Goal: Communication & Community: Answer question/provide support

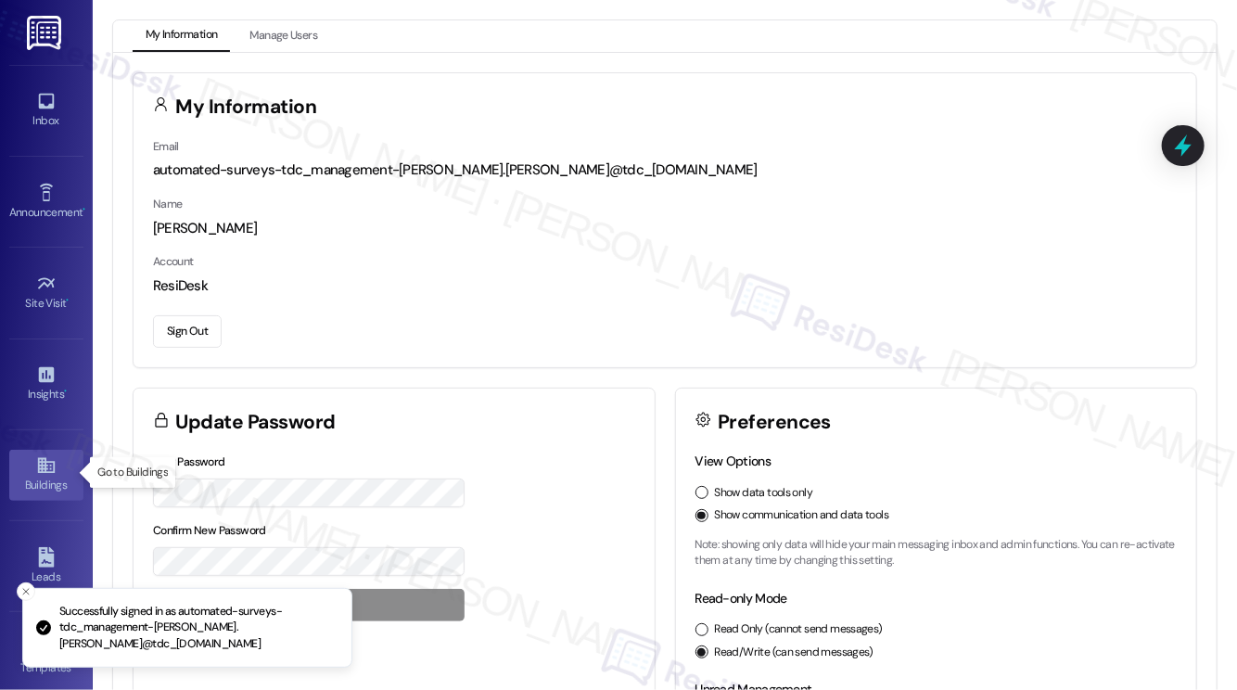
click at [37, 468] on icon at bounding box center [45, 466] width 17 height 16
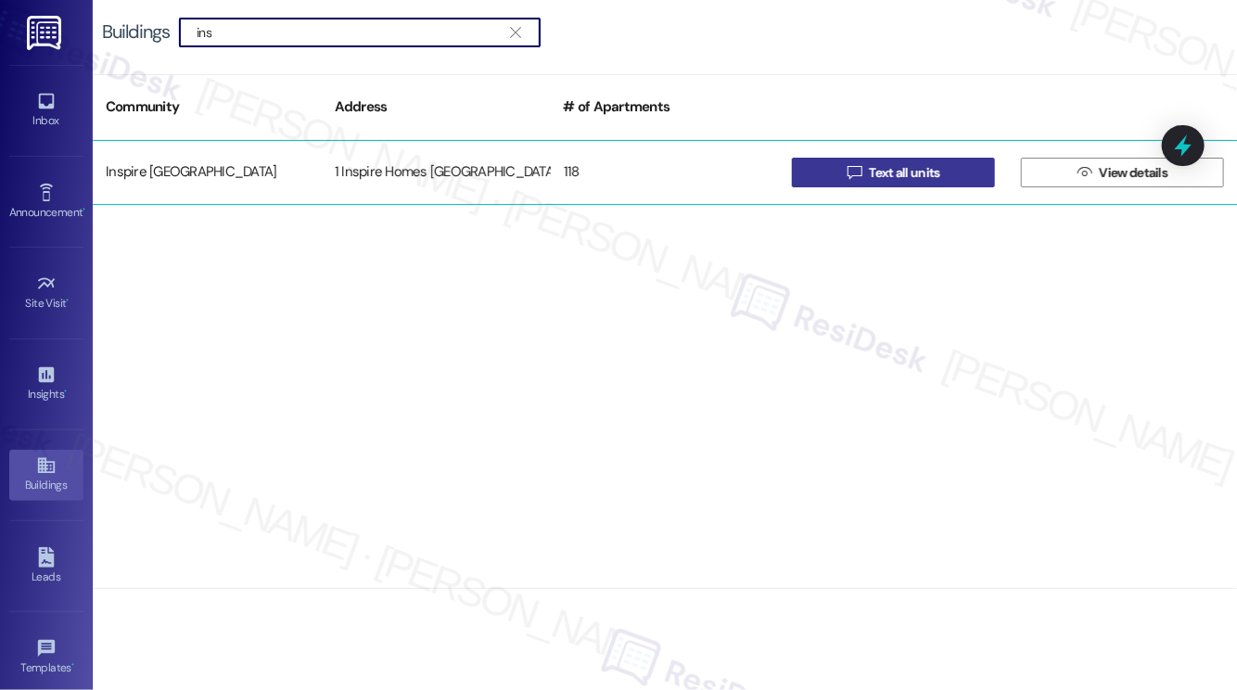
type input "ins"
click at [823, 170] on button " Text all units" at bounding box center [893, 173] width 203 height 30
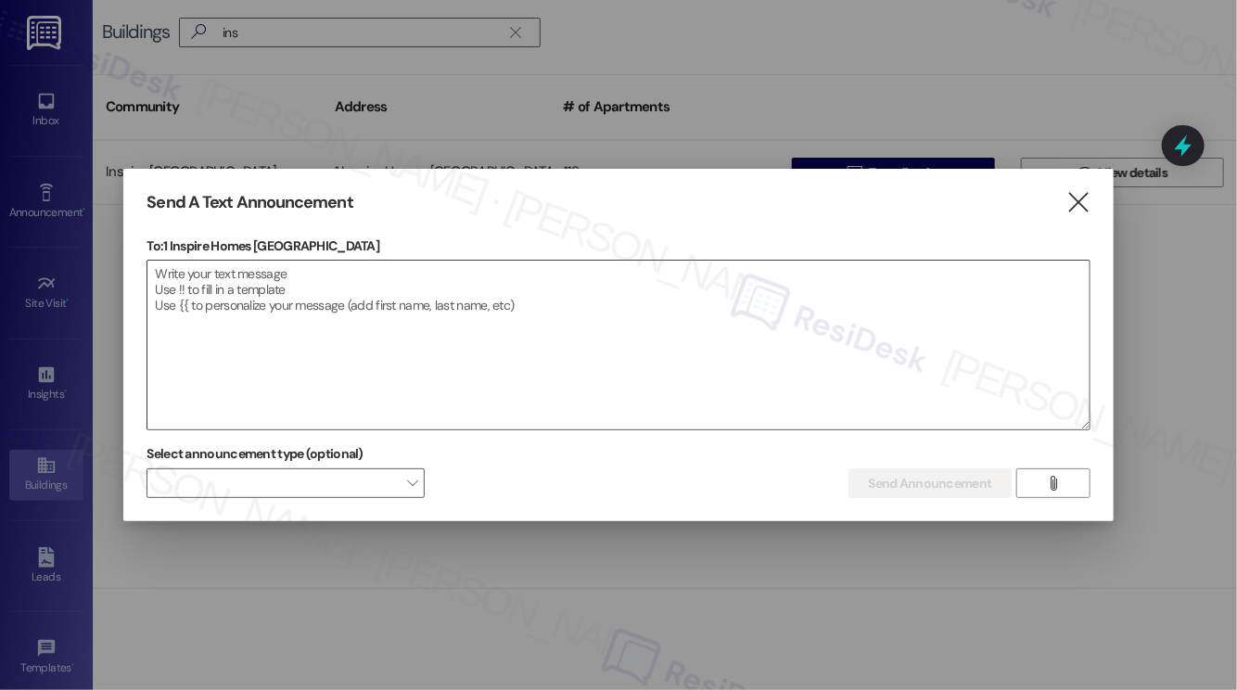
click at [582, 331] on textarea at bounding box center [617, 345] width 941 height 169
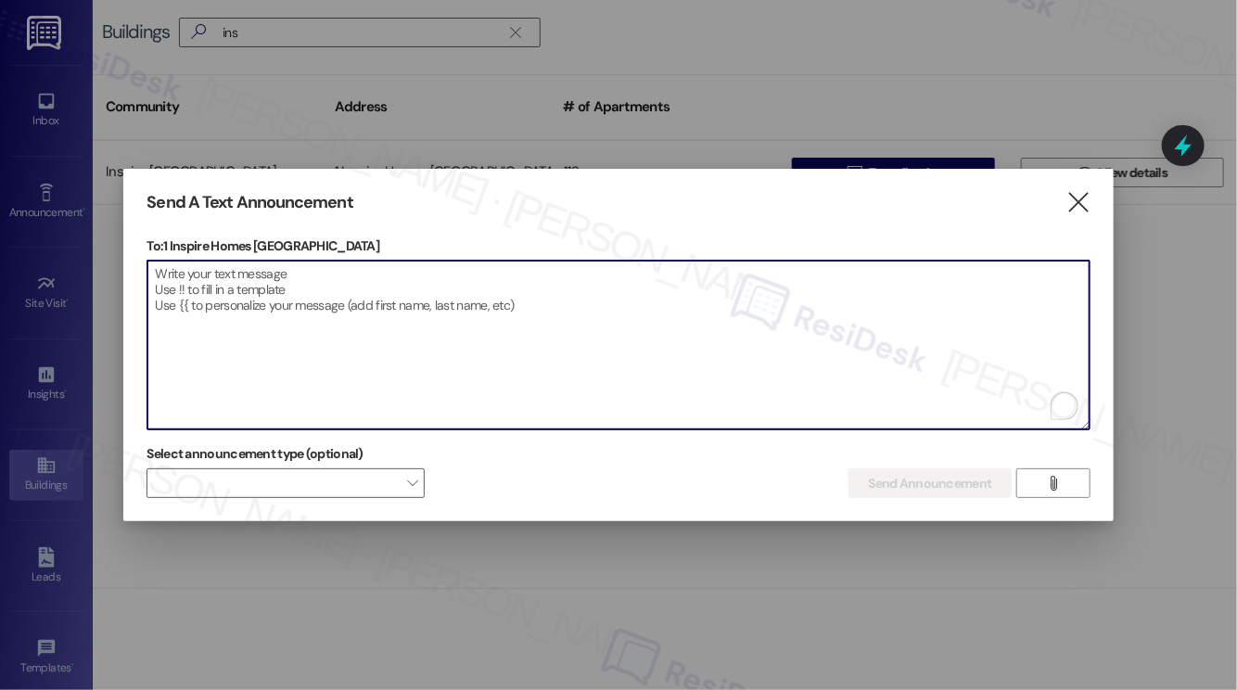
paste textarea "Hi {{first_name}}, We will be doing a site-wide exterior pest control treatment…"
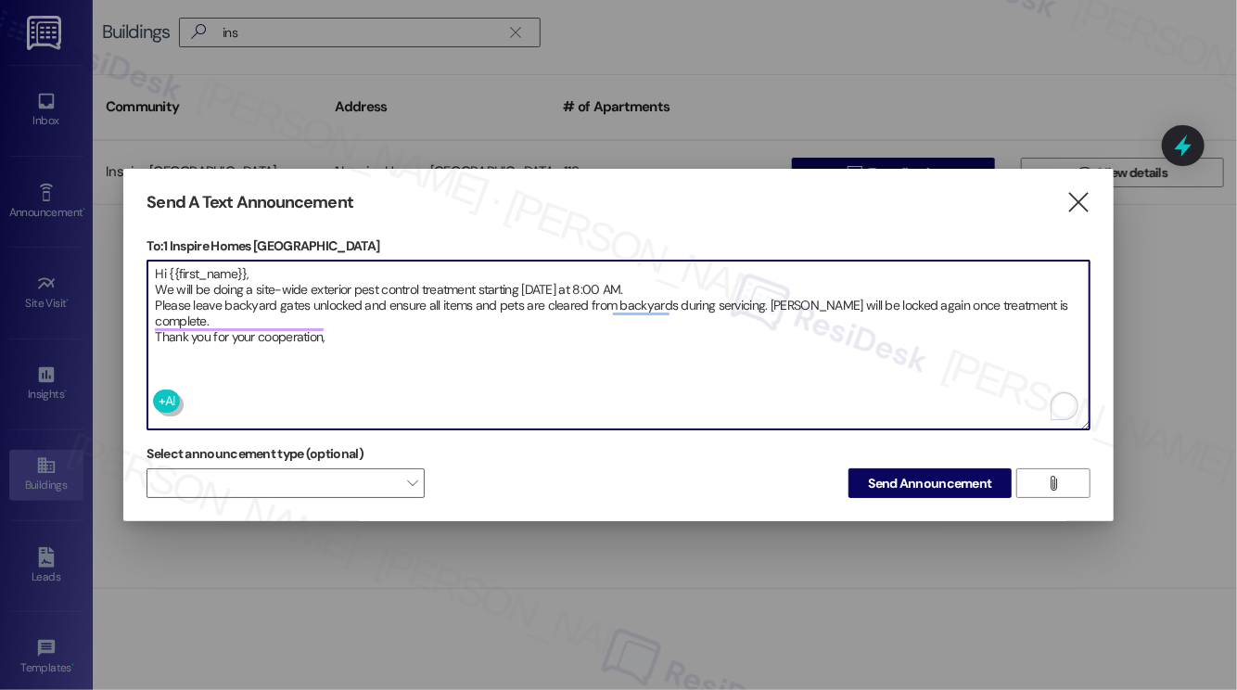
click at [443, 291] on textarea "Hi {{first_name}}, We will be doing a site-wide exterior pest control treatment…" at bounding box center [617, 345] width 941 height 169
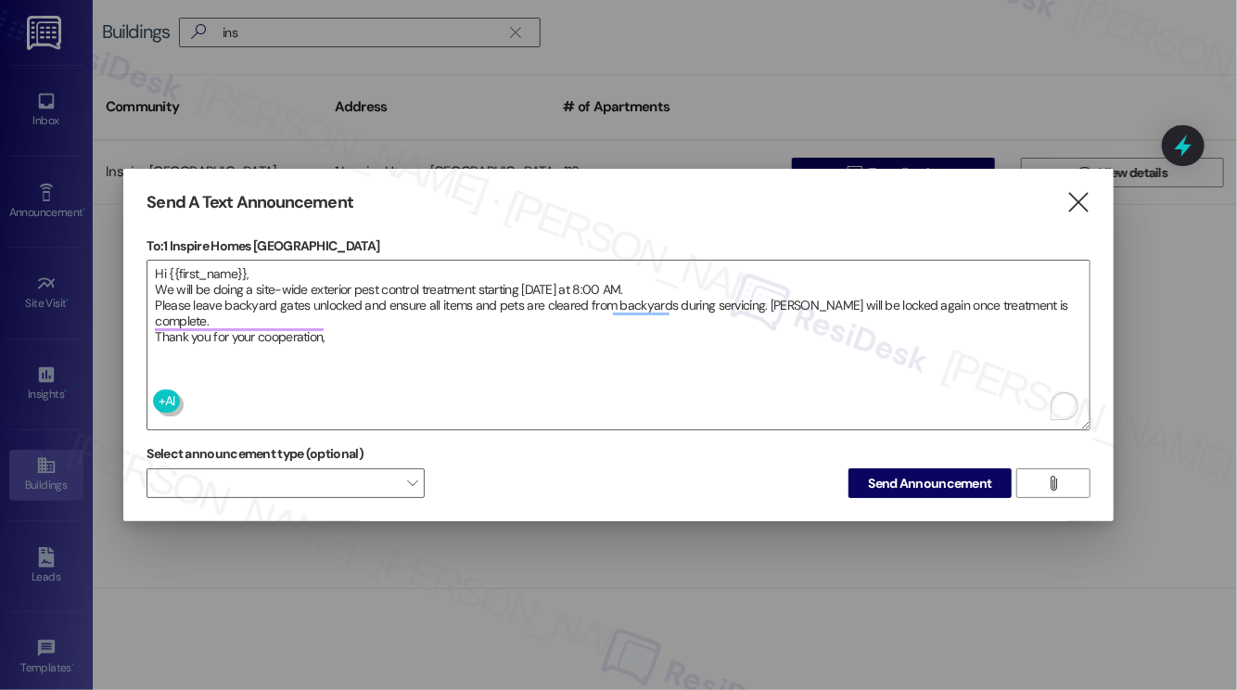
click at [134, 286] on div "Send A Text Announcement  To: 1 Inspire Homes Bonds Ranch  Drop image file he…" at bounding box center [617, 345] width 989 height 353
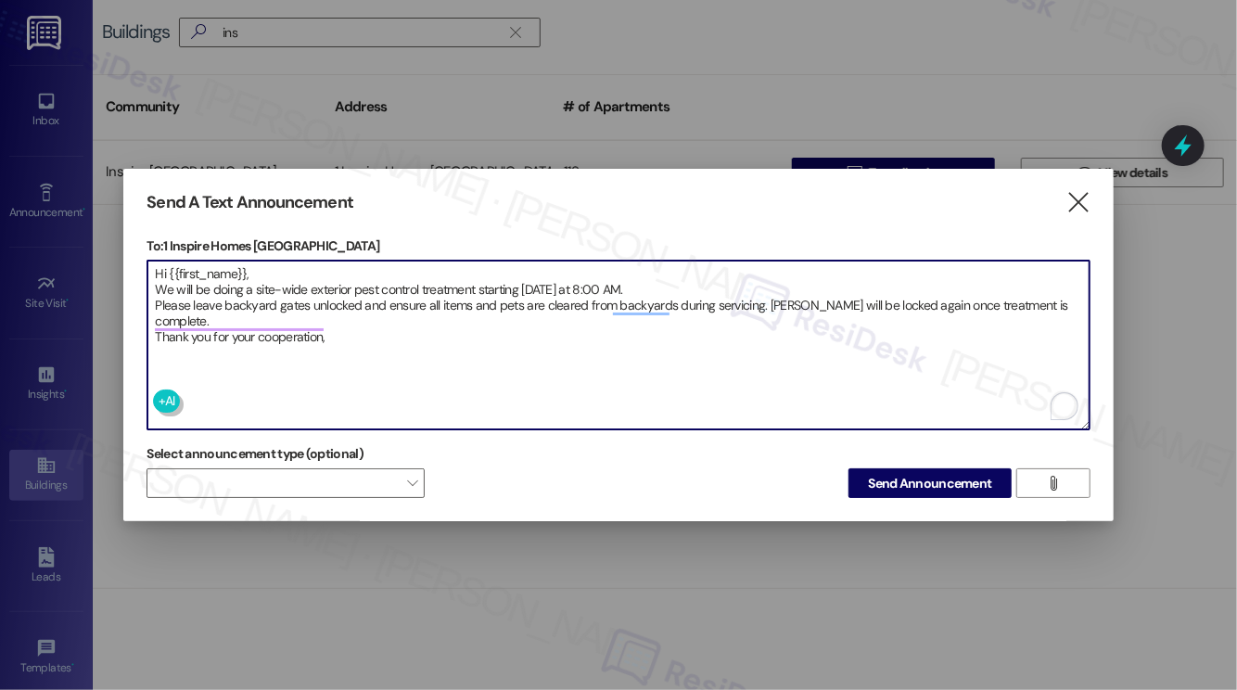
click at [159, 281] on textarea "Hi {{first_name}}, We will be doing a site-wide exterior pest control treatment…" at bounding box center [617, 345] width 941 height 169
click at [361, 320] on textarea "Hi {{first_name}}, We will be doing a site-wide exterior pest control treatment…" at bounding box center [617, 345] width 941 height 169
type textarea "Hi {{first_name}}, We will be doing a site-wide exterior pest control treatment…"
click at [375, 307] on textarea "Hi {{first_name}}, We will be doing a site-wide exterior pest control treatment…" at bounding box center [617, 345] width 941 height 169
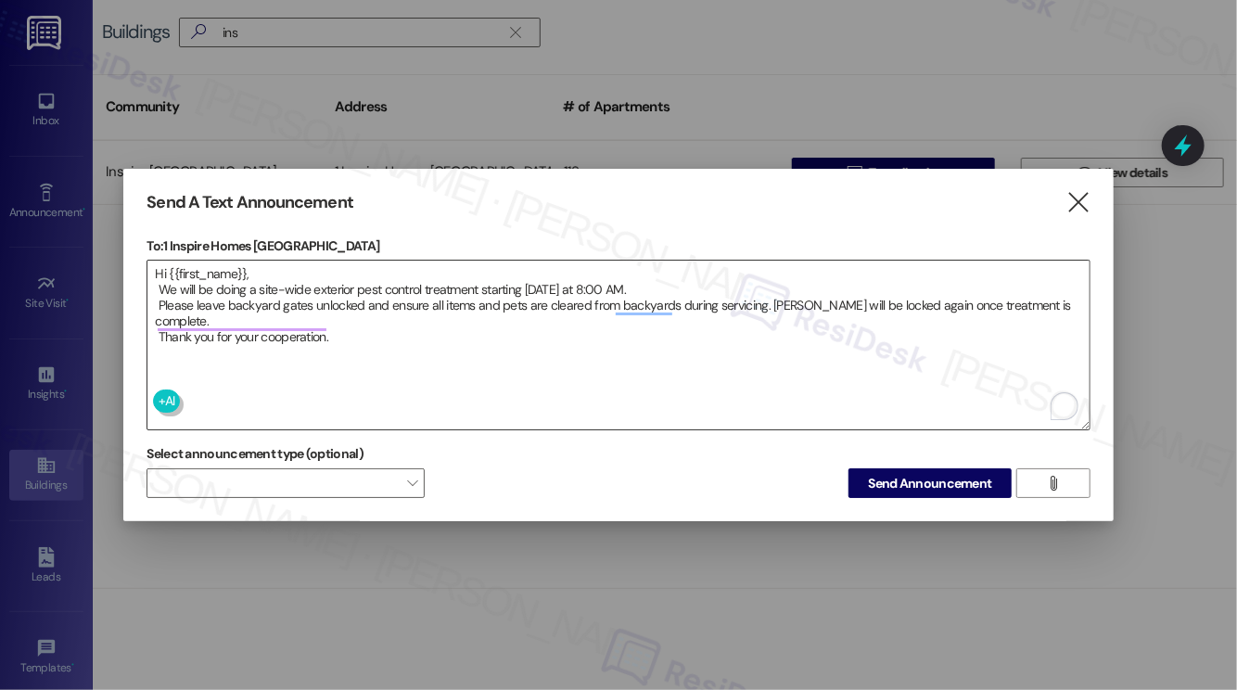
click at [533, 301] on textarea "Hi {{first_name}}, We will be doing a site-wide exterior pest control treatment…" at bounding box center [617, 345] width 941 height 169
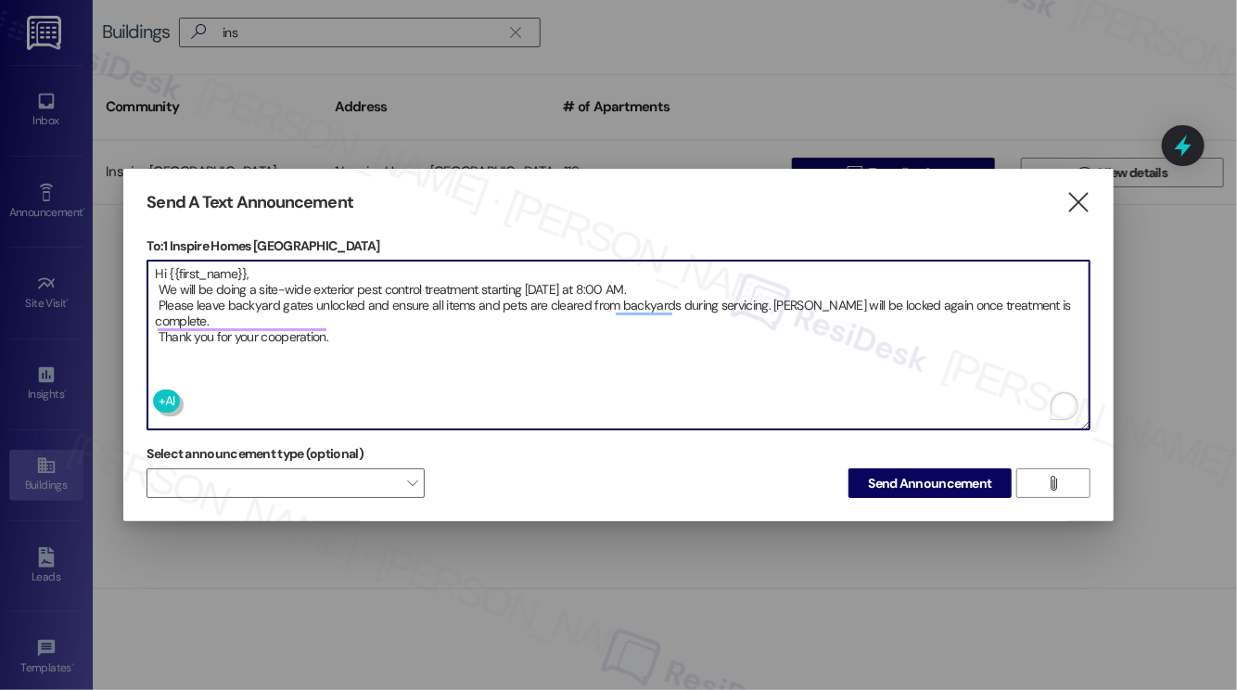
click at [501, 301] on textarea "Hi {{first_name}}, We will be doing a site-wide exterior pest control treatment…" at bounding box center [617, 345] width 941 height 169
click at [462, 314] on textarea "Hi {{first_name}}, We will be doing a site-wide exterior pest control treatment…" at bounding box center [617, 345] width 941 height 169
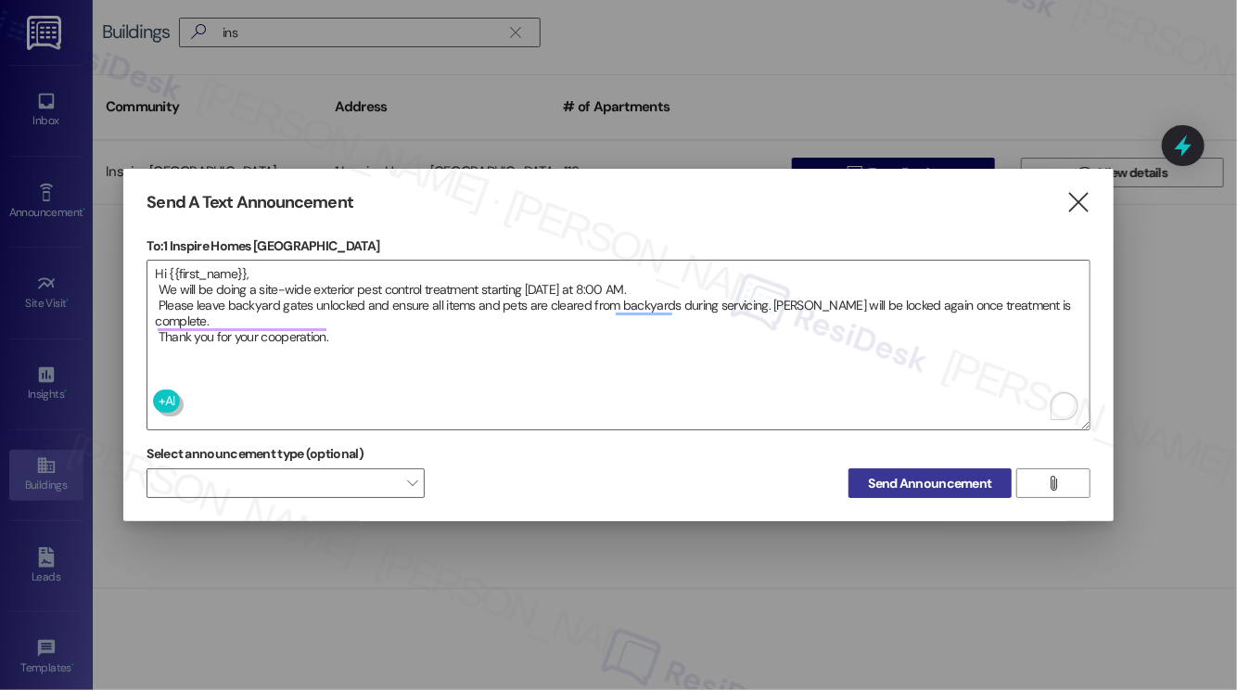
click at [985, 485] on span "Send Announcement" at bounding box center [929, 483] width 123 height 19
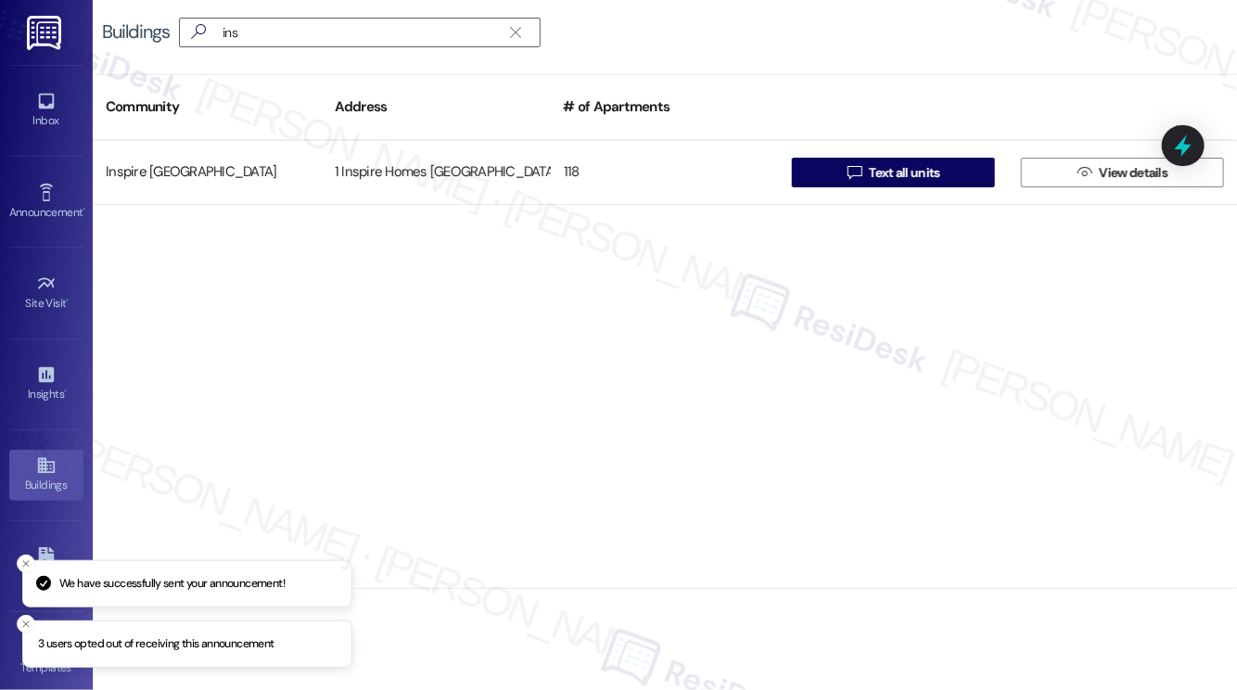
drag, startPoint x: 568, startPoint y: 347, endPoint x: 329, endPoint y: 288, distance: 246.3
click at [329, 288] on div "Inspire [GEOGRAPHIC_DATA] 1 Inspire Homes Bonds Ranch 118  Text all units  Vi…" at bounding box center [665, 364] width 1144 height 449
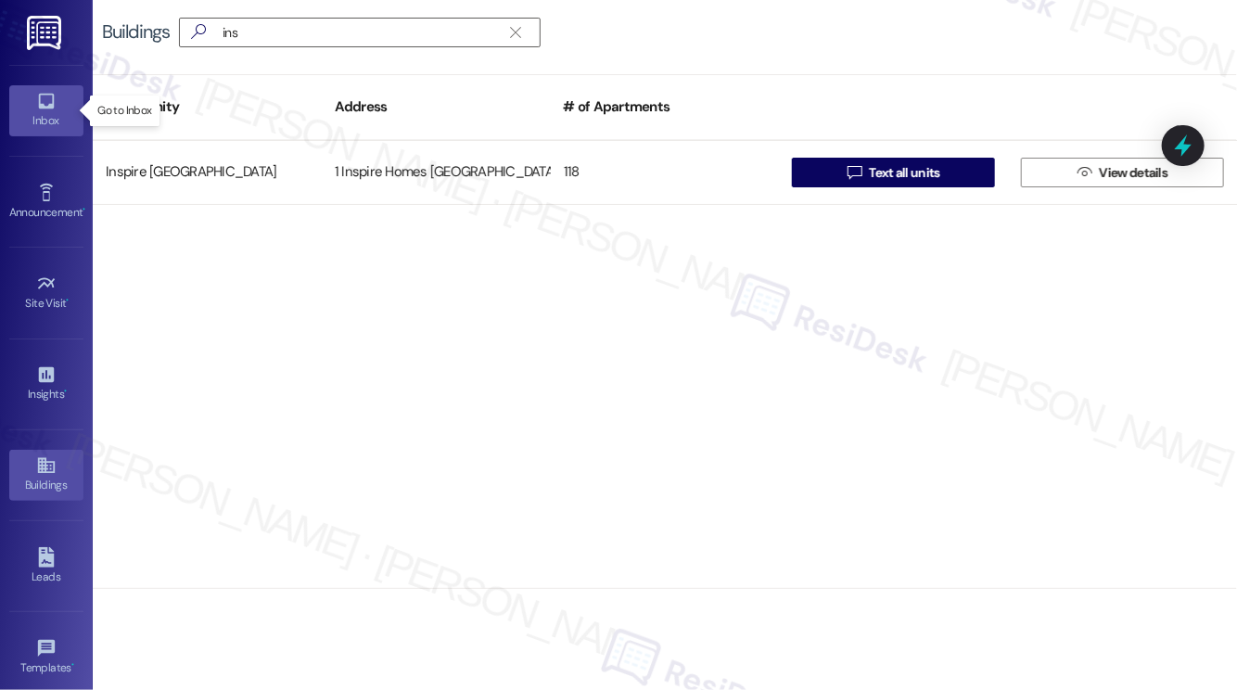
click at [58, 114] on div "Inbox" at bounding box center [46, 120] width 93 height 19
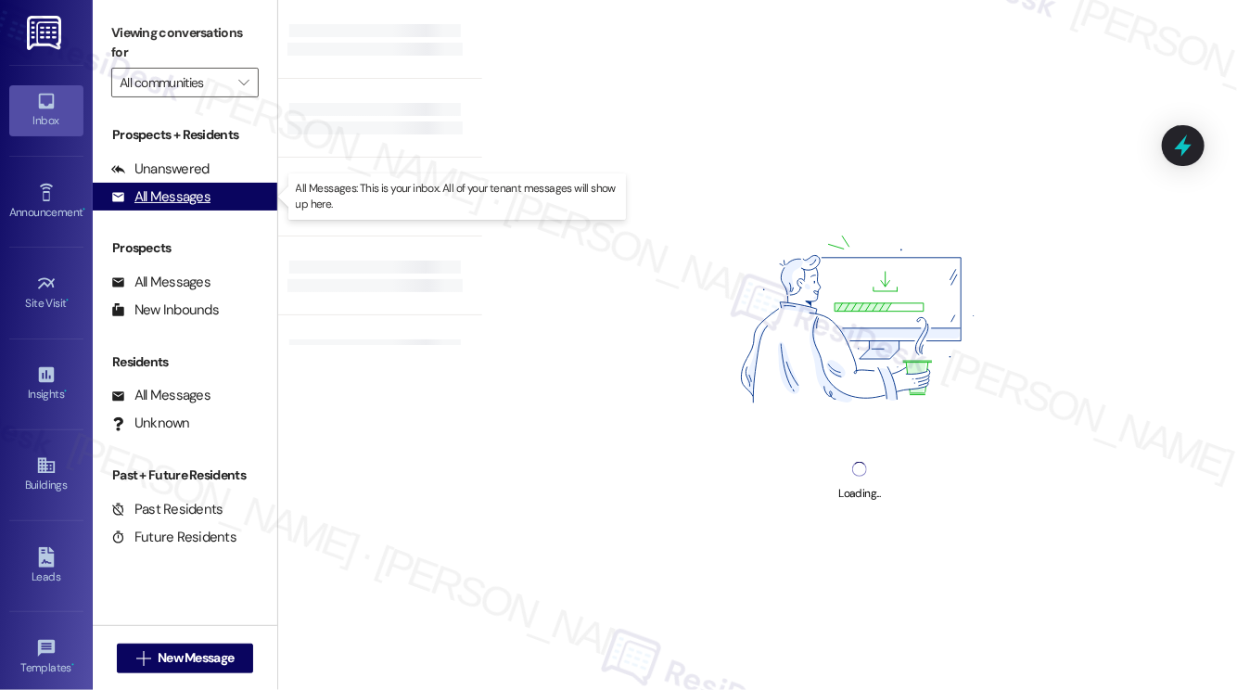
click at [200, 204] on div "Prospects + Residents Unanswered (0) Unanswered: ResiDesk identifies open quest…" at bounding box center [185, 167] width 185 height 85
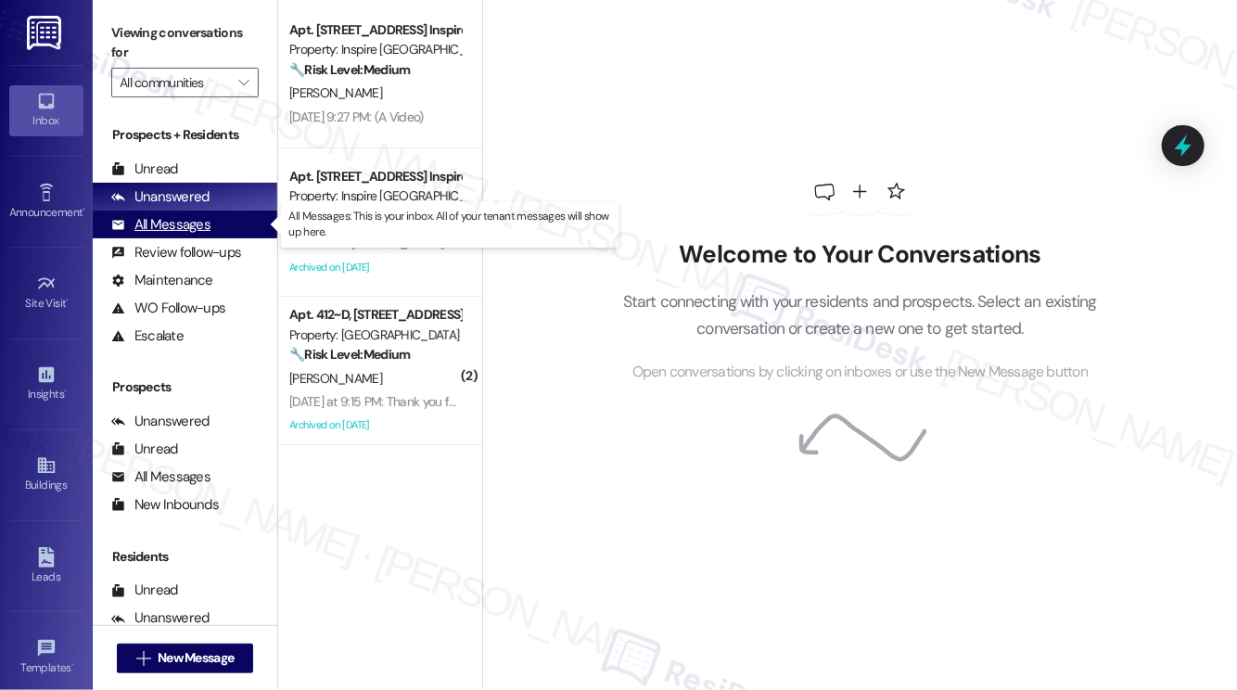
click at [137, 225] on div "All Messages" at bounding box center [160, 224] width 99 height 19
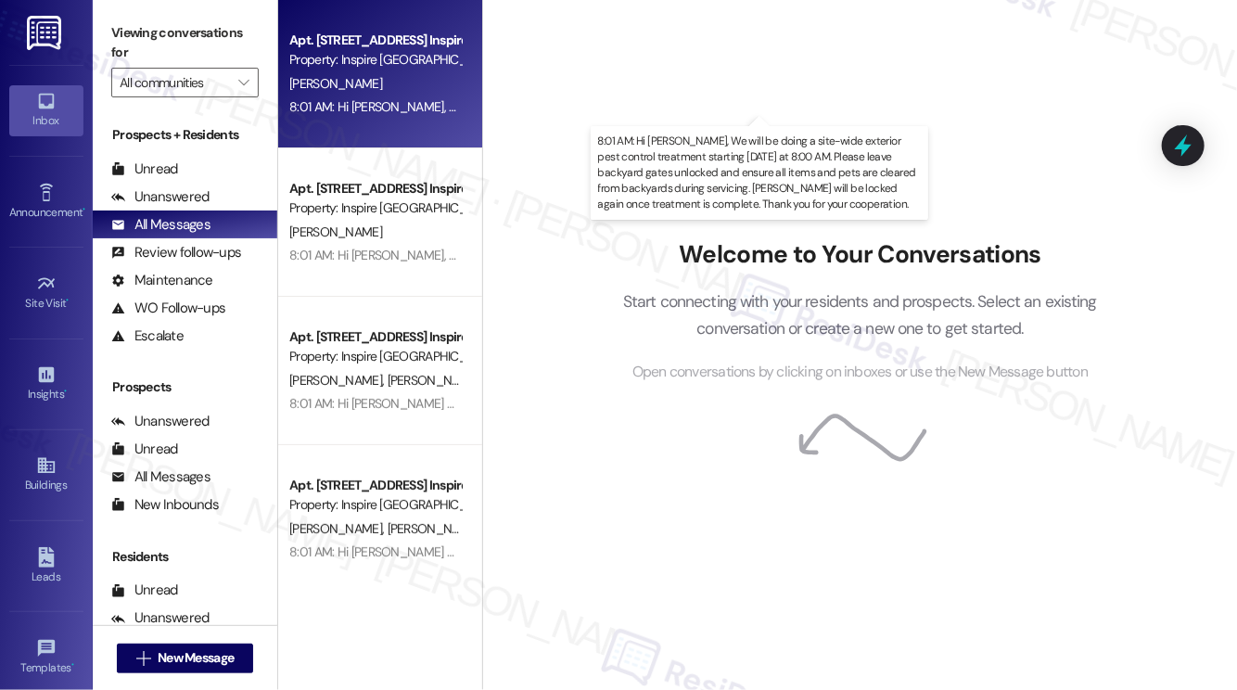
click at [412, 108] on div "8:01 AM: Hi [PERSON_NAME], We will be doing a site-wide exterior pest control t…" at bounding box center [1175, 106] width 1773 height 17
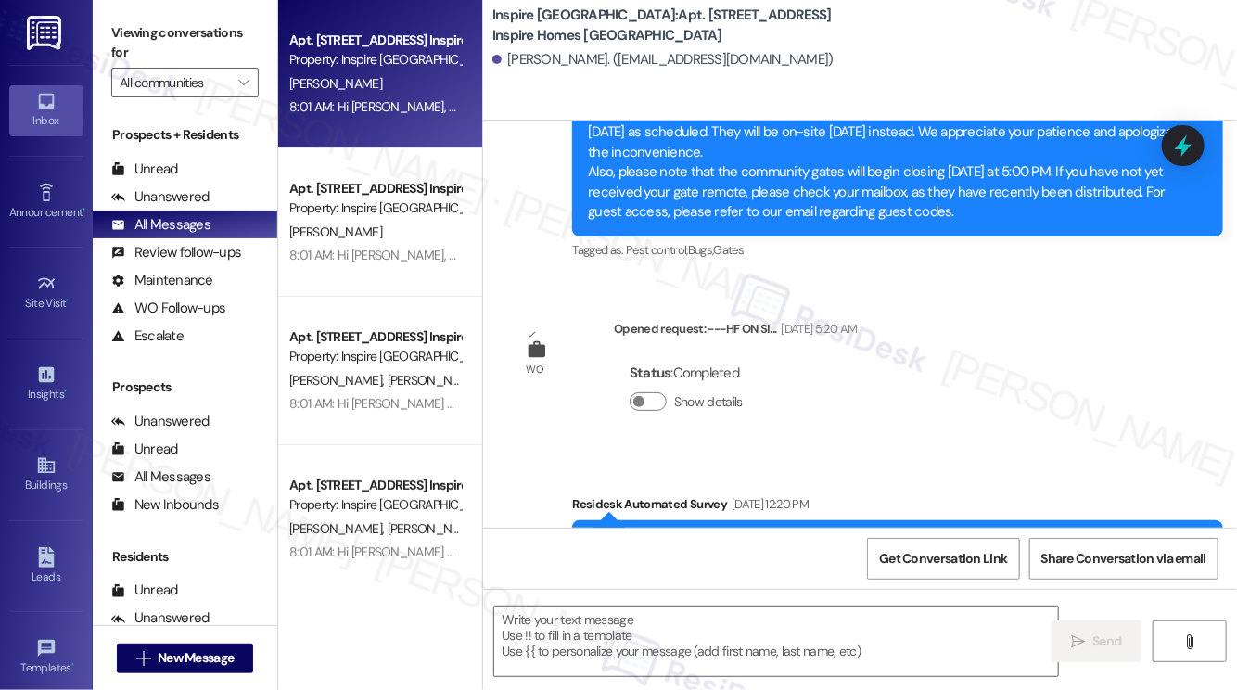
type textarea "Fetching suggested responses. Please feel free to read through the conversation…"
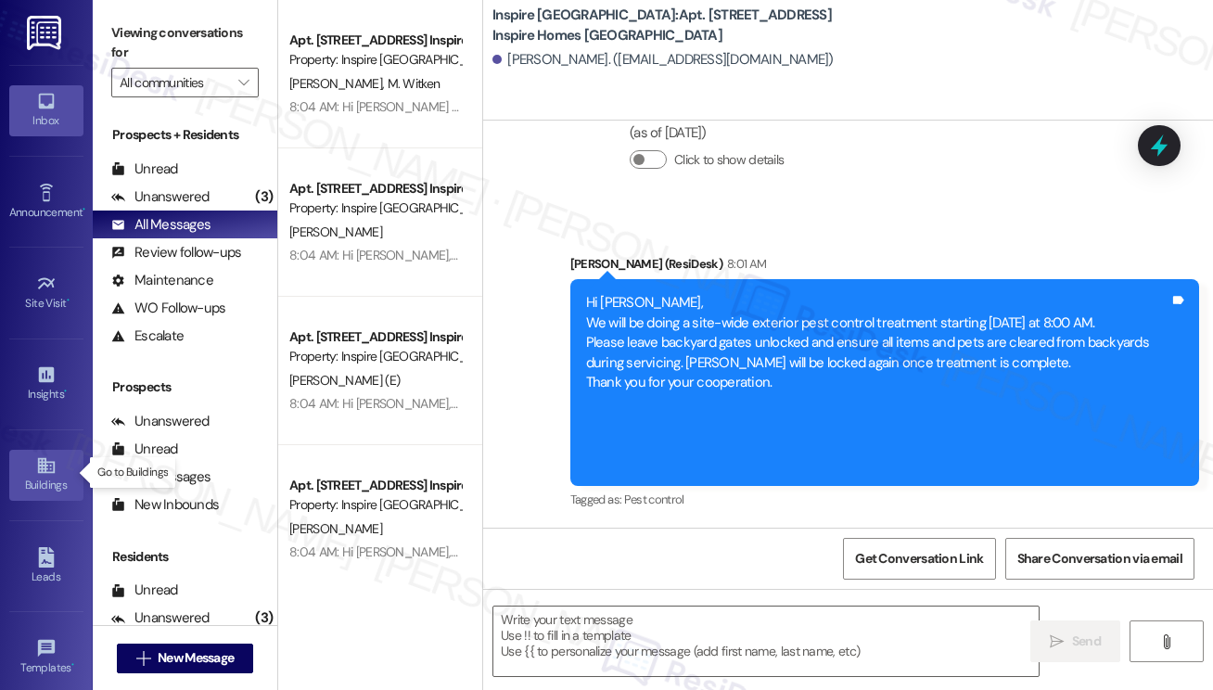
click at [32, 481] on div "Buildings" at bounding box center [46, 485] width 93 height 19
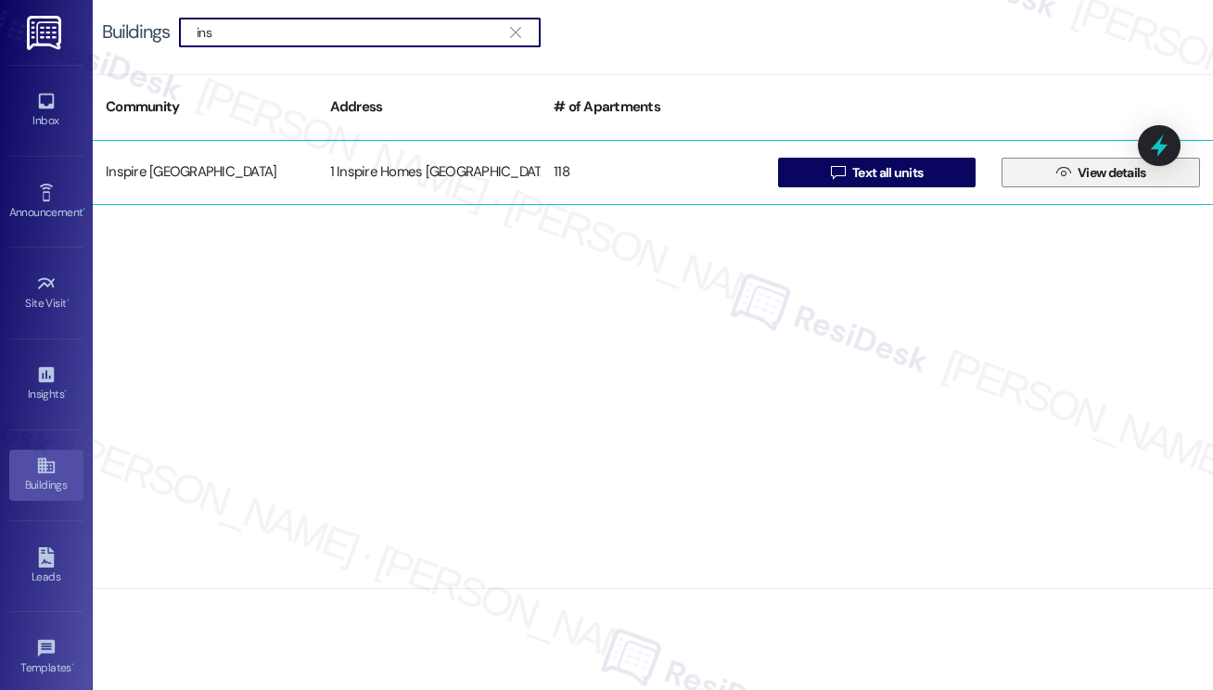
type input "ins"
click at [1039, 168] on button " View details" at bounding box center [1100, 173] width 198 height 30
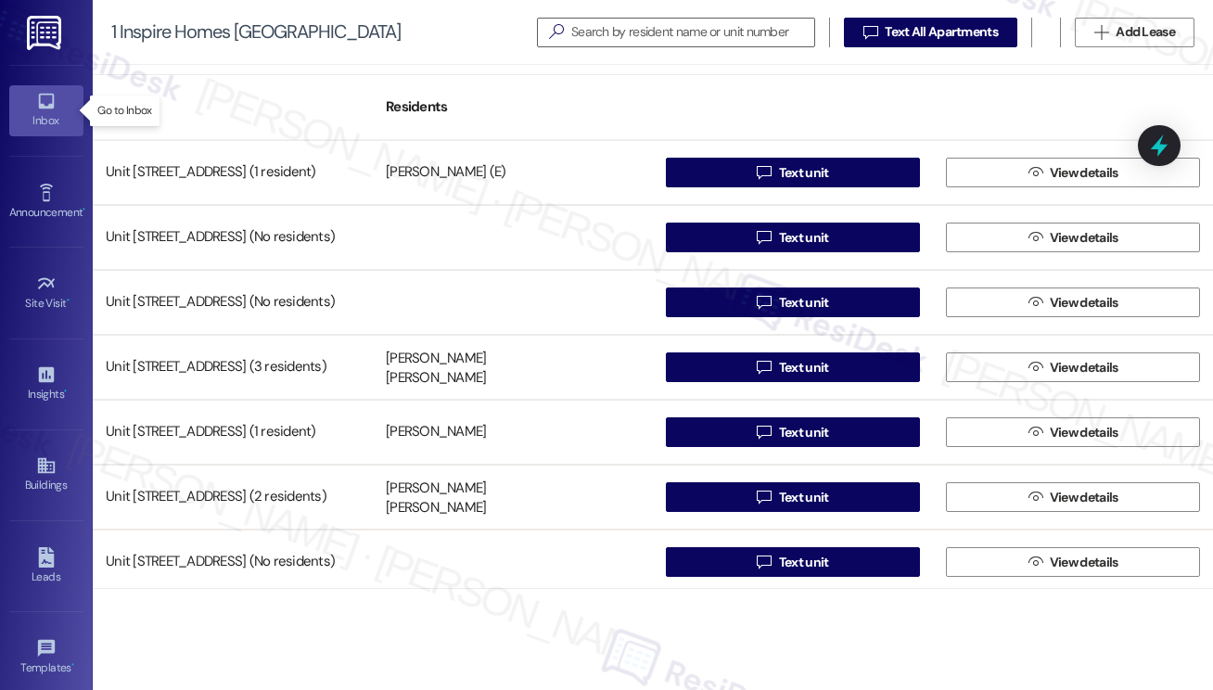
click at [55, 111] on div "Inbox" at bounding box center [46, 120] width 93 height 19
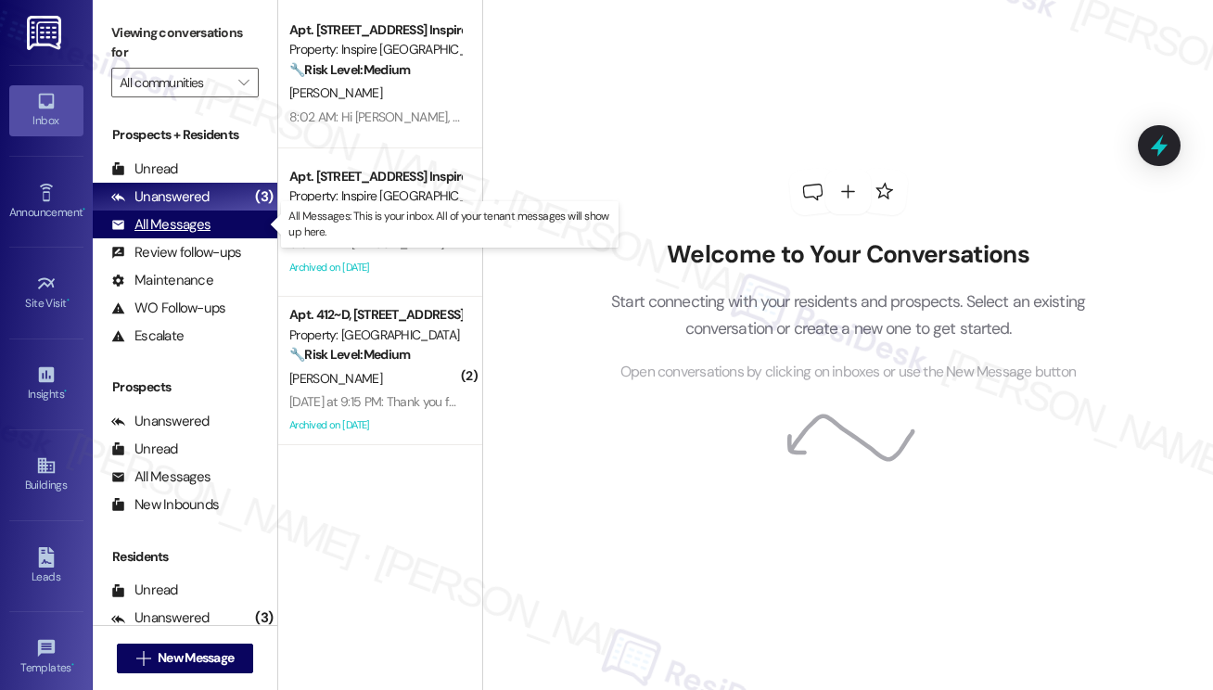
click at [198, 221] on div "All Messages" at bounding box center [160, 224] width 99 height 19
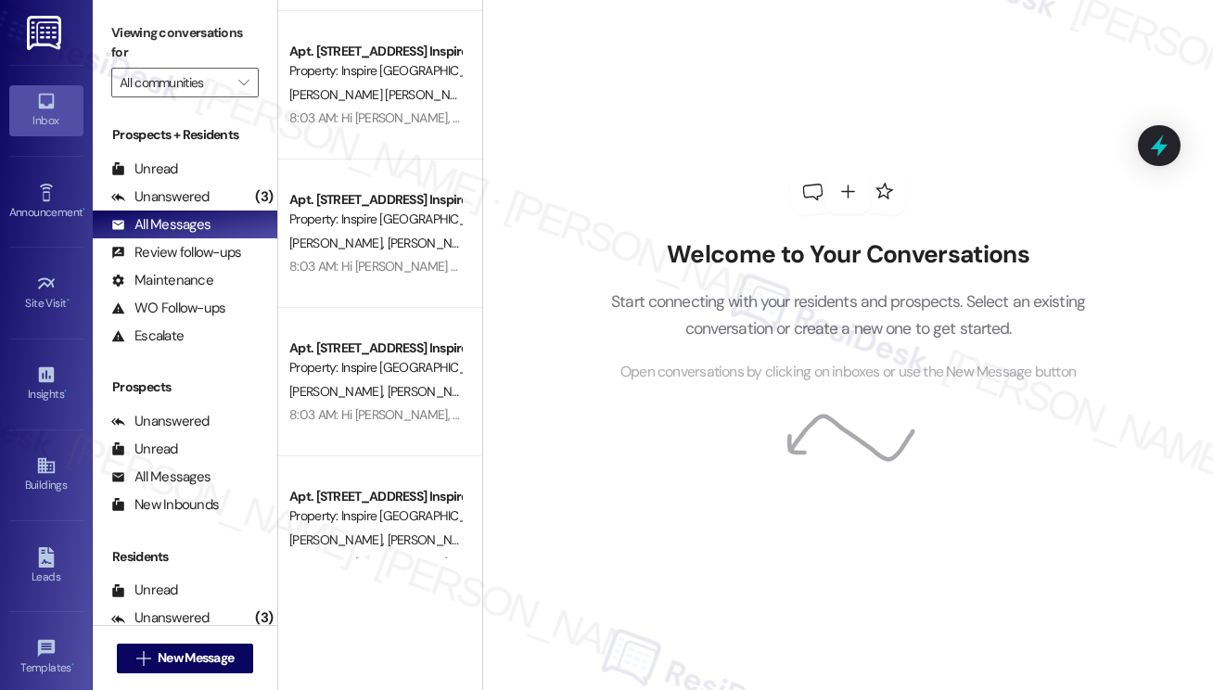
scroll to position [6386, 0]
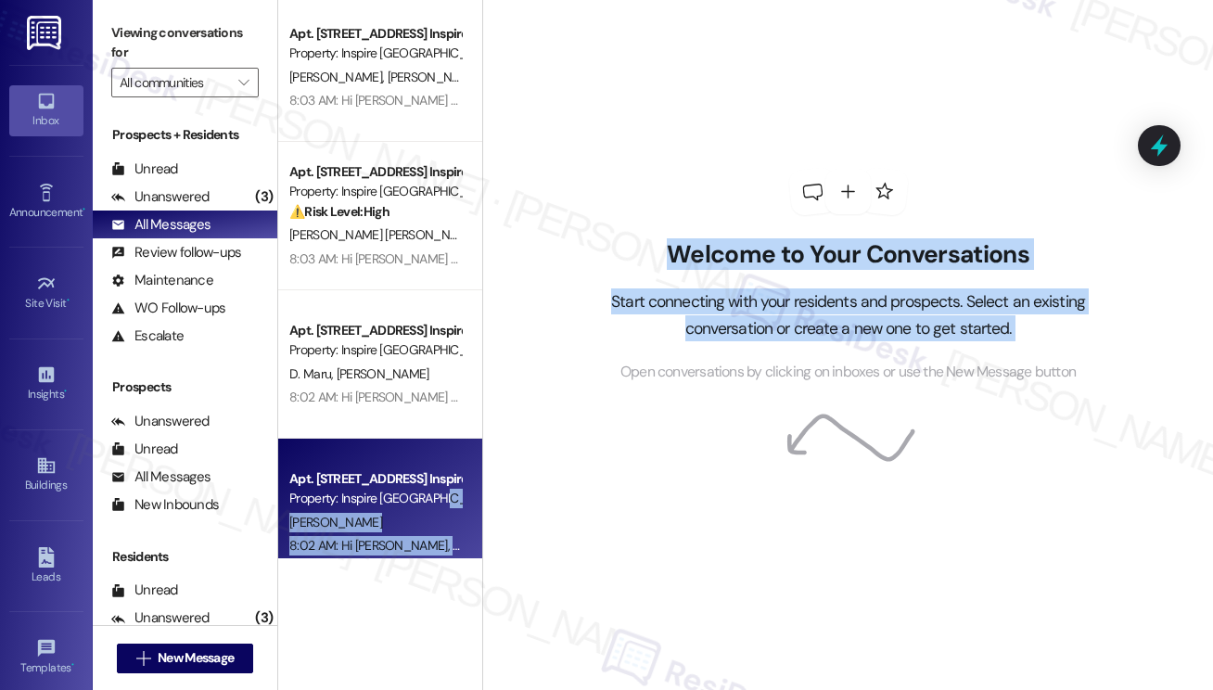
drag, startPoint x: 483, startPoint y: 492, endPoint x: 473, endPoint y: 492, distance: 10.2
click at [473, 492] on div "Apt. [STREET_ADDRESS] Inspire Homes Bonds Ranch Property: Inspire [GEOGRAPHIC_D…" at bounding box center [745, 345] width 935 height 690
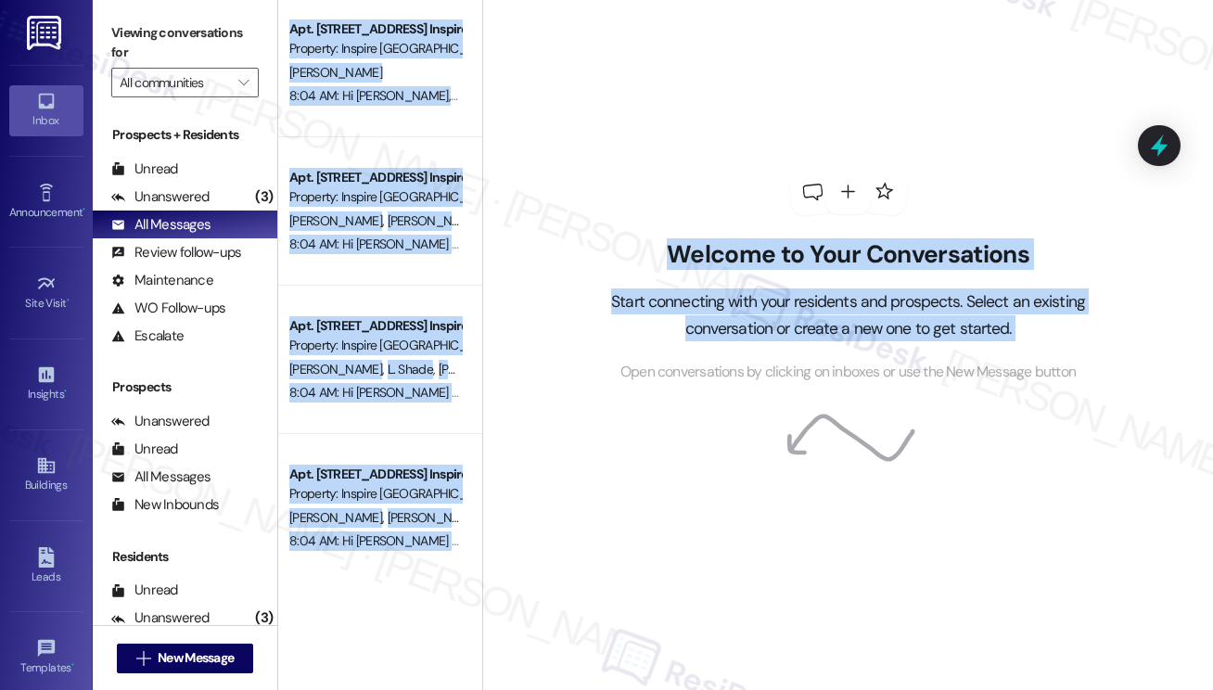
scroll to position [0, 0]
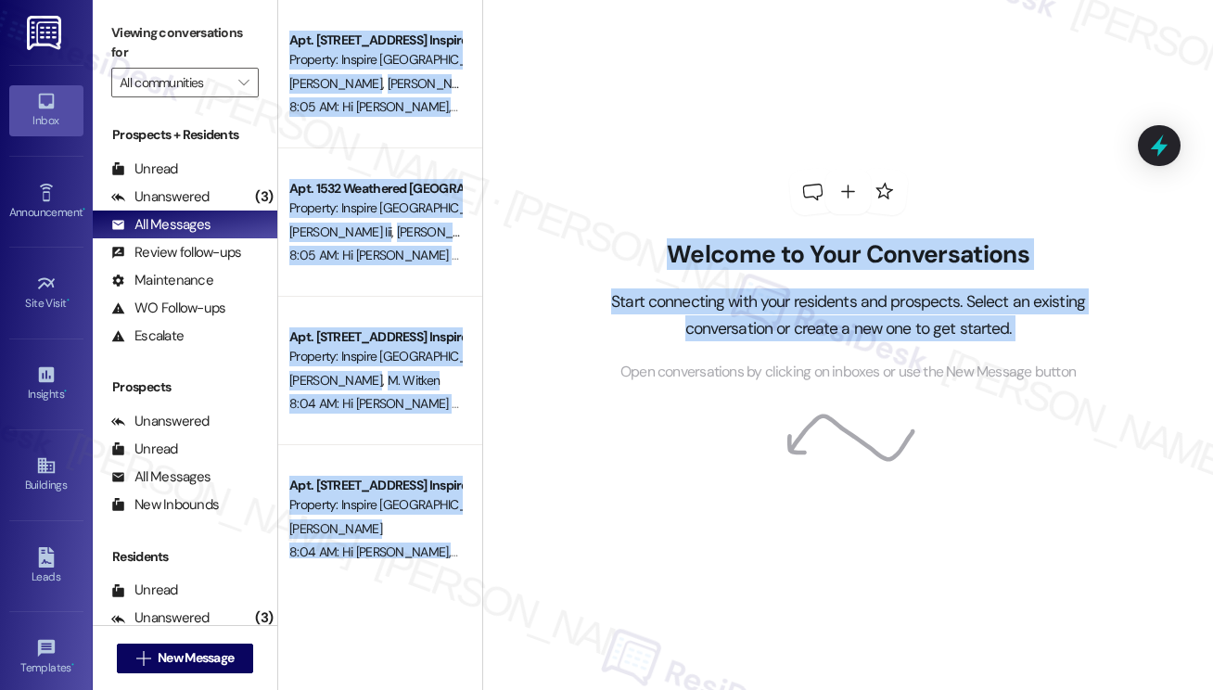
click at [526, 129] on div "Welcome to Your Conversations Start connecting with your residents and prospect…" at bounding box center [847, 345] width 731 height 690
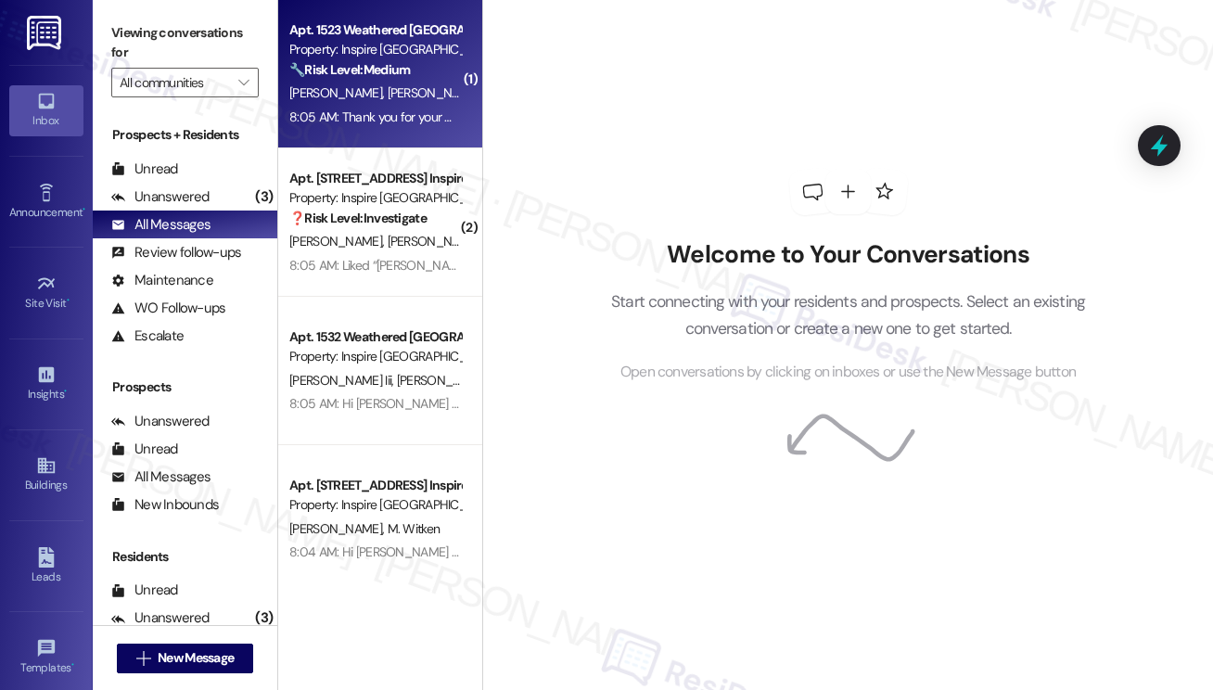
click at [375, 131] on div "Apt. 1523 Weathered [GEOGRAPHIC_DATA], 1 Inspire Homes Bonds Ranch Property: In…" at bounding box center [380, 74] width 204 height 148
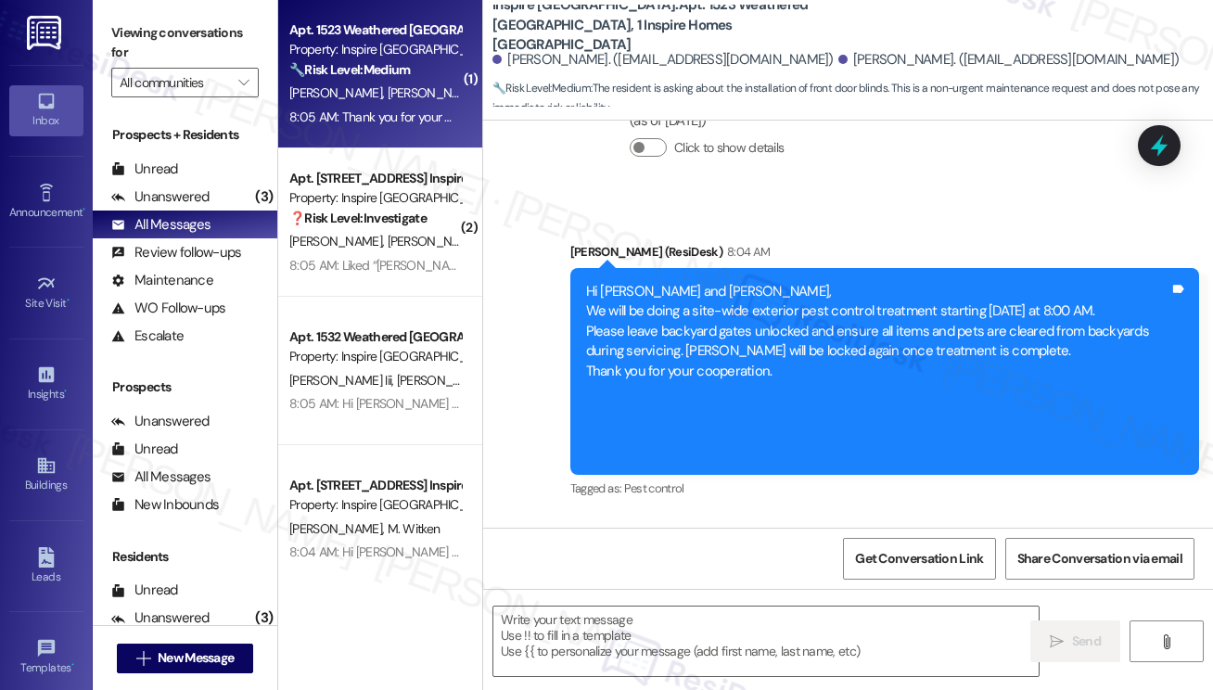
scroll to position [616, 0]
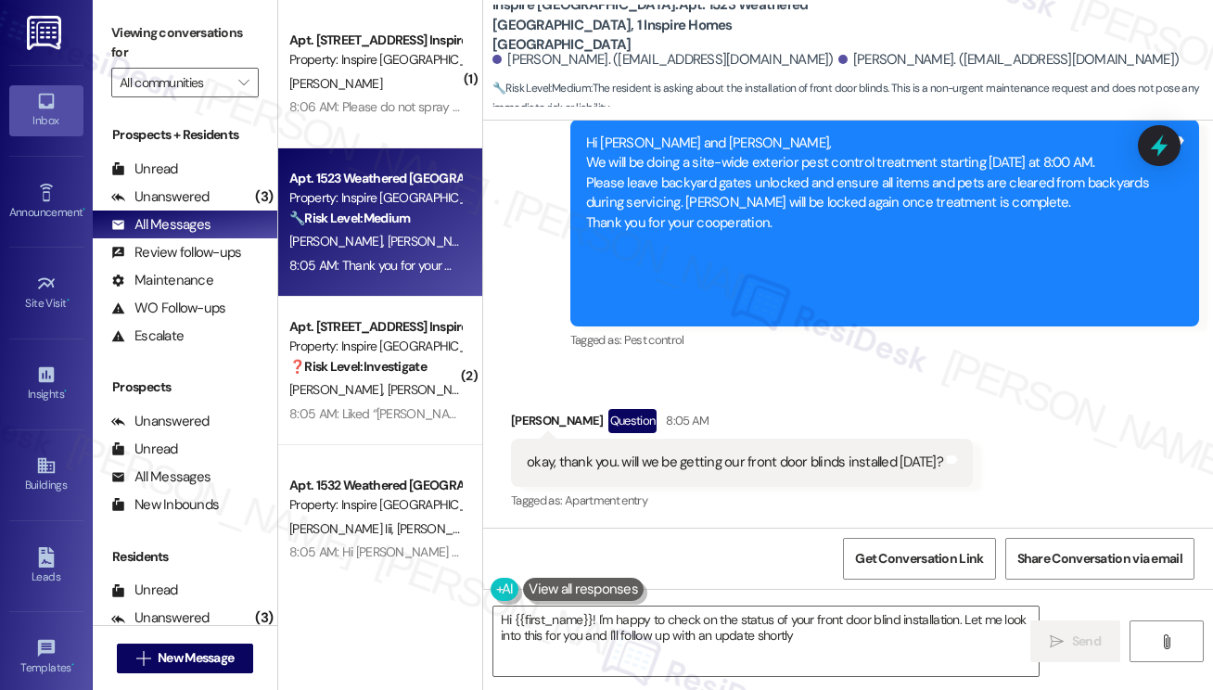
type textarea "Hi {{first_name}}! I'm happy to check on the status of your front door blind in…"
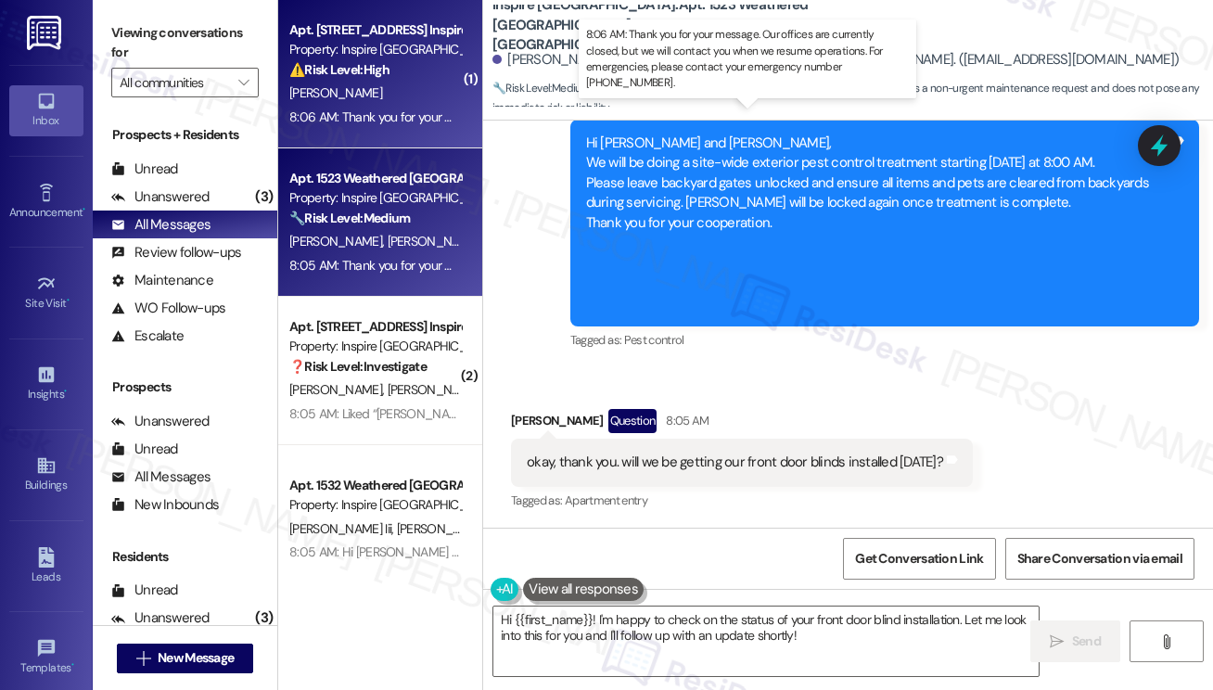
click at [356, 115] on div "8:06 AM: Thank you for your message. Our offices are currently closed, but we w…" at bounding box center [834, 116] width 1090 height 17
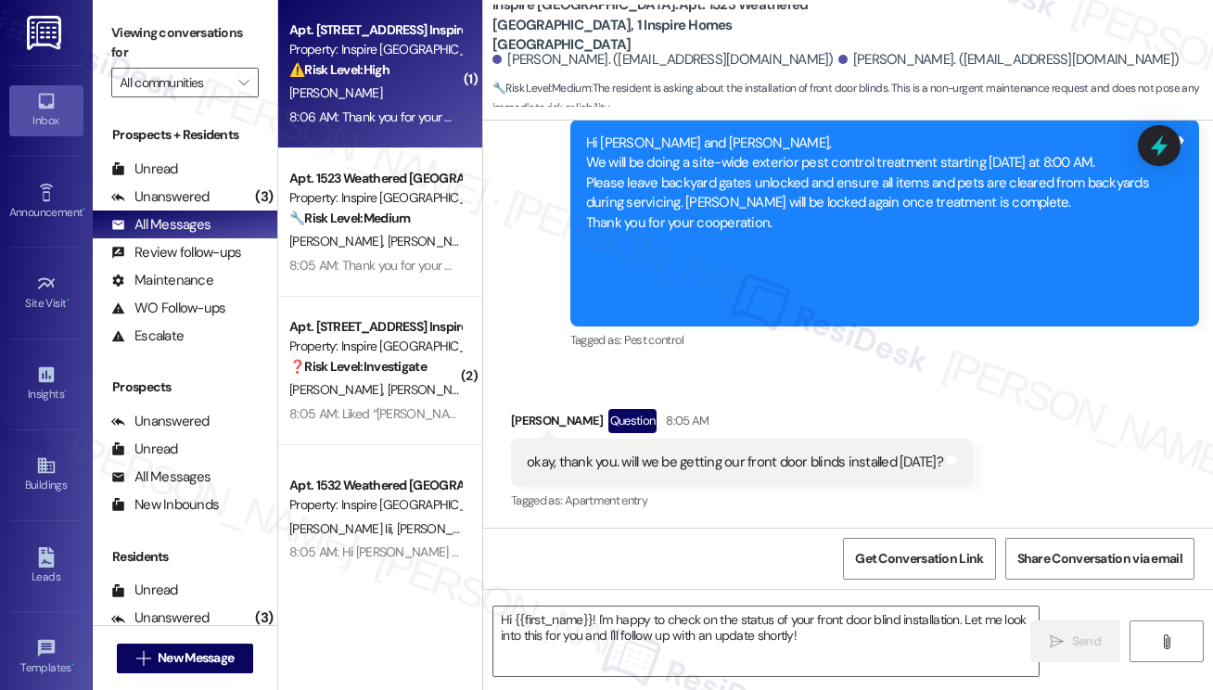
type textarea "Fetching suggested responses. Please feel free to read through the conversation…"
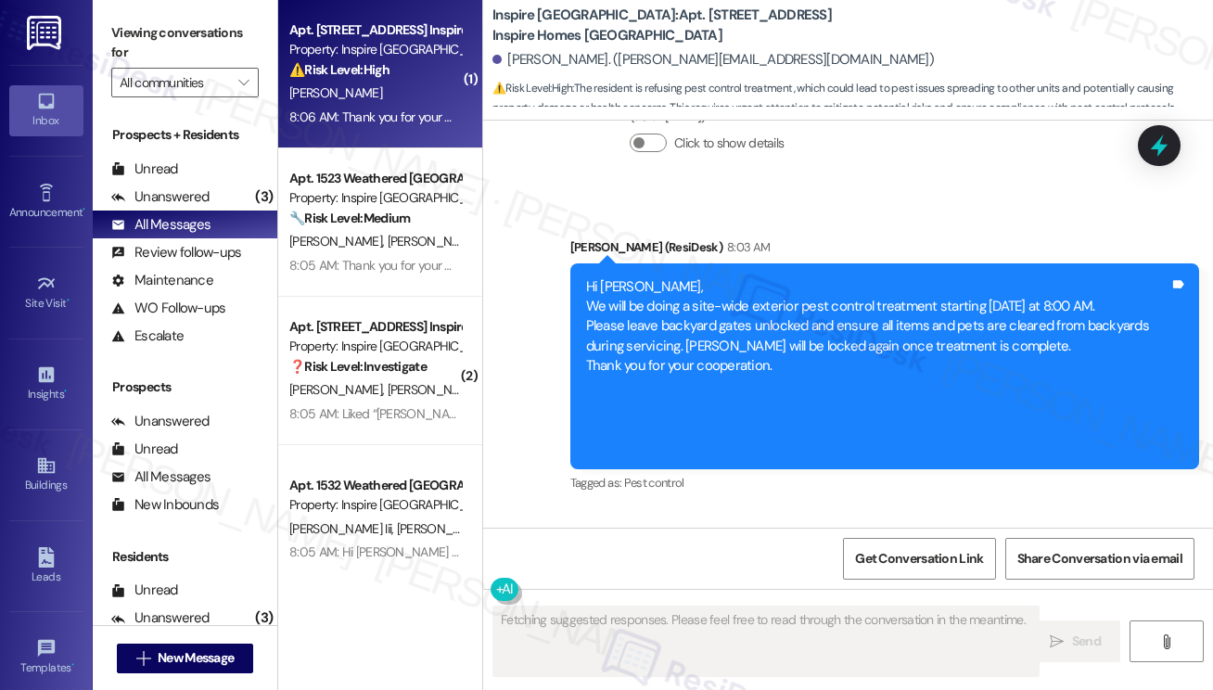
scroll to position [2410, 0]
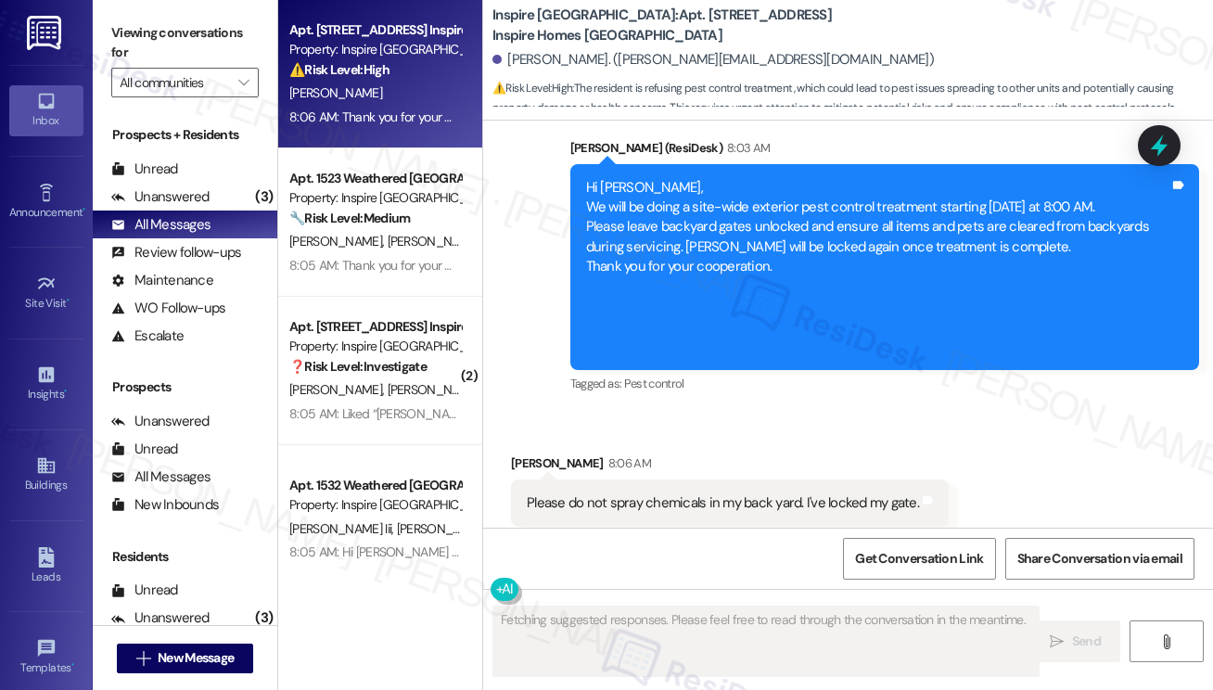
click at [780, 453] on div "[PERSON_NAME] 8:06 AM" at bounding box center [730, 466] width 438 height 26
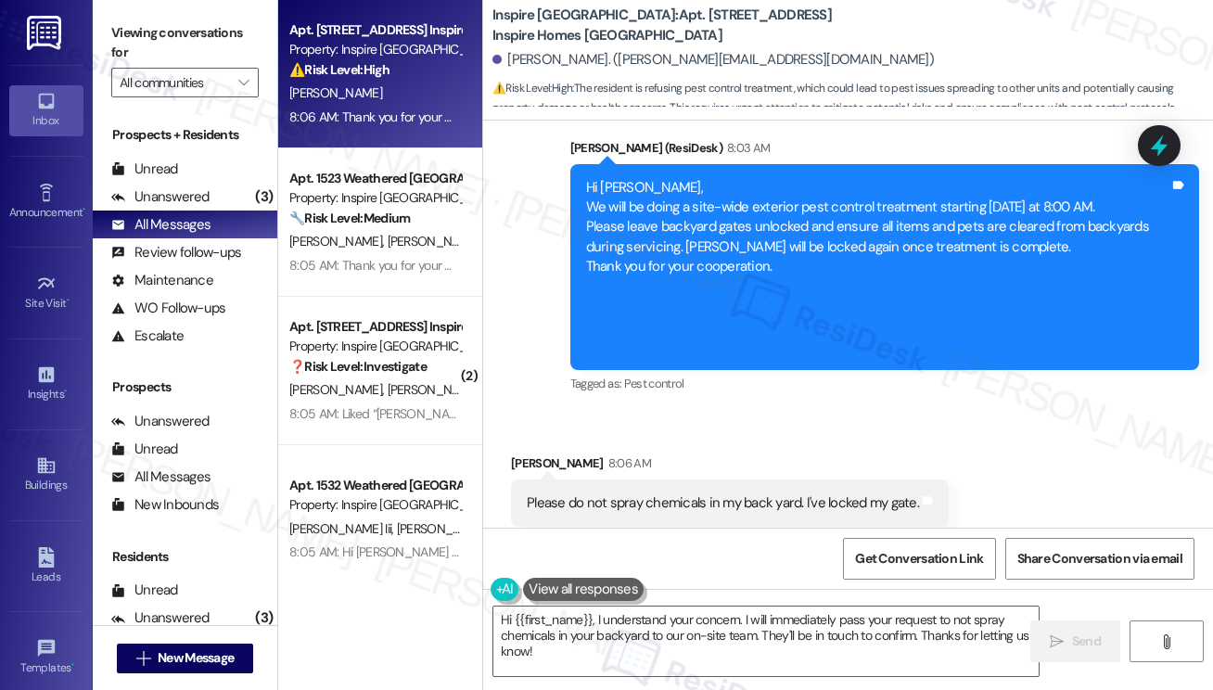
click at [758, 493] on div "Please do not spray chemicals in my back yard. I've locked my gate." at bounding box center [723, 502] width 392 height 19
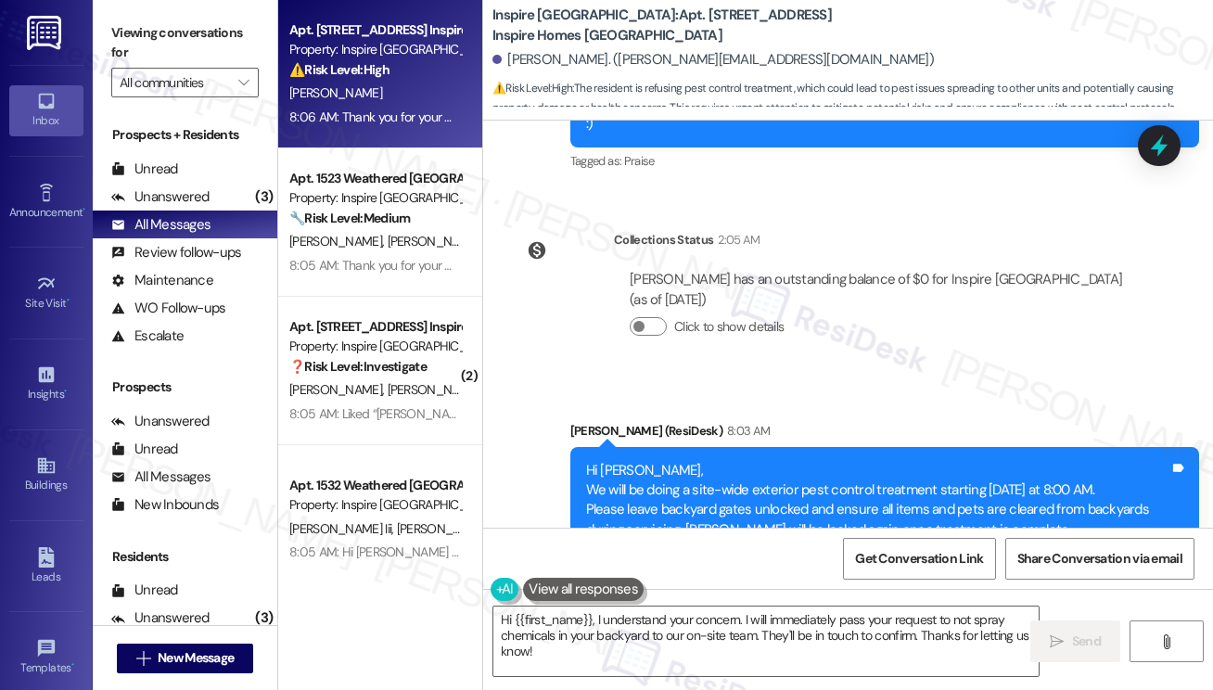
scroll to position [2587, 0]
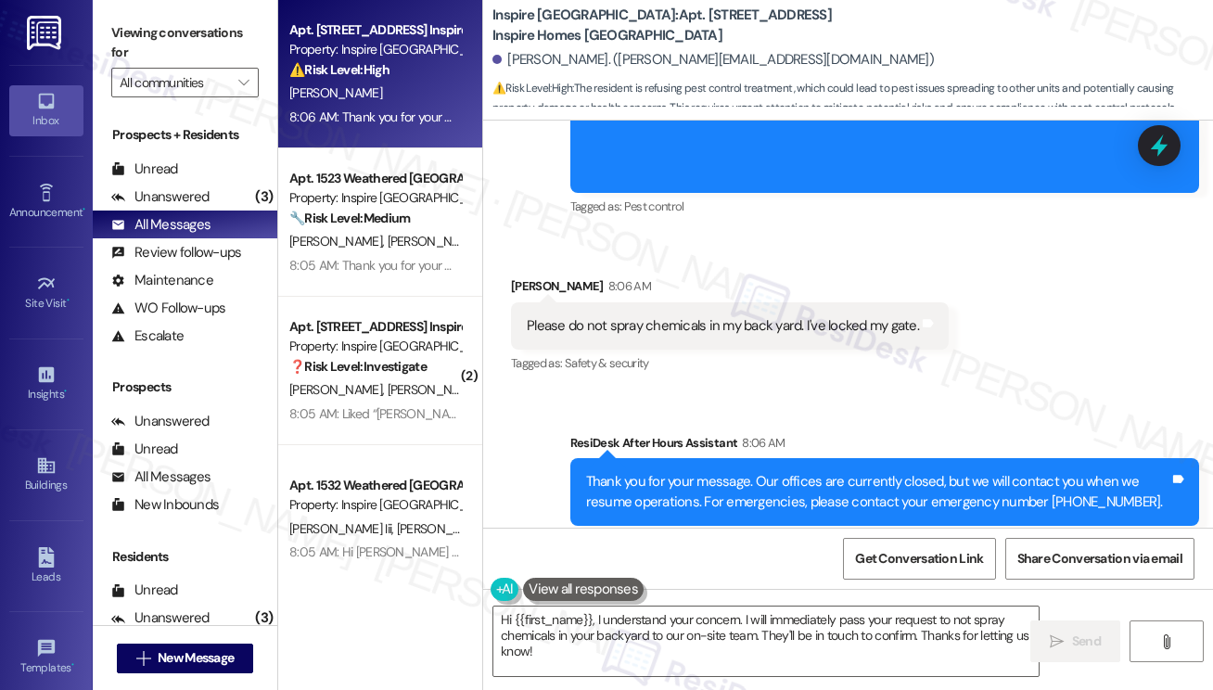
click at [1013, 485] on div "Thank you for your message. Our offices are currently closed, but we will conta…" at bounding box center [884, 492] width 629 height 68
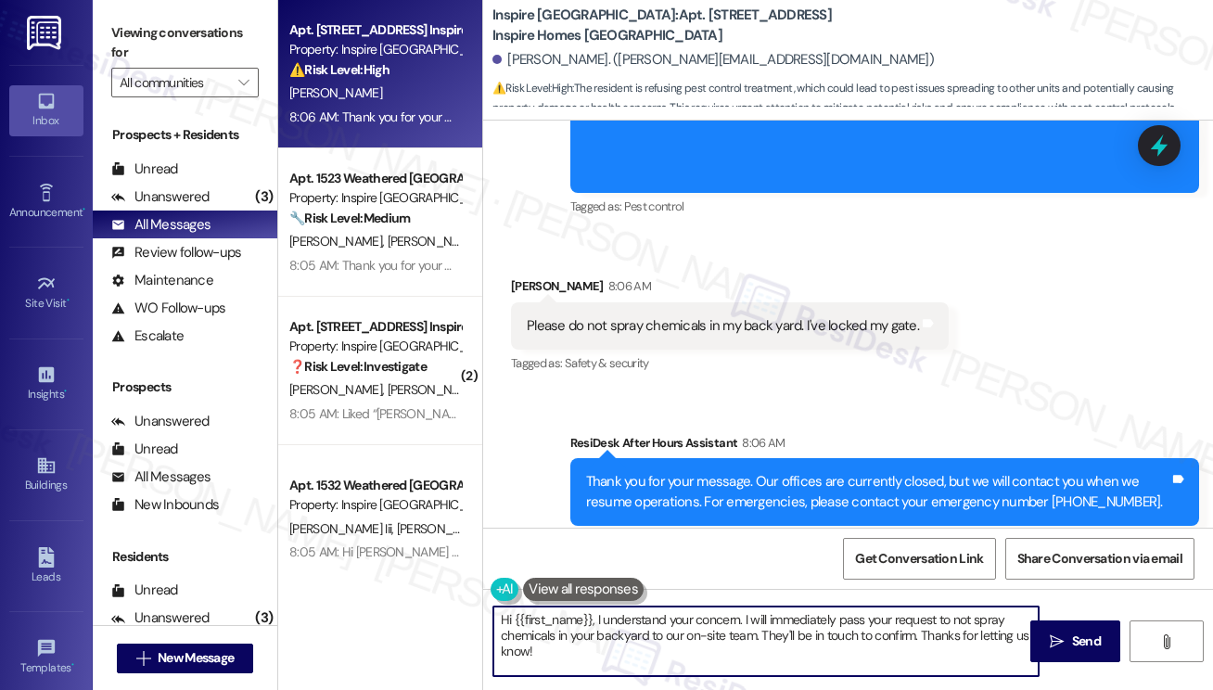
click at [799, 615] on textarea "Hi {{first_name}}, I understand your concern. I will immediately pass your requ…" at bounding box center [765, 641] width 545 height 70
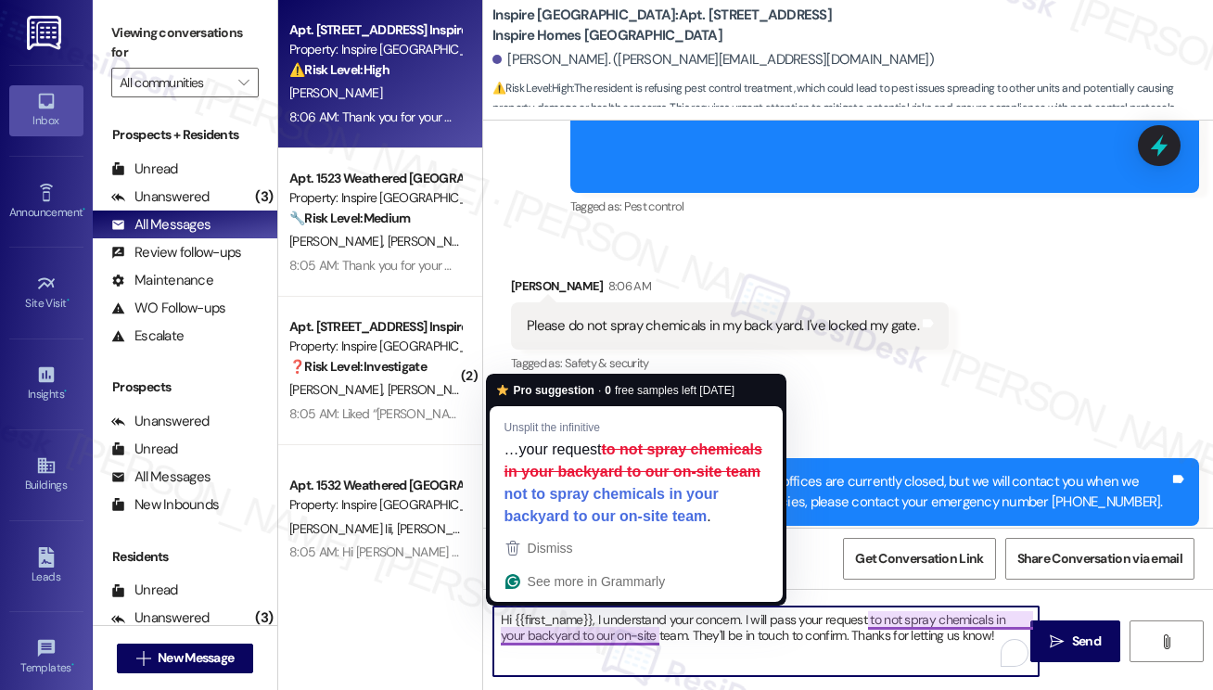
click at [610, 633] on textarea "Hi {{first_name}}, I understand your concern. I will pass your request to not s…" at bounding box center [765, 641] width 545 height 70
click at [616, 633] on textarea "Hi {{first_name}}, I understand your concern. I will pass your request to not s…" at bounding box center [765, 641] width 545 height 70
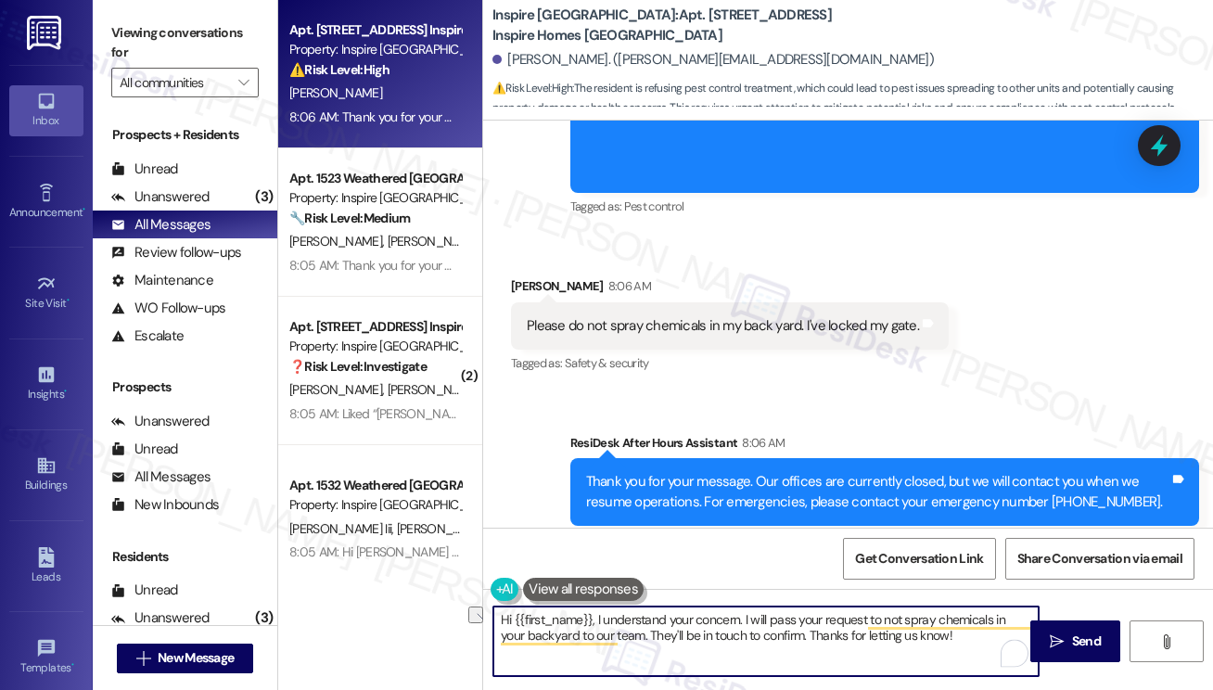
drag, startPoint x: 620, startPoint y: 634, endPoint x: 783, endPoint y: 628, distance: 162.4
click at [783, 628] on textarea "Hi {{first_name}}, I understand your concern. I will pass your request to not s…" at bounding box center [765, 641] width 545 height 70
click at [791, 644] on textarea "Hi {{first_name}}, I understand your concern. I will pass your request to not s…" at bounding box center [765, 641] width 545 height 70
drag, startPoint x: 740, startPoint y: 641, endPoint x: 781, endPoint y: 630, distance: 42.3
click at [781, 630] on textarea "Hi {{first_name}}, I understand your concern. I will pass your request to not s…" at bounding box center [765, 641] width 545 height 70
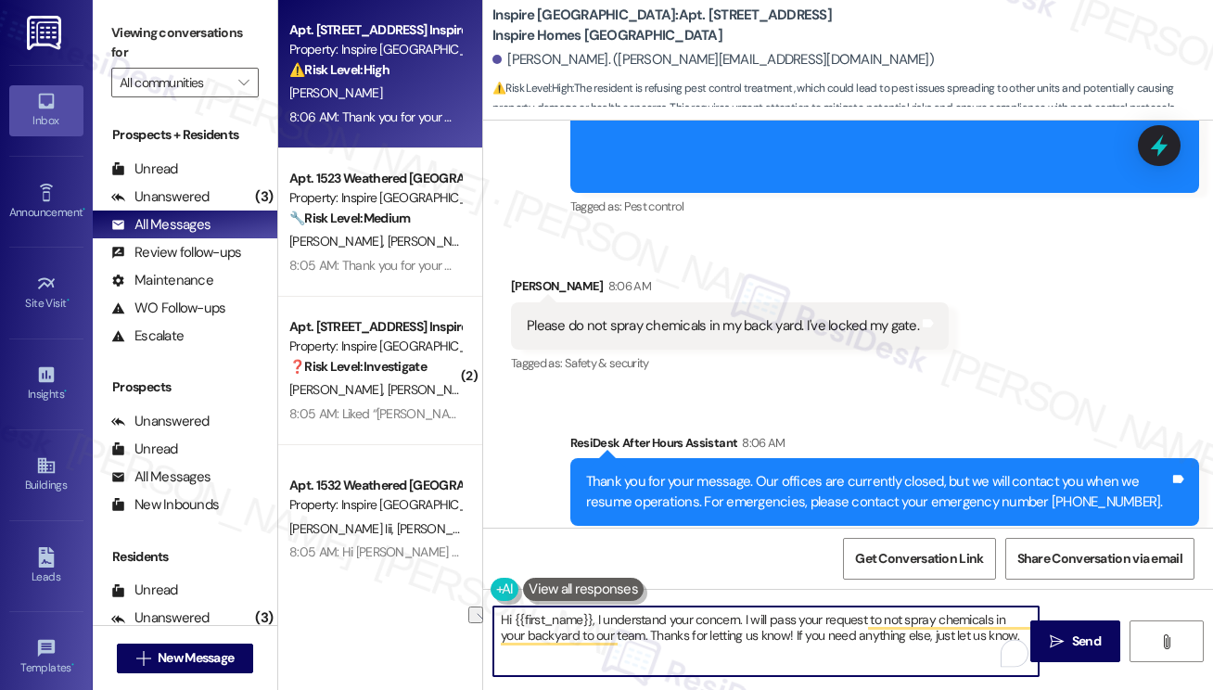
click at [781, 630] on textarea "Hi {{first_name}}, I understand your concern. I will pass your request to not s…" at bounding box center [765, 641] width 545 height 70
type textarea "Hi {{first_name}}, I understand your concern. I will pass your request to not s…"
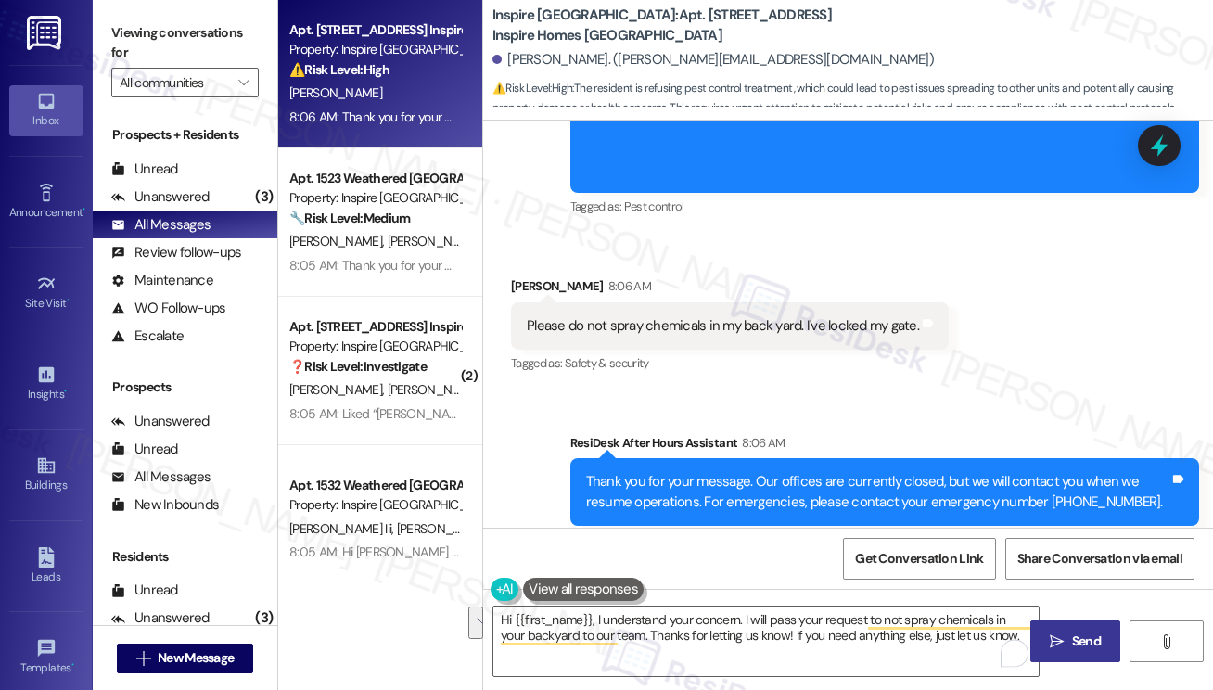
click at [1065, 645] on span " Send" at bounding box center [1075, 640] width 58 height 19
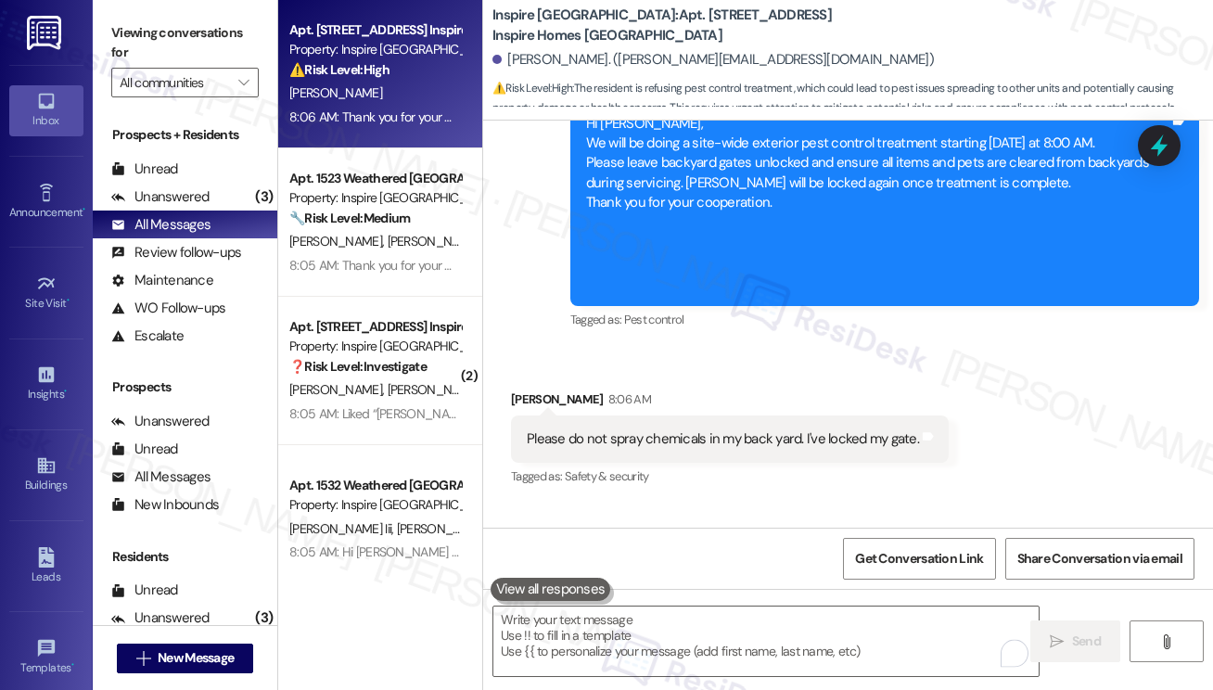
scroll to position [2410, 0]
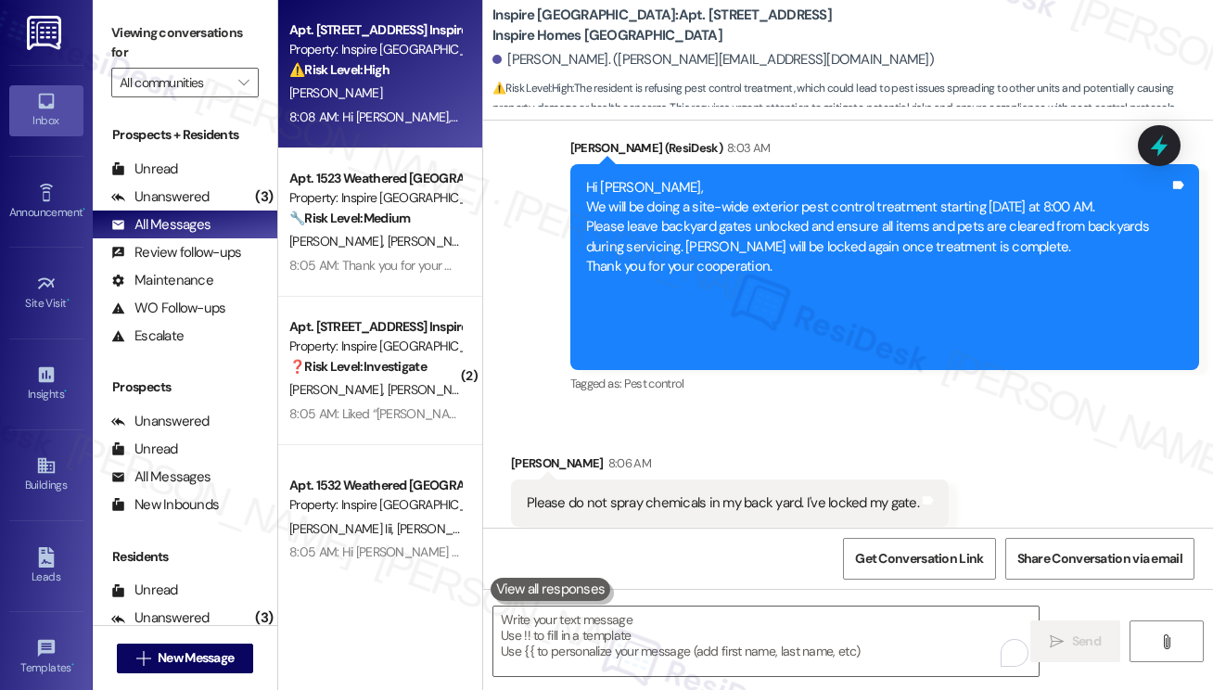
drag, startPoint x: 1202, startPoint y: 444, endPoint x: 1210, endPoint y: 449, distance: 9.5
click at [1210, 449] on div "WO Lease started [DATE] 8:00 PM Show details Survey, sent via SMS Residesk Auto…" at bounding box center [848, 324] width 730 height 407
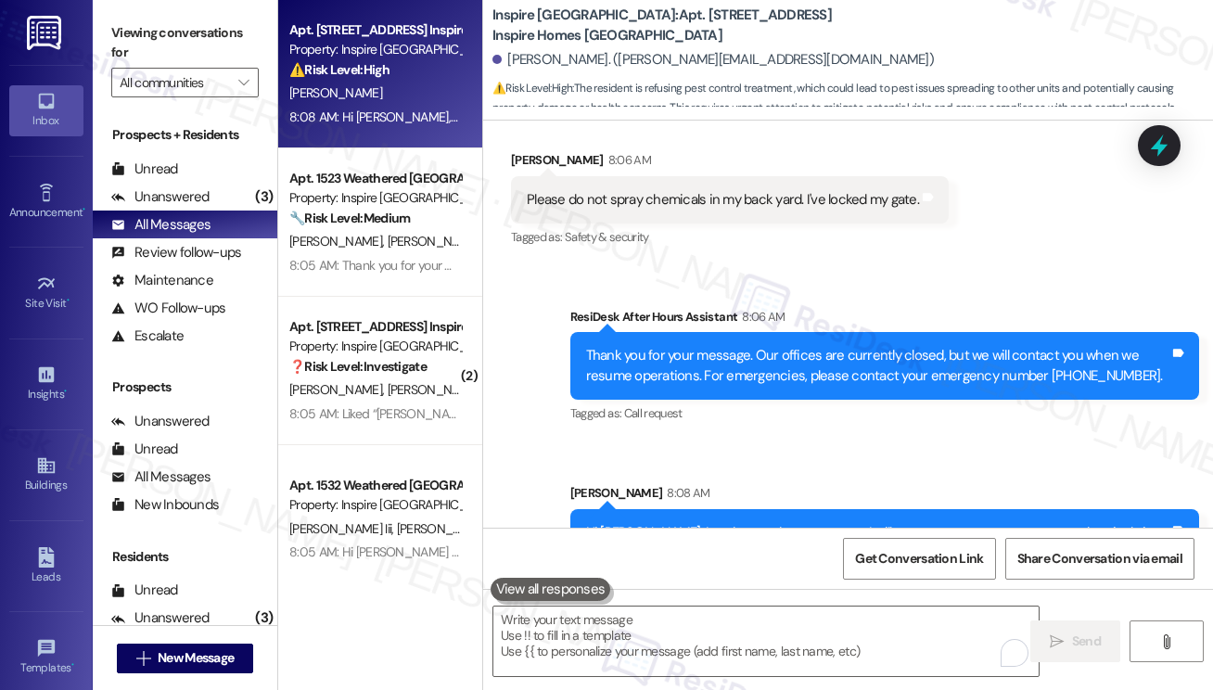
scroll to position [2736, 0]
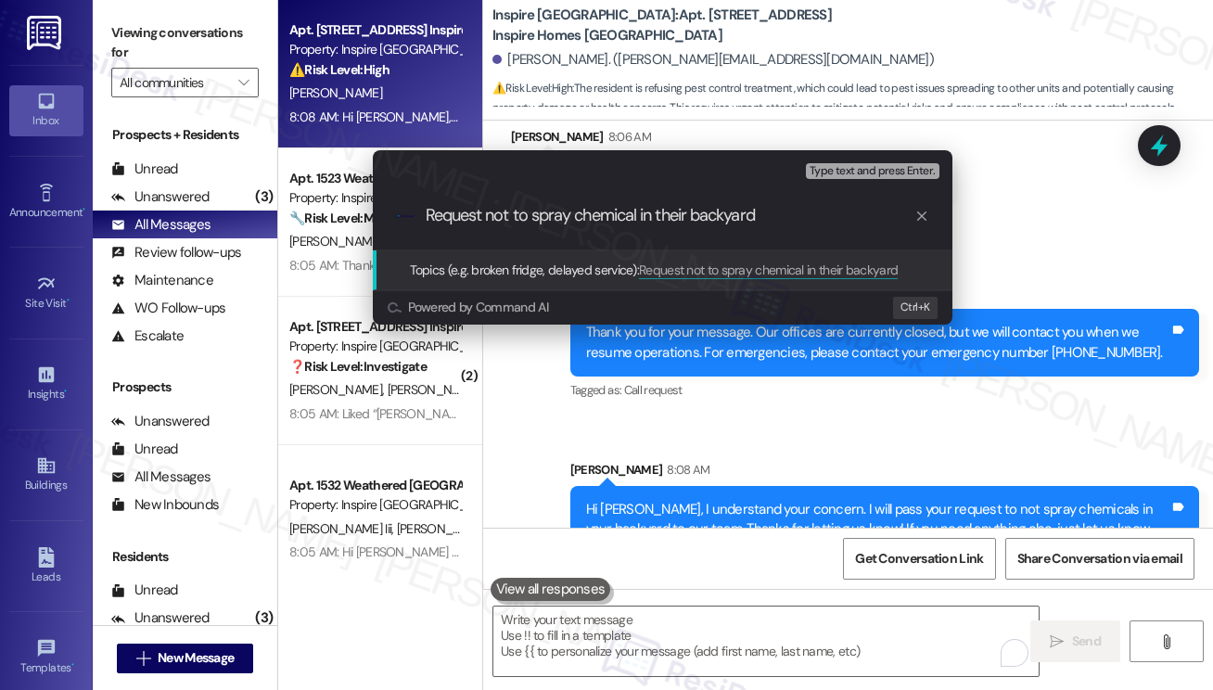
type input "Request not to spray chemical in their backyard"
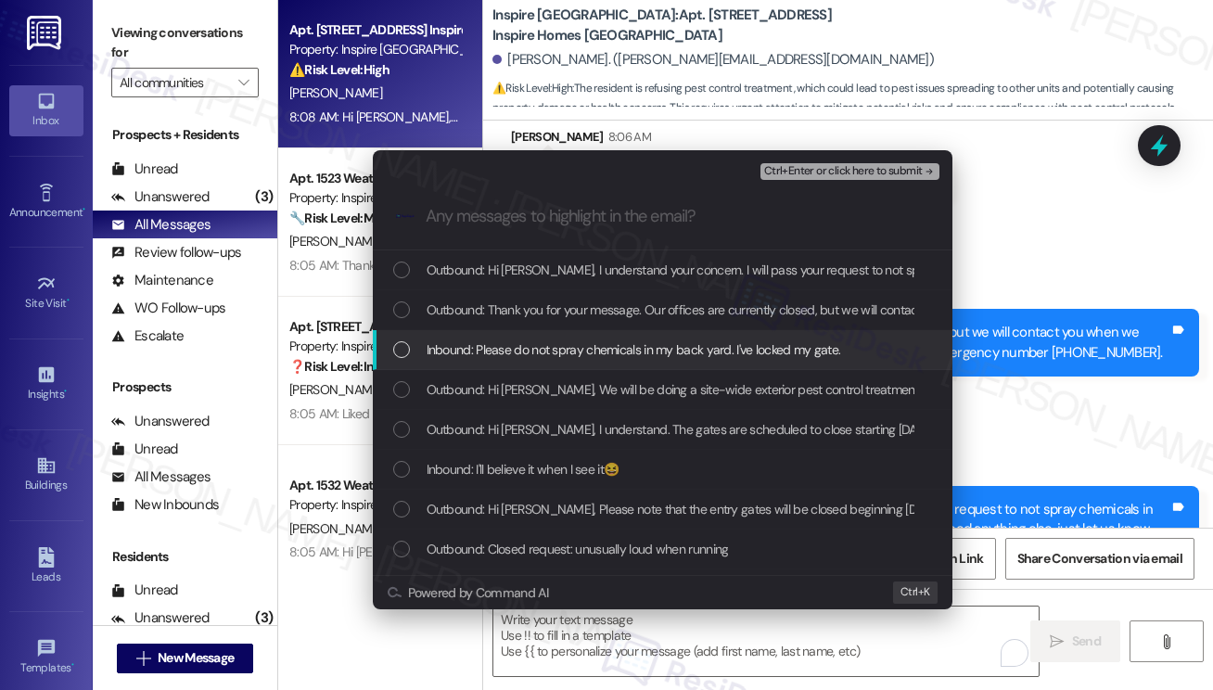
click at [529, 335] on div "Inbound: Please do not spray chemicals in my back yard. I've locked my gate." at bounding box center [663, 350] width 580 height 40
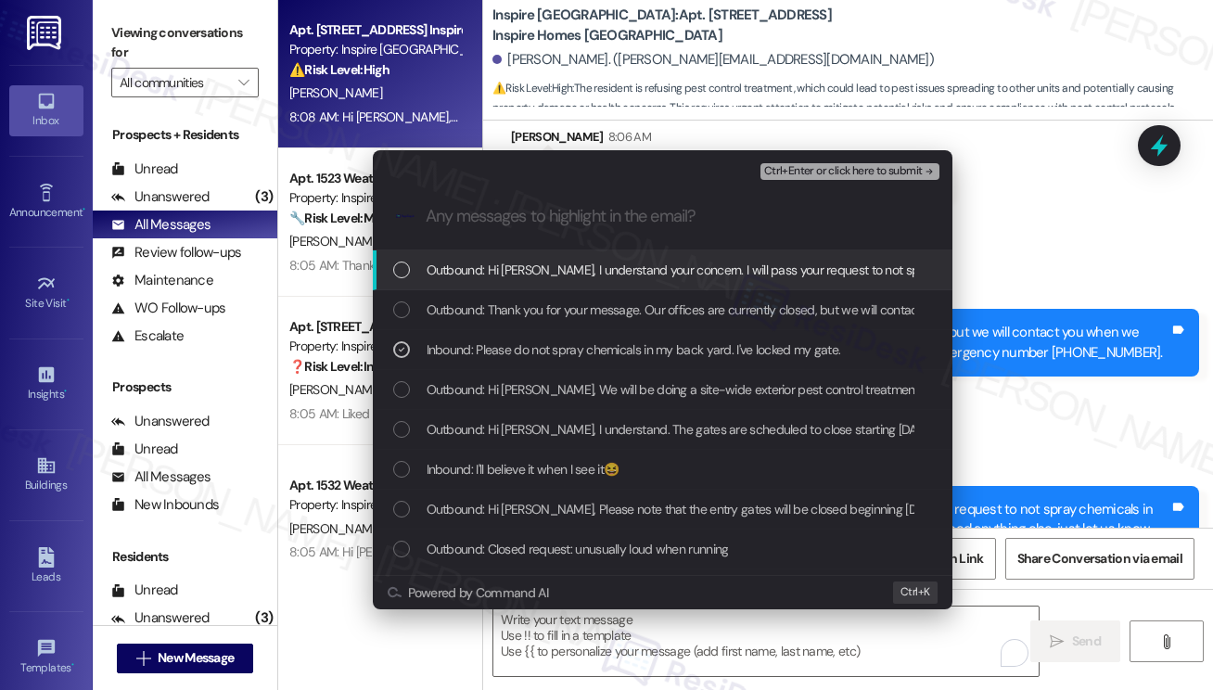
click at [1020, 261] on div "Escalate Conversation Medium risk Request not to spray chemical in their backya…" at bounding box center [606, 345] width 1213 height 690
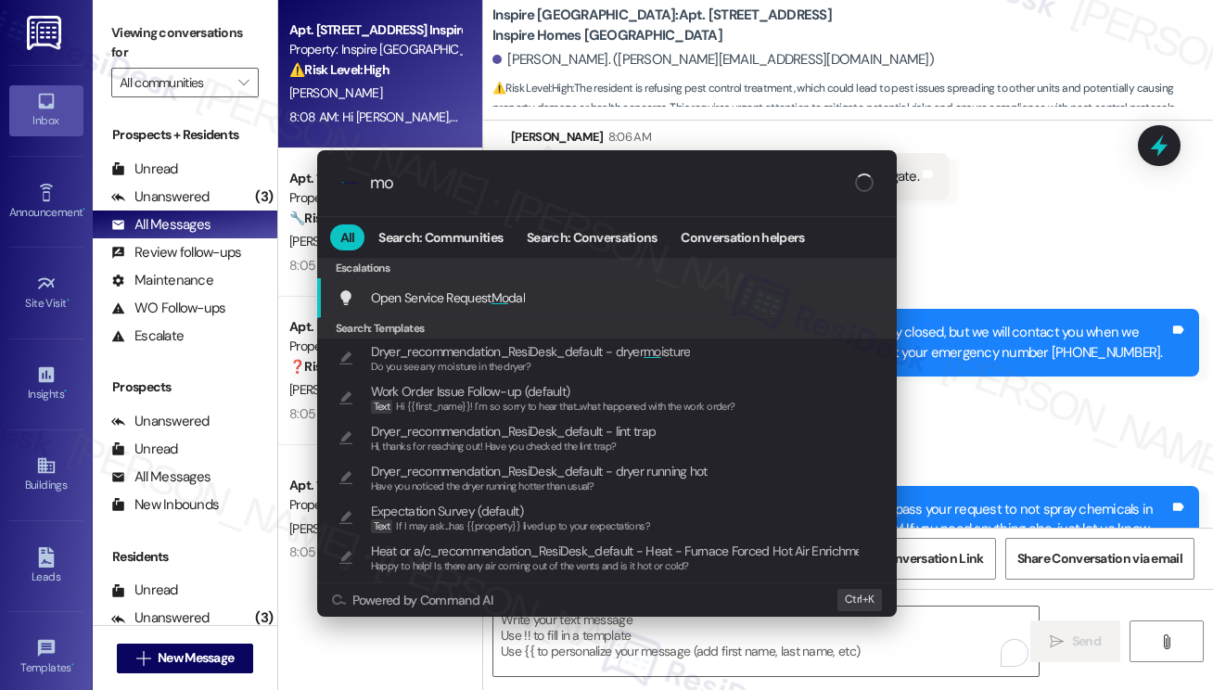
type input "m"
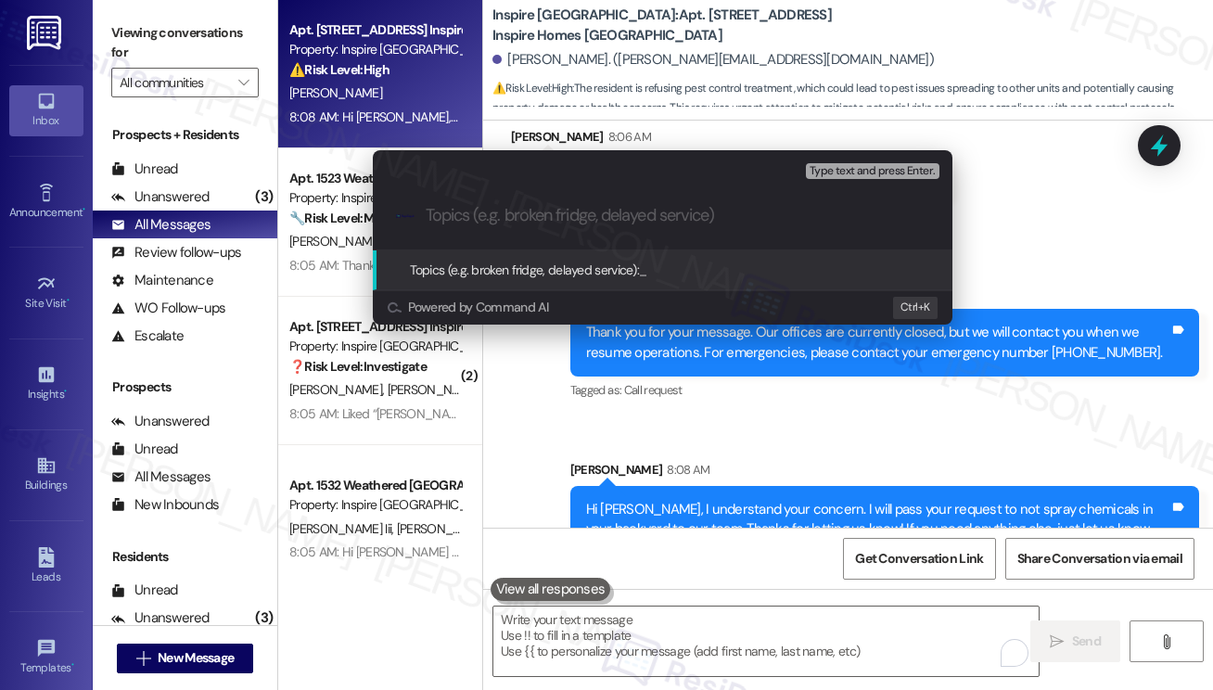
click at [1069, 203] on div "Escalate Conversation High risk Topics (e.g. broken fridge, delayed service) An…" at bounding box center [606, 345] width 1213 height 690
paste input "Request not to spray chemical in their backyard"
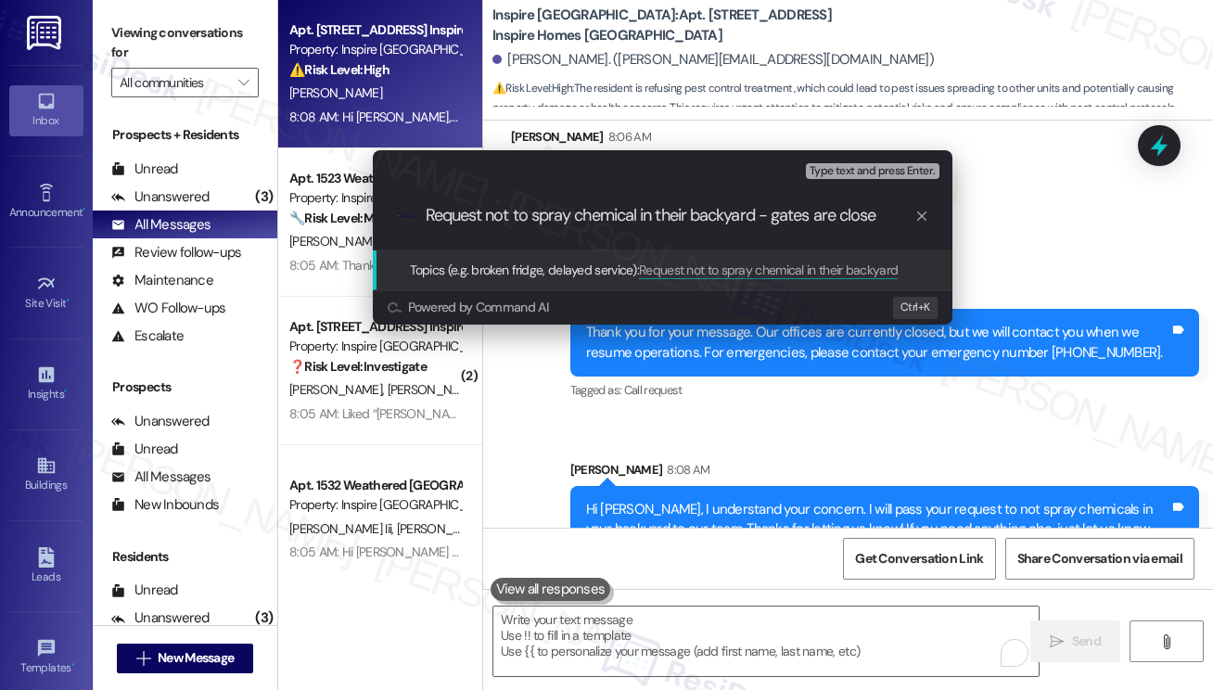
type input "Request not to spray chemical in their backyard - gates are closed"
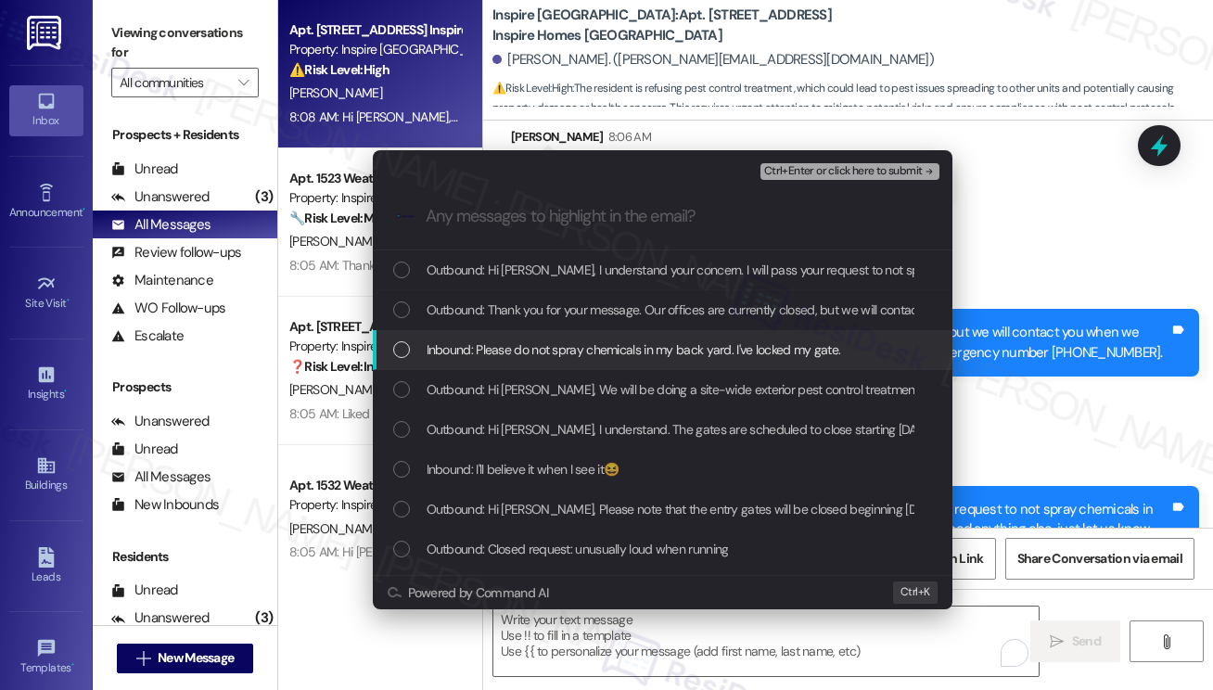
click at [1065, 179] on div "Escalate Conversation Medium risk Request not to spray chemical in their backya…" at bounding box center [606, 345] width 1213 height 690
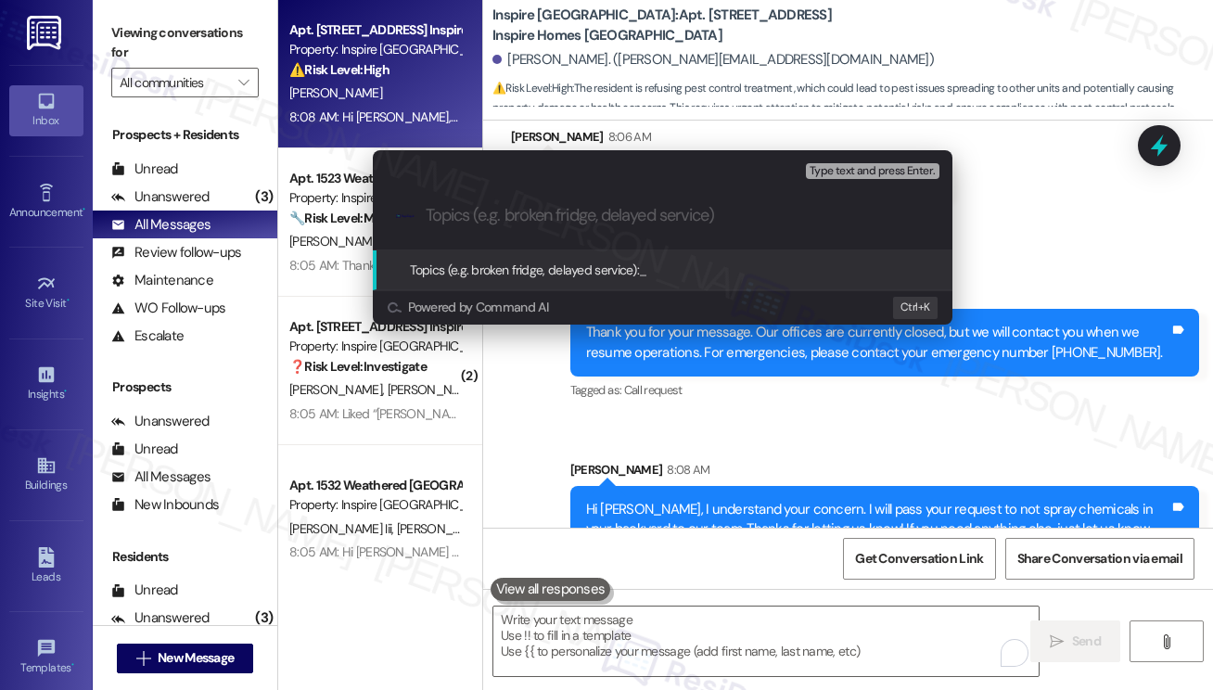
paste input "Request not to spray chemical in their backyard - gates are closed"
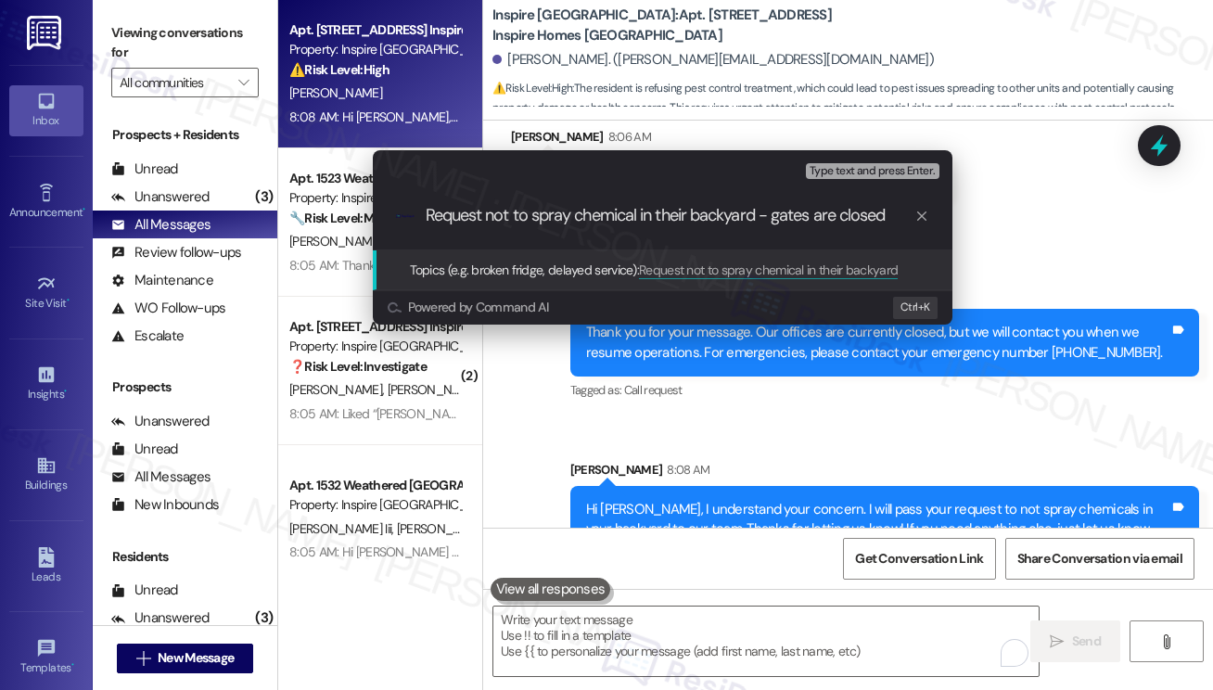
click at [840, 217] on input "Request not to spray chemical in their backyard - gates are closed" at bounding box center [670, 215] width 489 height 19
click at [852, 216] on input "Request not to spray chemical in their backyard - gates are closed" at bounding box center [670, 215] width 489 height 19
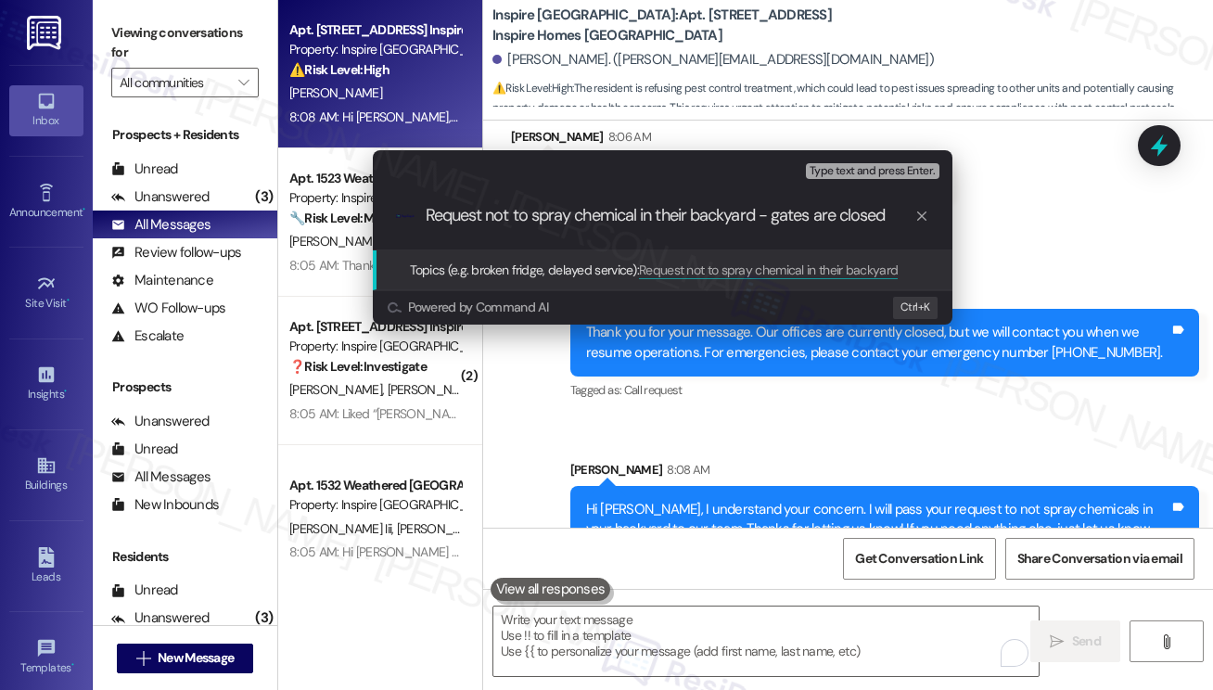
click at [852, 216] on input "Request not to spray chemical in their backyard - gates are closed" at bounding box center [670, 215] width 489 height 19
type input "Request not to spray chemical in their backyard - gates are locked"
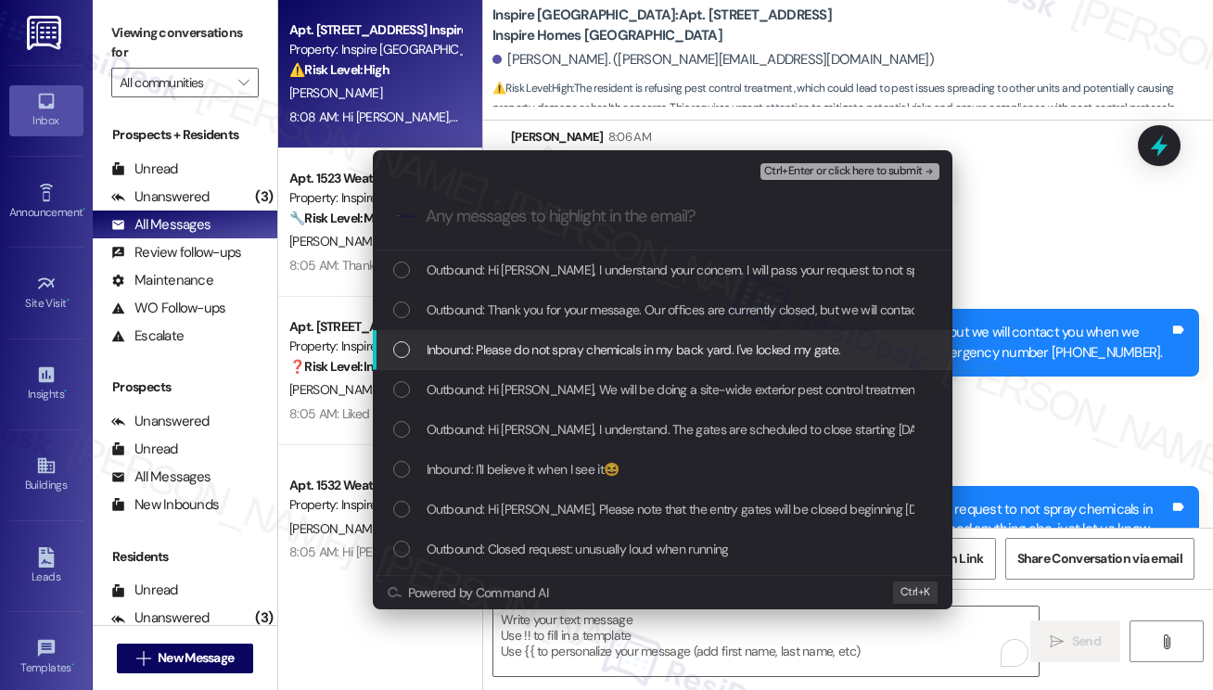
click at [706, 337] on div "Inbound: Please do not spray chemicals in my back yard. I've locked my gate." at bounding box center [663, 350] width 580 height 40
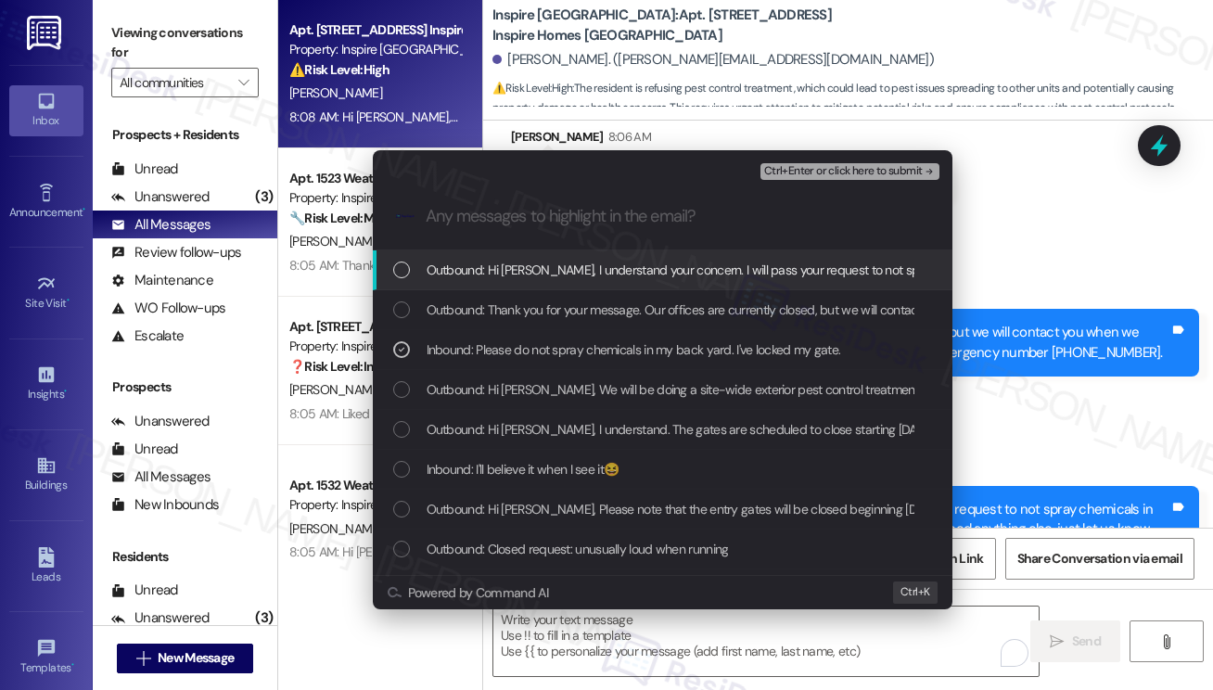
click at [873, 167] on span "Ctrl+Enter or click here to submit" at bounding box center [843, 171] width 159 height 13
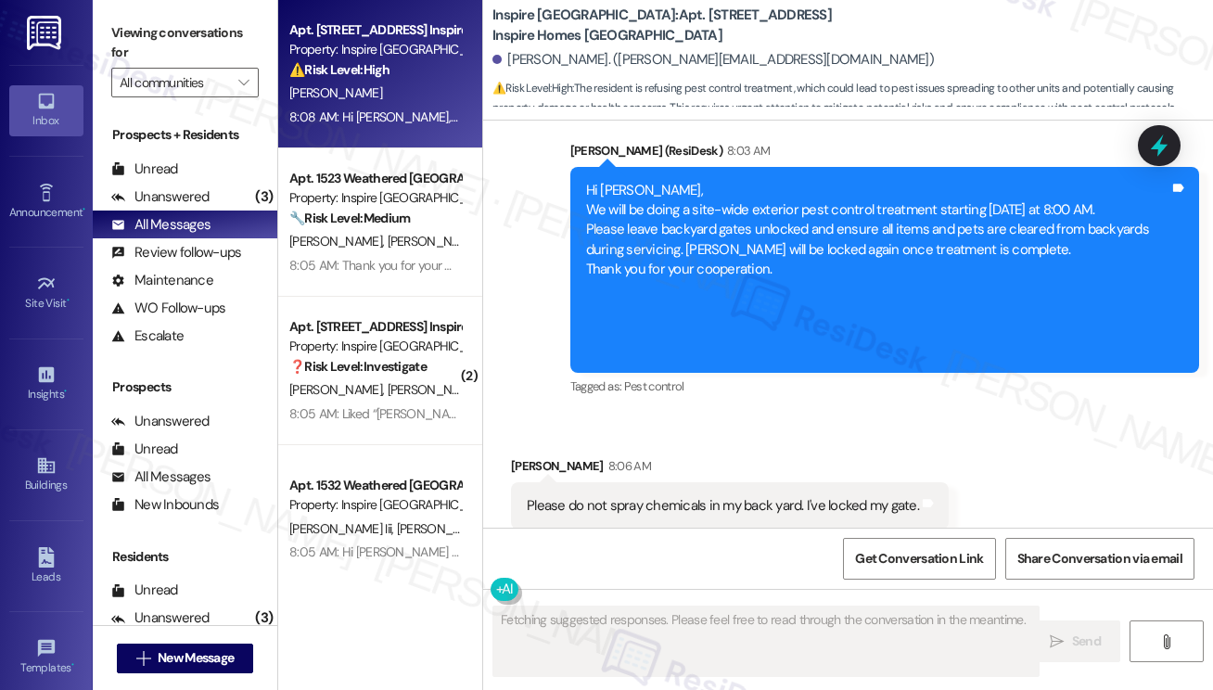
scroll to position [2410, 0]
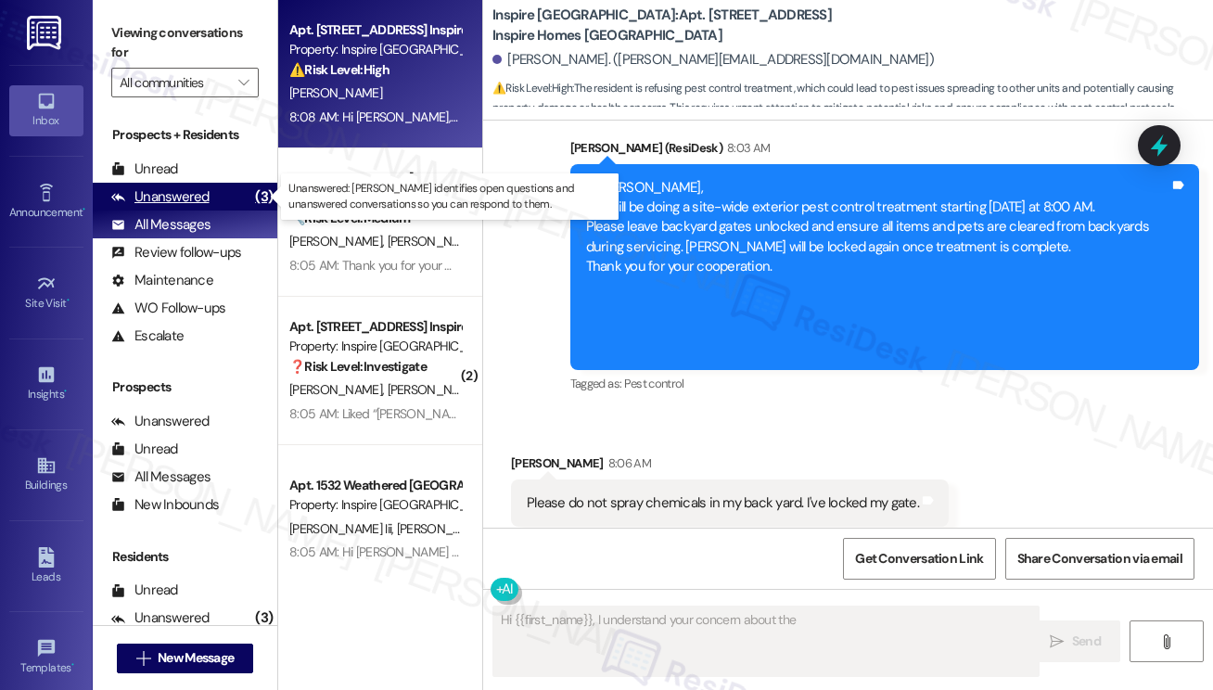
click at [204, 198] on div "Unanswered" at bounding box center [160, 196] width 98 height 19
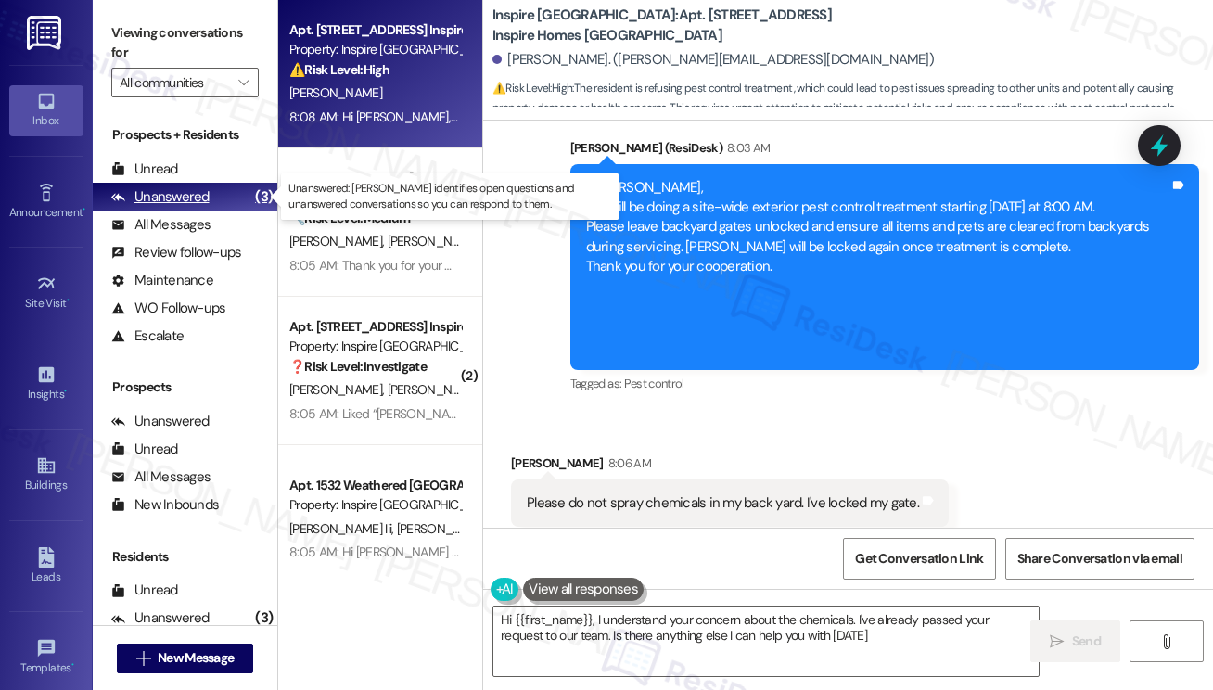
type textarea "Hi {{first_name}}, I understand your concern about the chemicals. I've already …"
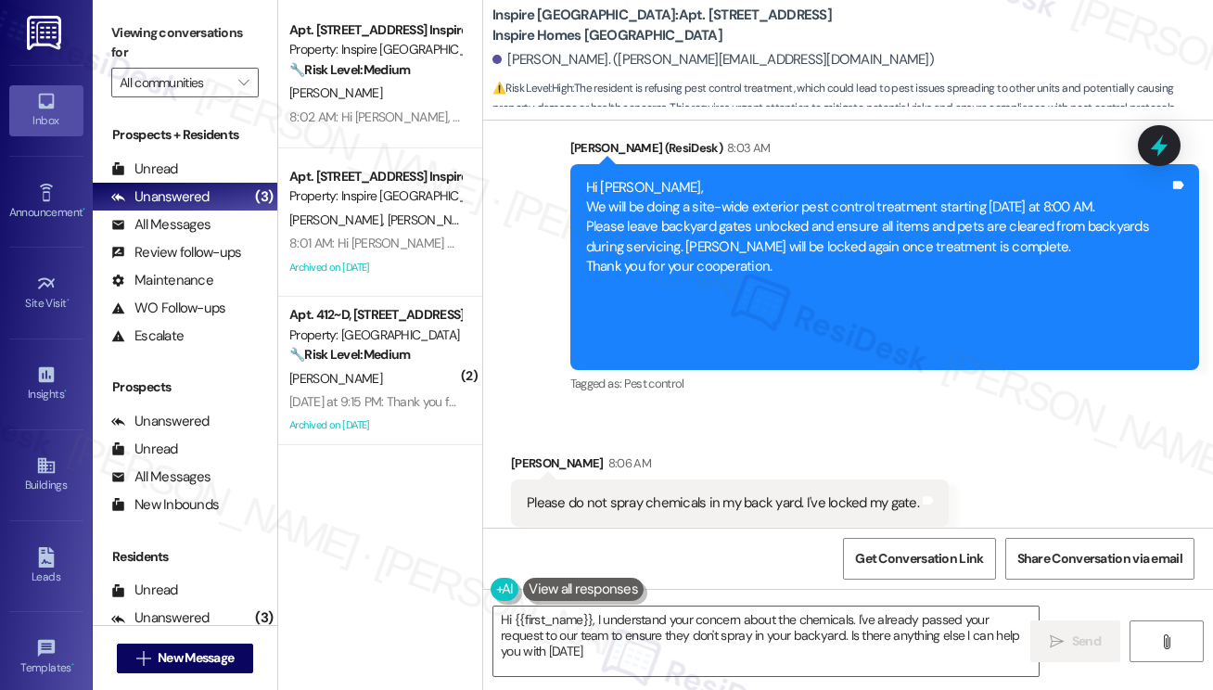
type textarea "Hi {{first_name}}, I understand your concern about the chemicals. I've already …"
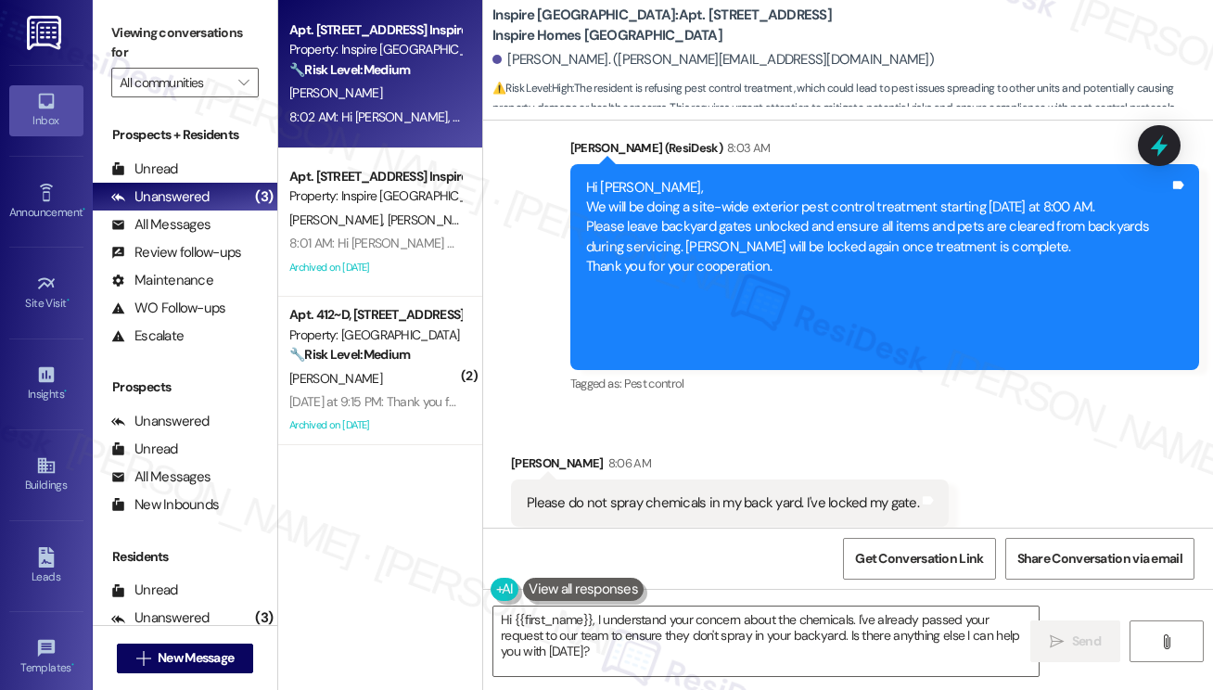
click at [351, 58] on div "Property: Inspire [GEOGRAPHIC_DATA]" at bounding box center [375, 49] width 172 height 19
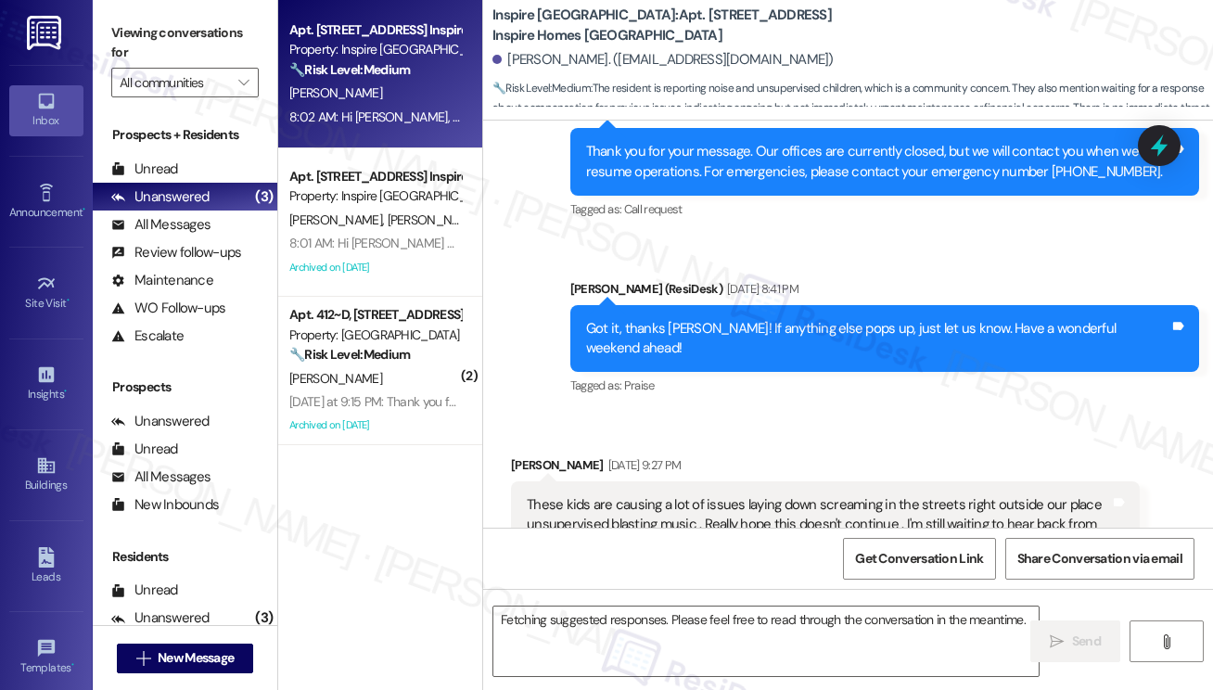
scroll to position [4591, 0]
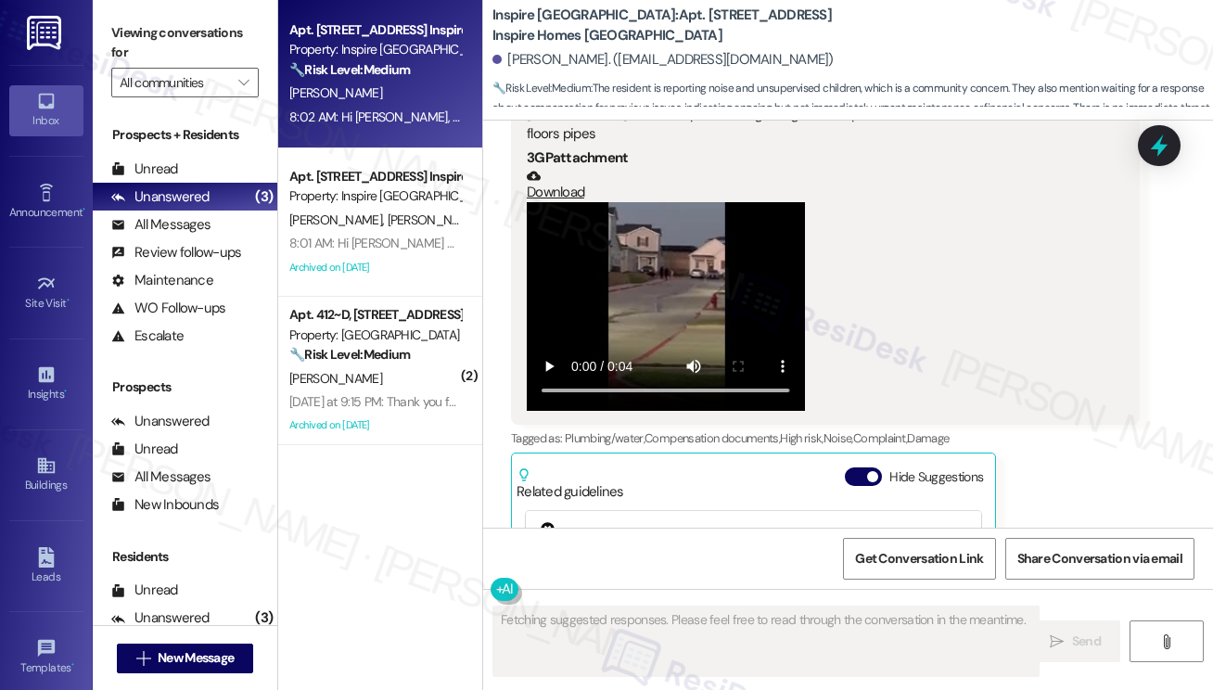
click at [972, 511] on div "Pool open daily 10 AM to 10 PM – Inspire [GEOGRAPHIC_DATA] Buildings: 1 Inspire…" at bounding box center [753, 581] width 455 height 140
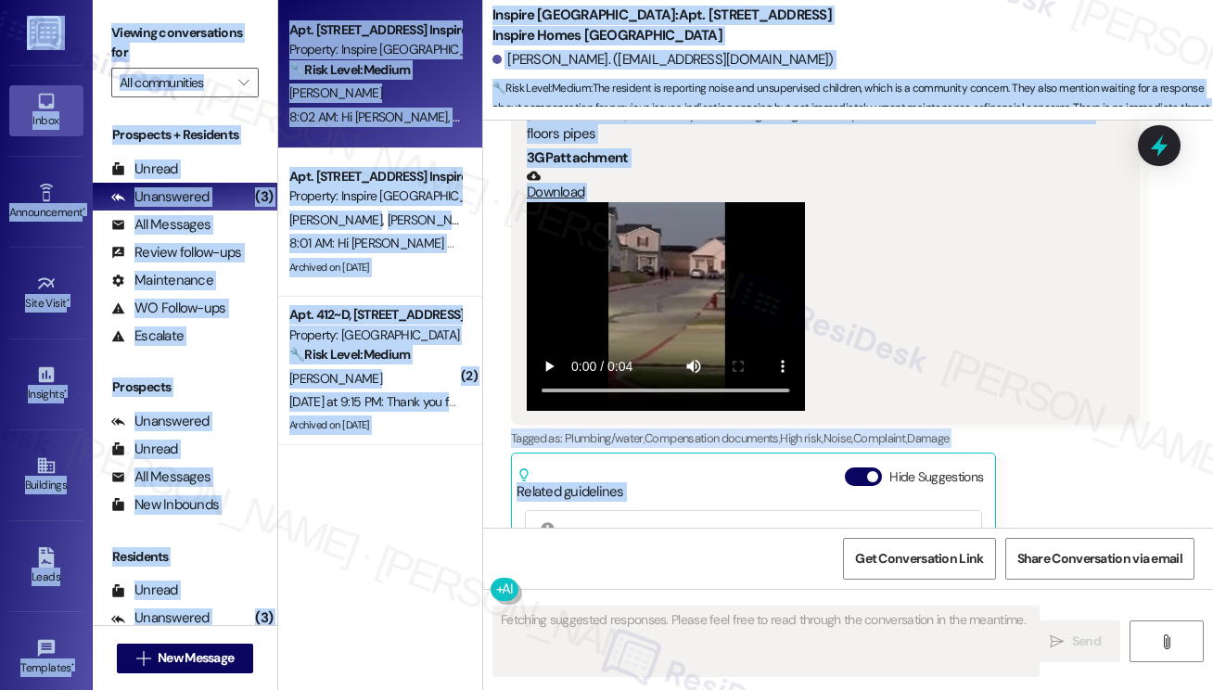
drag, startPoint x: 1205, startPoint y: 471, endPoint x: 1221, endPoint y: 377, distance: 95.0
click at [1213, 377] on html "Inbox Go to Inbox Announcement • Send A Text Announcement Site Visit • Go to Si…" at bounding box center [606, 345] width 1213 height 690
click at [1174, 377] on div "Received via SMS [PERSON_NAME] [DATE] 9:27 PM These kids are causing a lot of i…" at bounding box center [848, 390] width 730 height 814
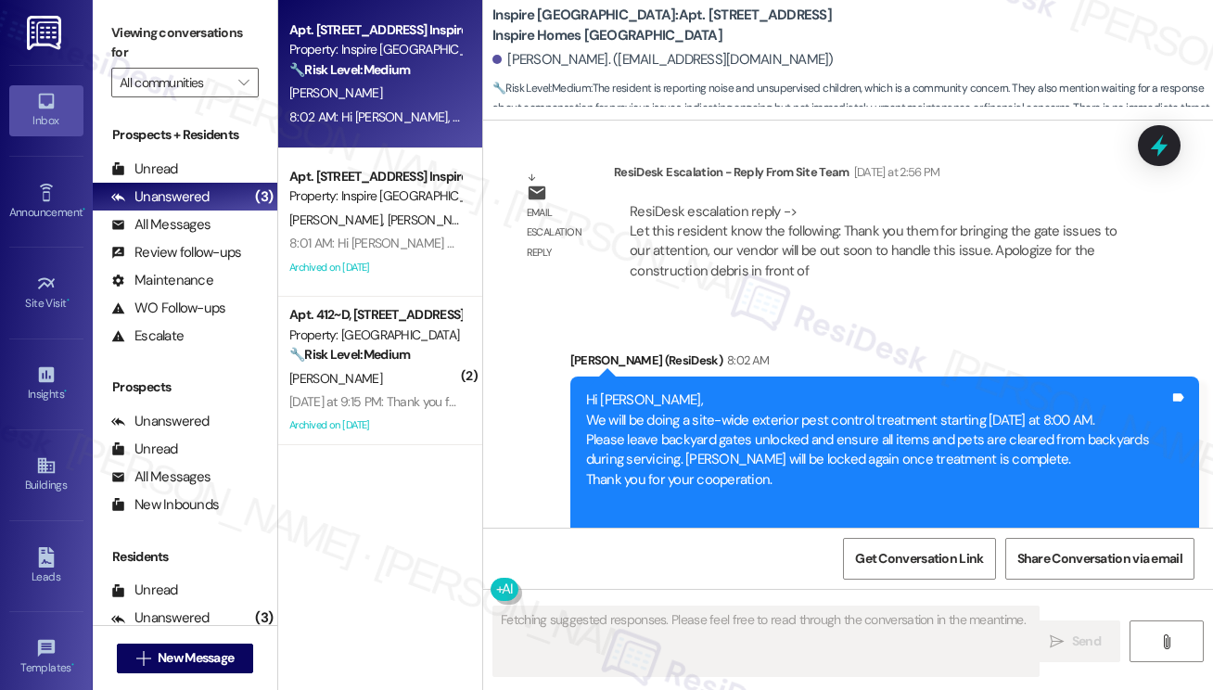
scroll to position [5285, 0]
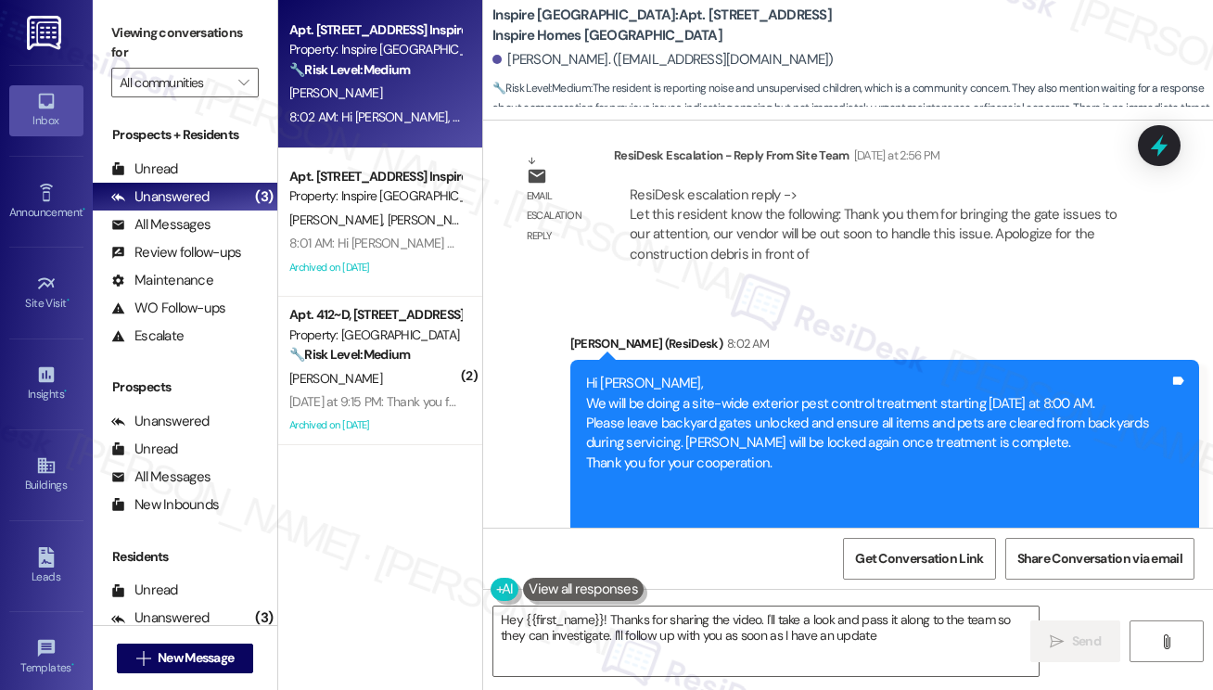
type textarea "Hey {{first_name}}! Thanks for sharing the video. I'll take a look and pass it …"
click at [644, 374] on div "Hi [PERSON_NAME], We will be doing a site-wide exterior pest control treatment …" at bounding box center [877, 463] width 583 height 179
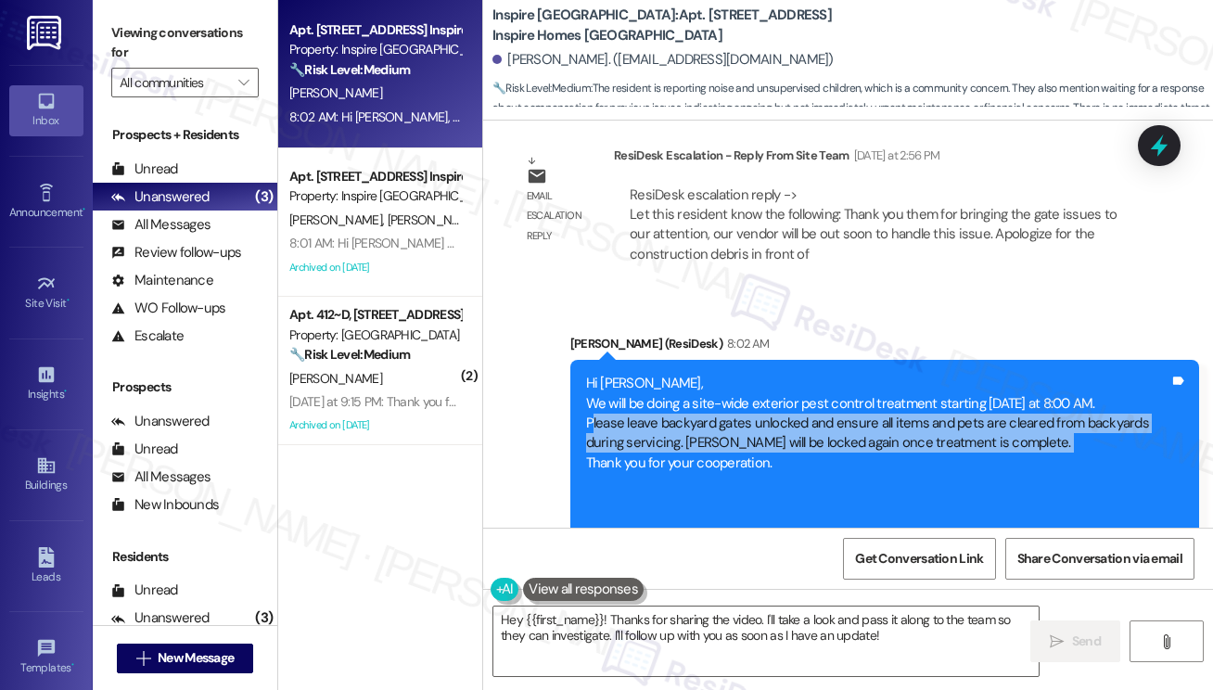
click at [644, 374] on div "Hi [PERSON_NAME], We will be doing a site-wide exterior pest control treatment …" at bounding box center [877, 463] width 583 height 179
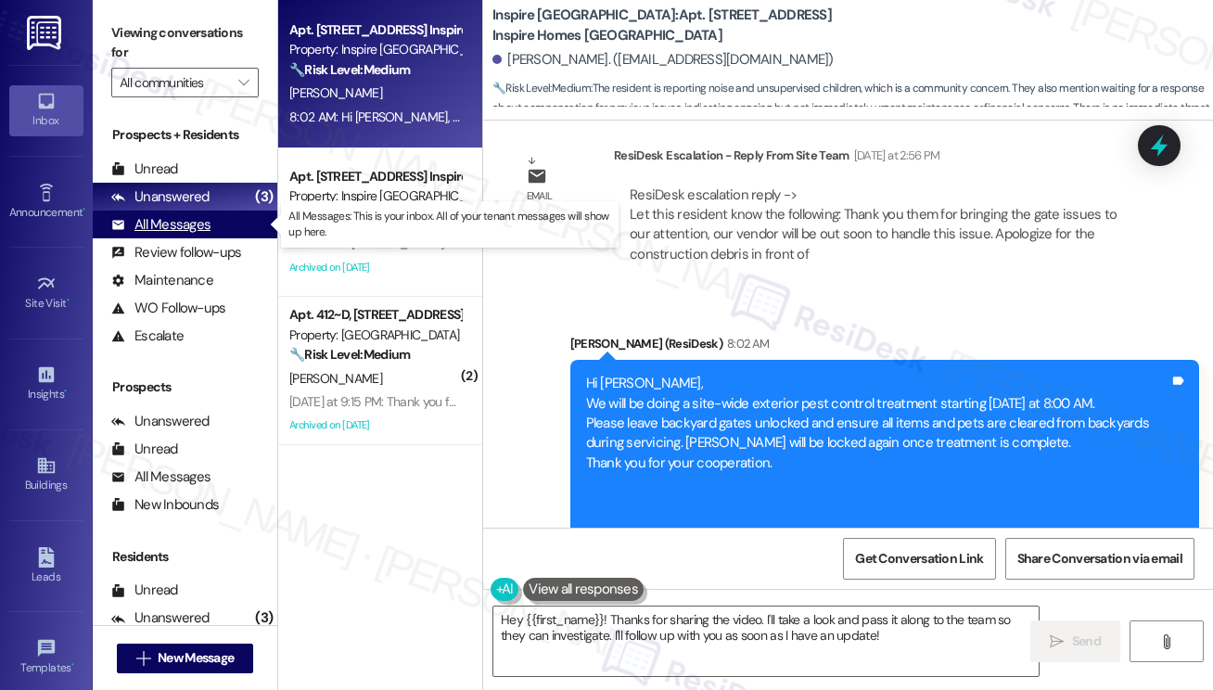
click at [182, 226] on div "All Messages" at bounding box center [160, 224] width 99 height 19
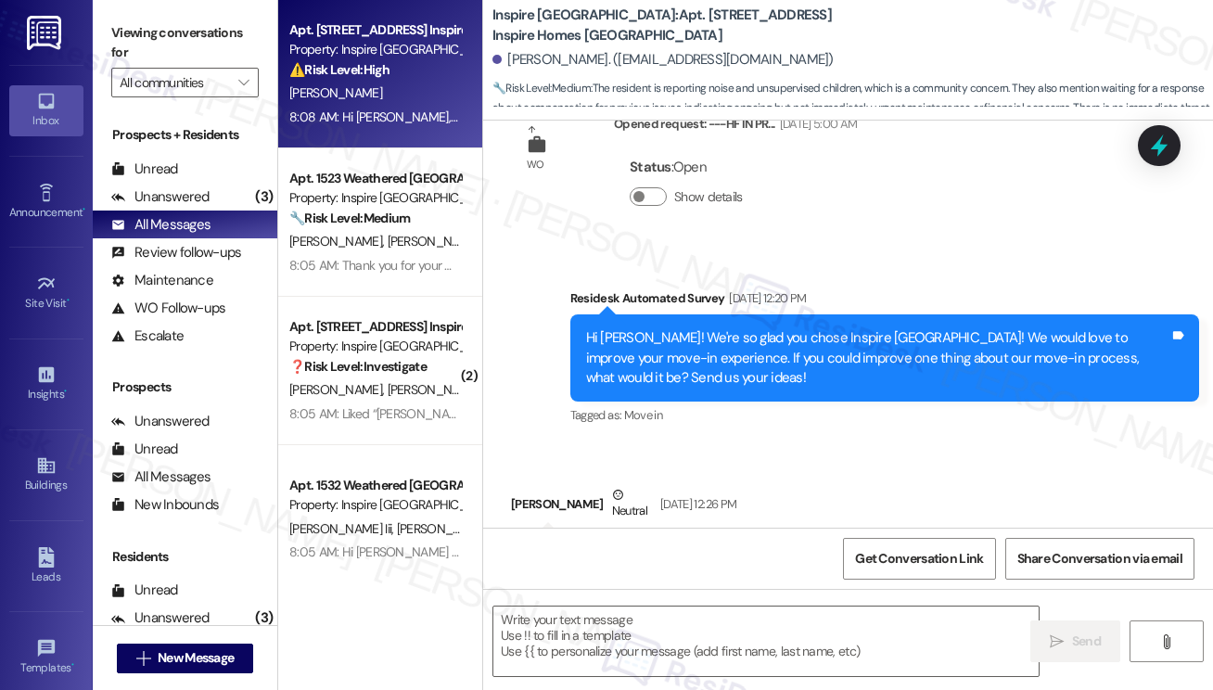
type textarea "Fetching suggested responses. Please feel free to read through the conversation…"
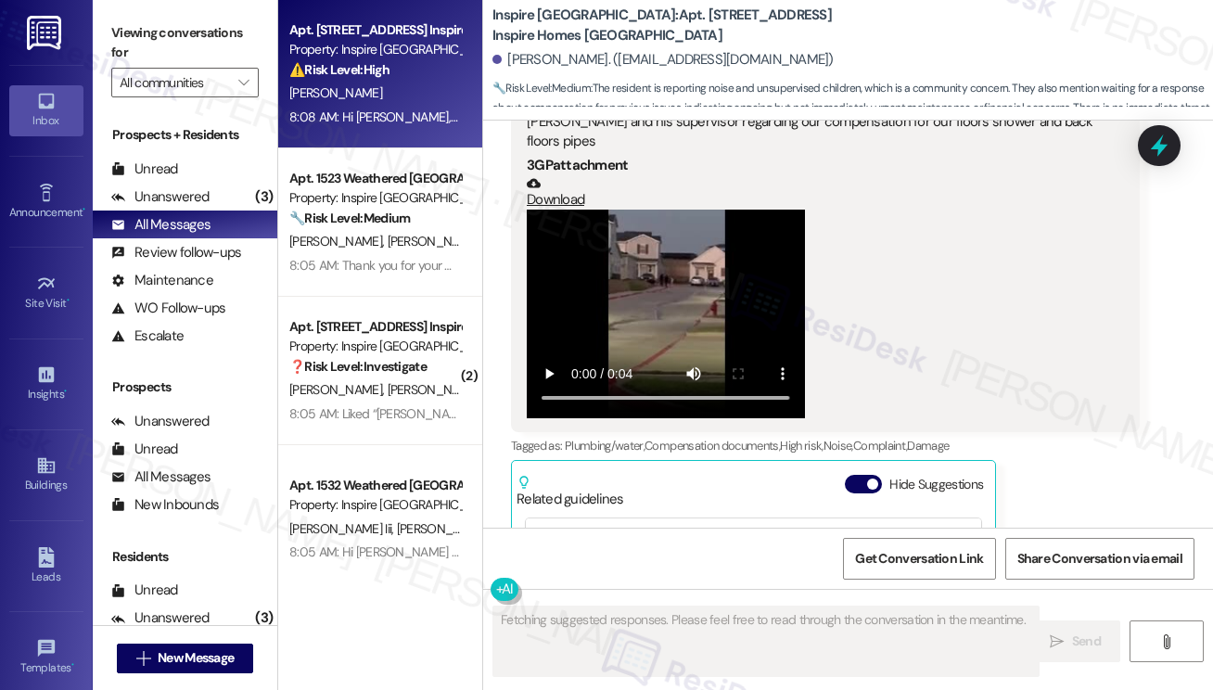
scroll to position [4779, 0]
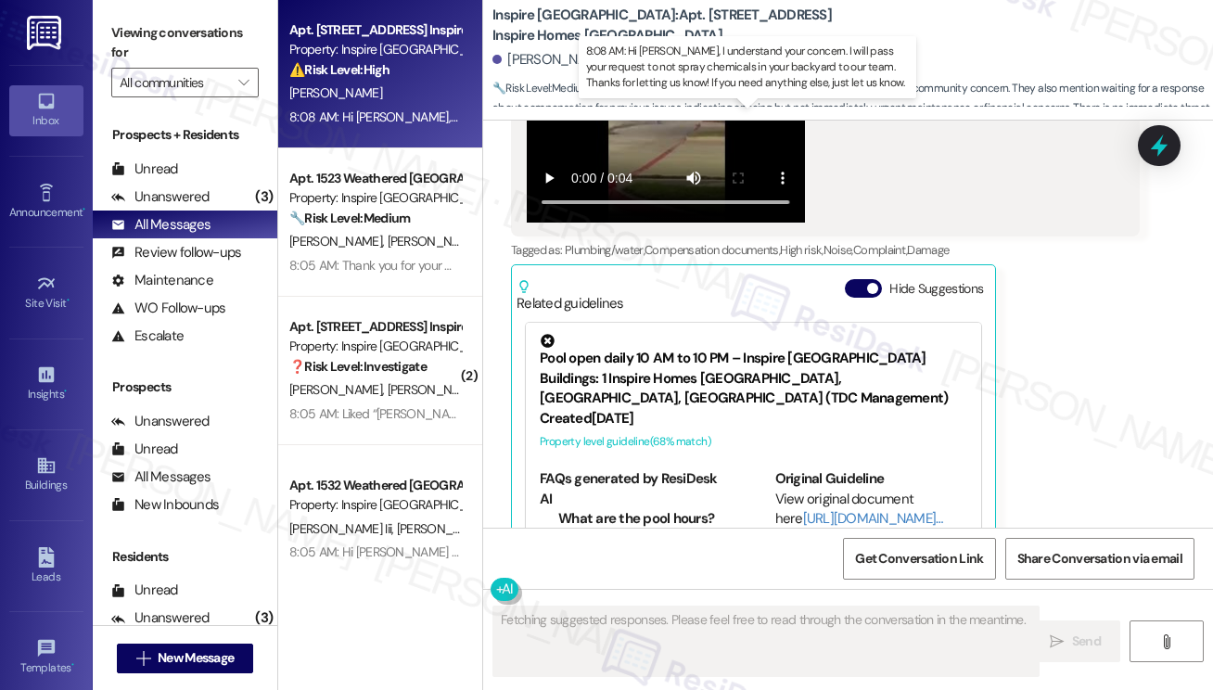
click at [389, 110] on div "8:08 AM: Hi [PERSON_NAME], I understand your concern. I will pass your request …" at bounding box center [835, 116] width 1093 height 17
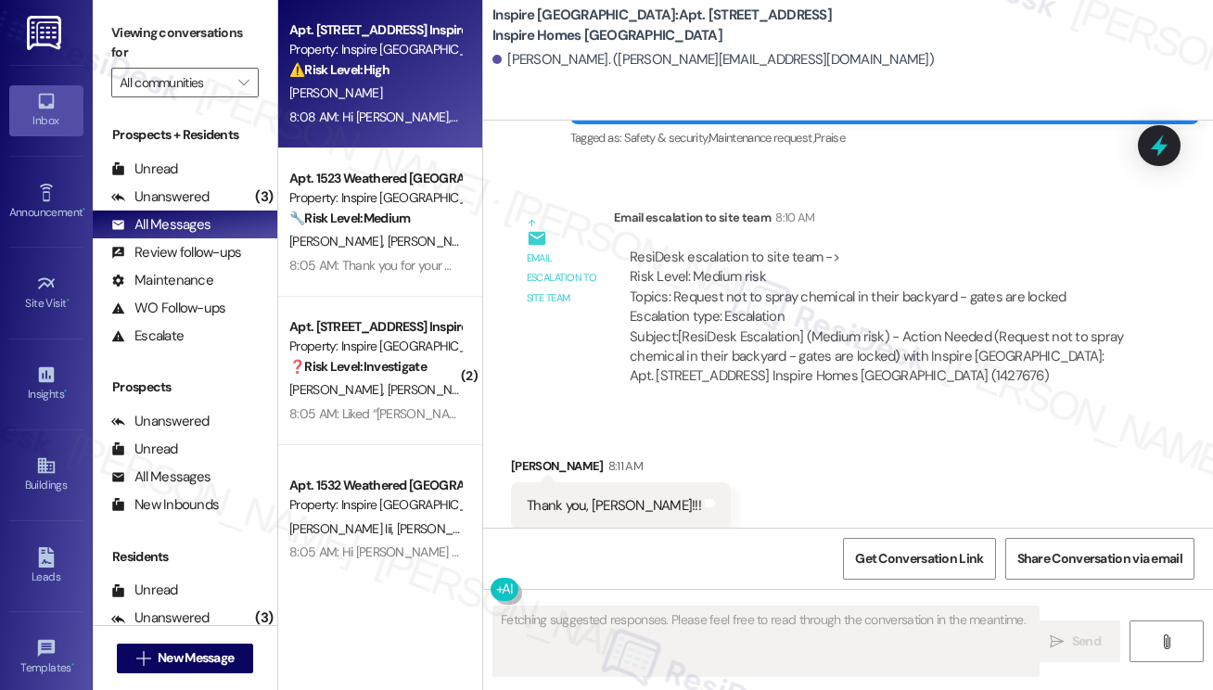
scroll to position [3168, 0]
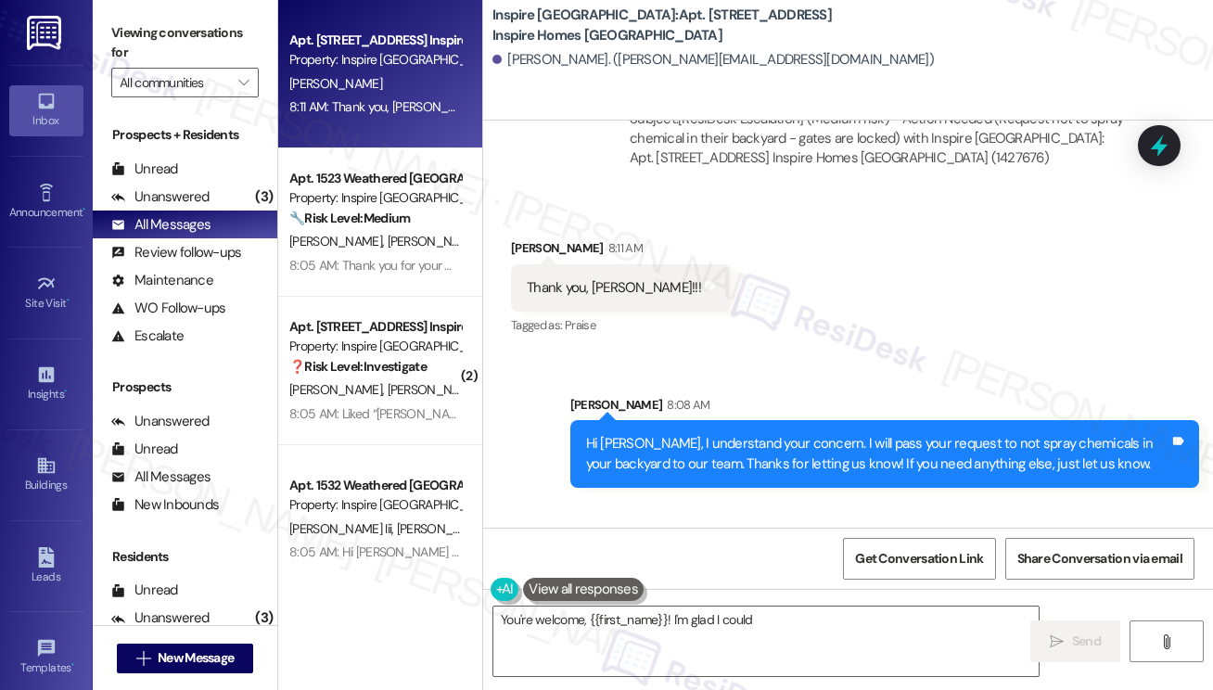
click at [797, 259] on div "WO Lease started [DATE] 8:00 PM Show details Survey, sent via SMS Residesk Auto…" at bounding box center [848, 324] width 730 height 407
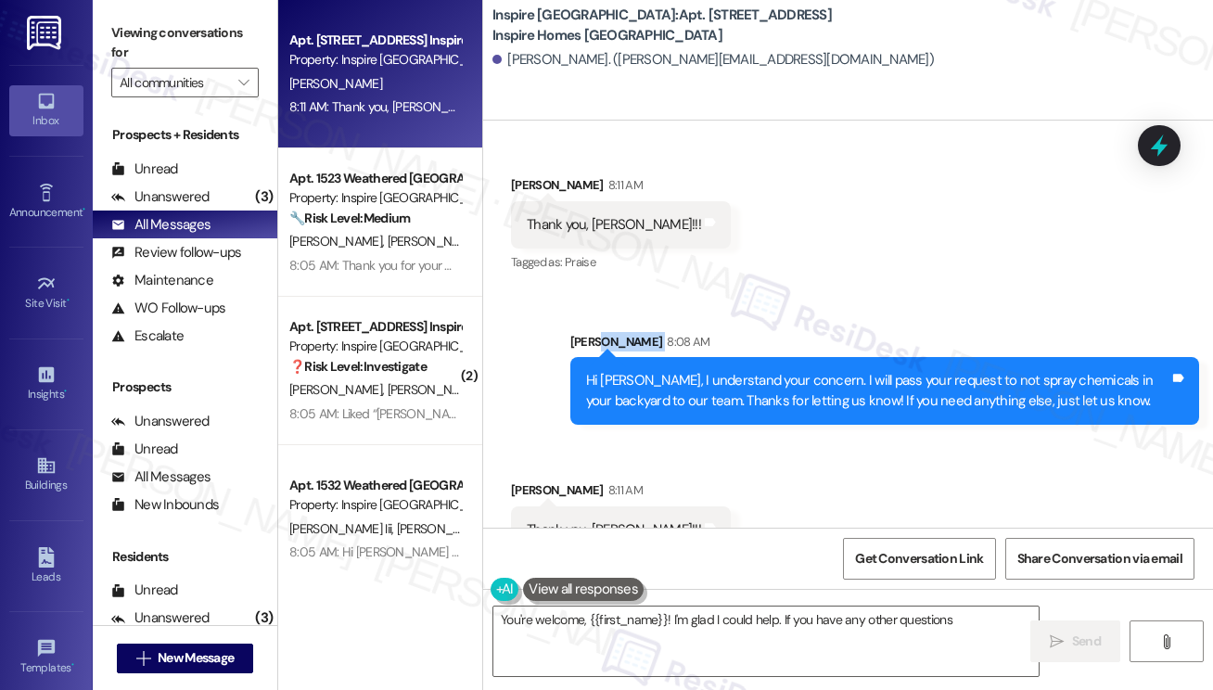
click at [797, 290] on div "Sent via SMS [PERSON_NAME] 8:08 AM Hi [PERSON_NAME], I understand your concern.…" at bounding box center [848, 364] width 730 height 149
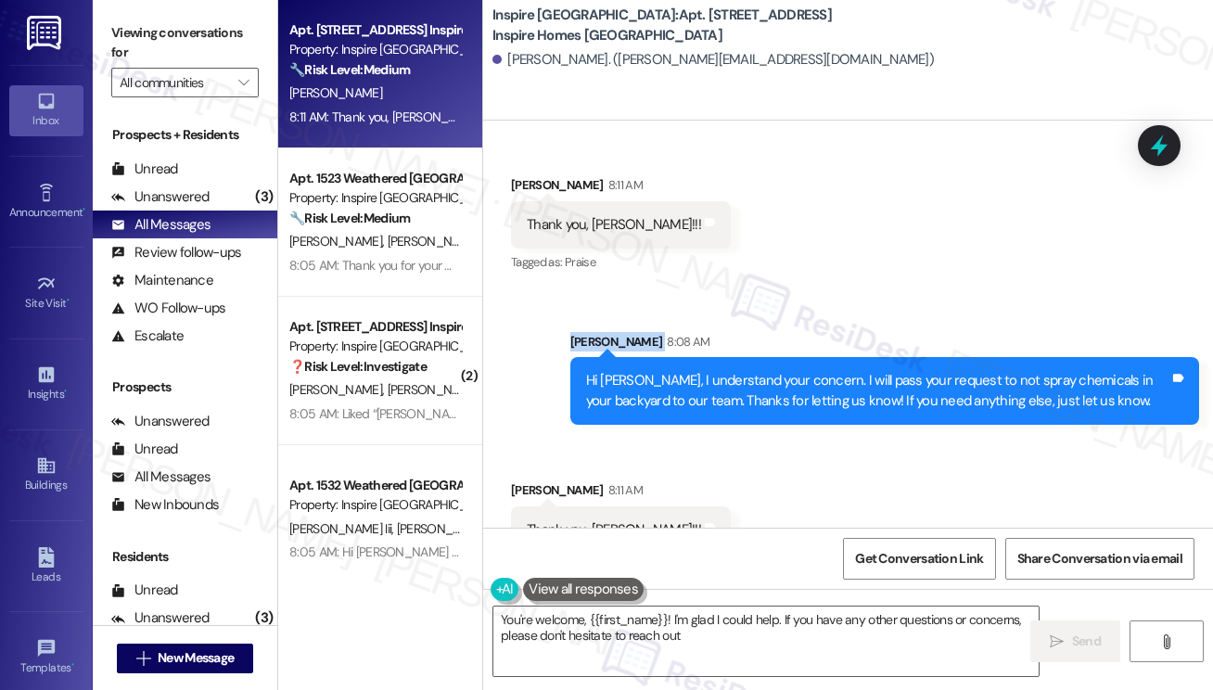
click at [797, 290] on div "Sent via SMS [PERSON_NAME] 8:08 AM Hi [PERSON_NAME], I understand your concern.…" at bounding box center [848, 364] width 730 height 149
type textarea "You're welcome, {{first_name}}! I'm glad I could help. If you have any other qu…"
click at [797, 290] on div "Sent via SMS [PERSON_NAME] 8:08 AM Hi [PERSON_NAME], I understand your concern.…" at bounding box center [848, 364] width 730 height 149
click at [800, 371] on div "Hi [PERSON_NAME], I understand your concern. I will pass your request to not sp…" at bounding box center [877, 391] width 583 height 40
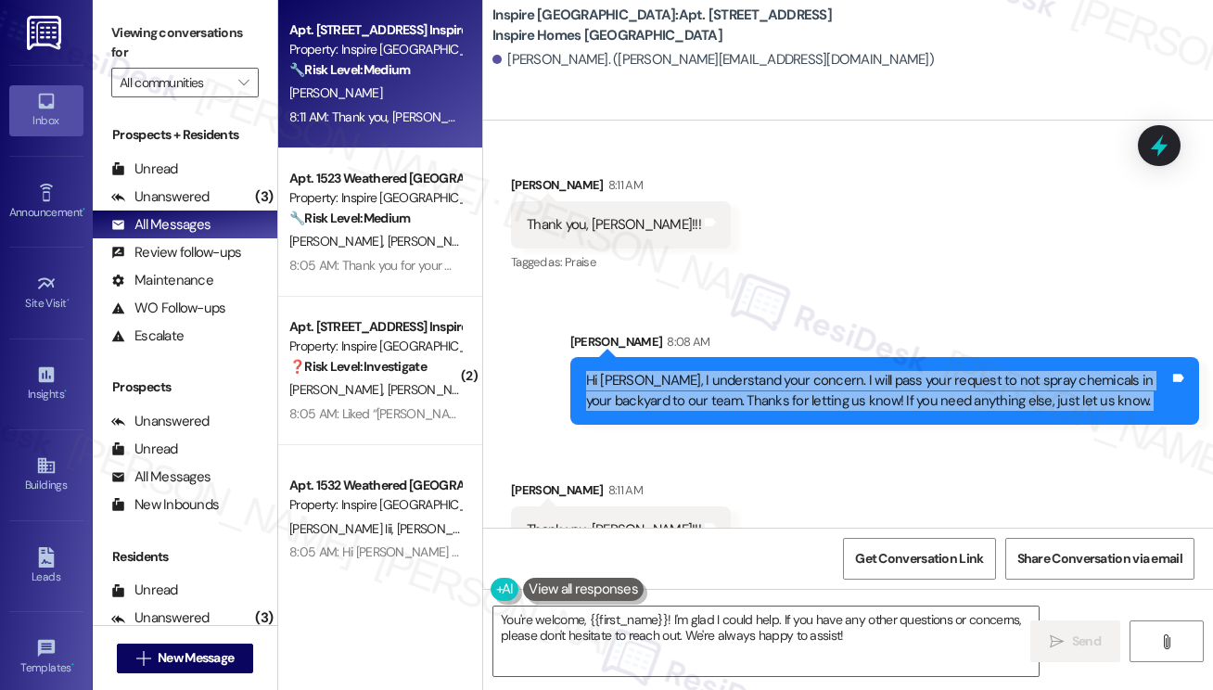
click at [800, 371] on div "Hi [PERSON_NAME], I understand your concern. I will pass your request to not sp…" at bounding box center [877, 391] width 583 height 40
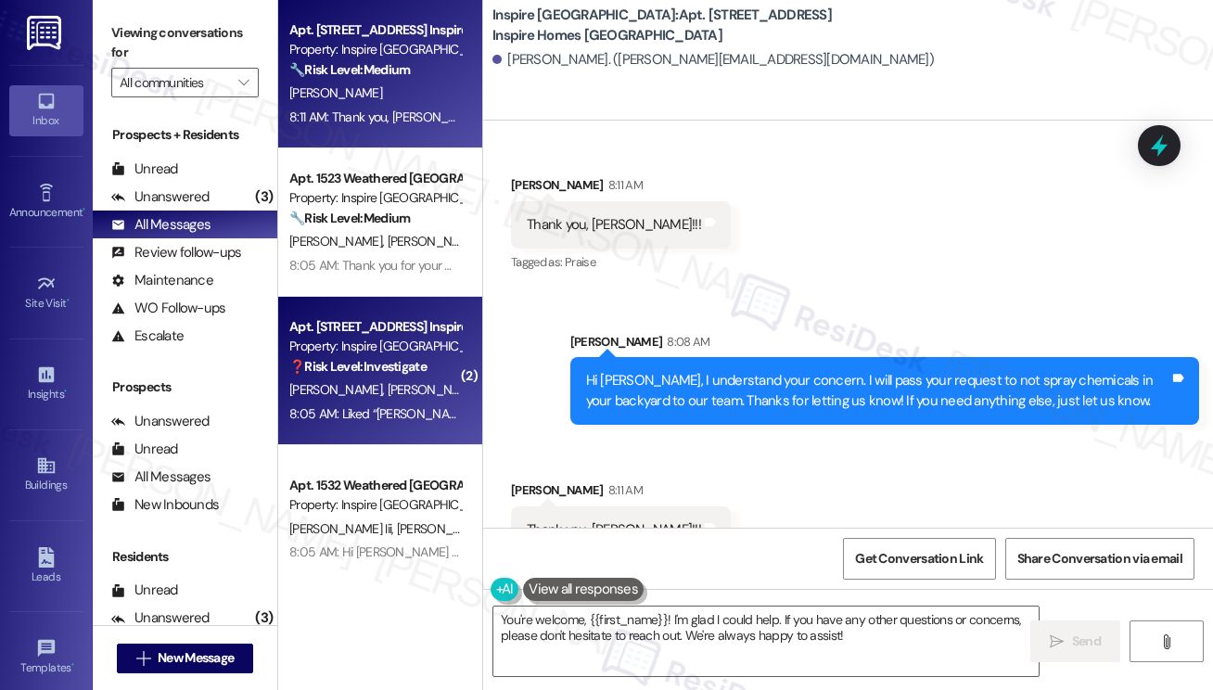
click at [390, 393] on span "[PERSON_NAME]" at bounding box center [437, 389] width 98 height 17
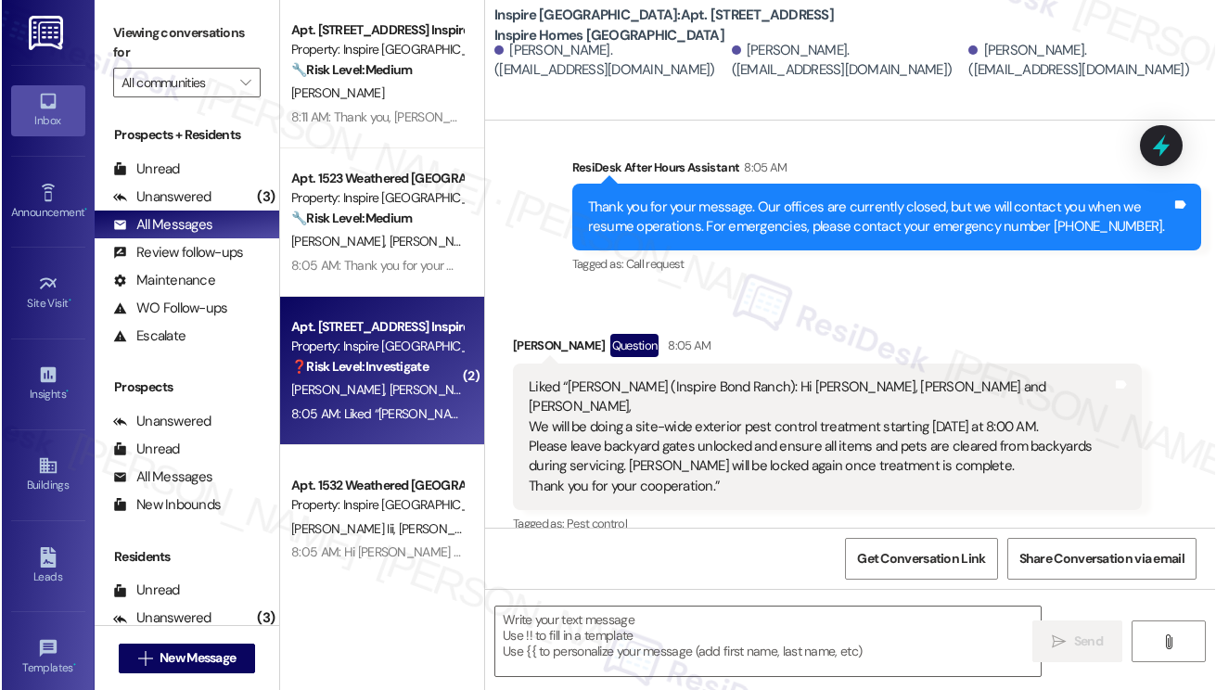
scroll to position [1481, 0]
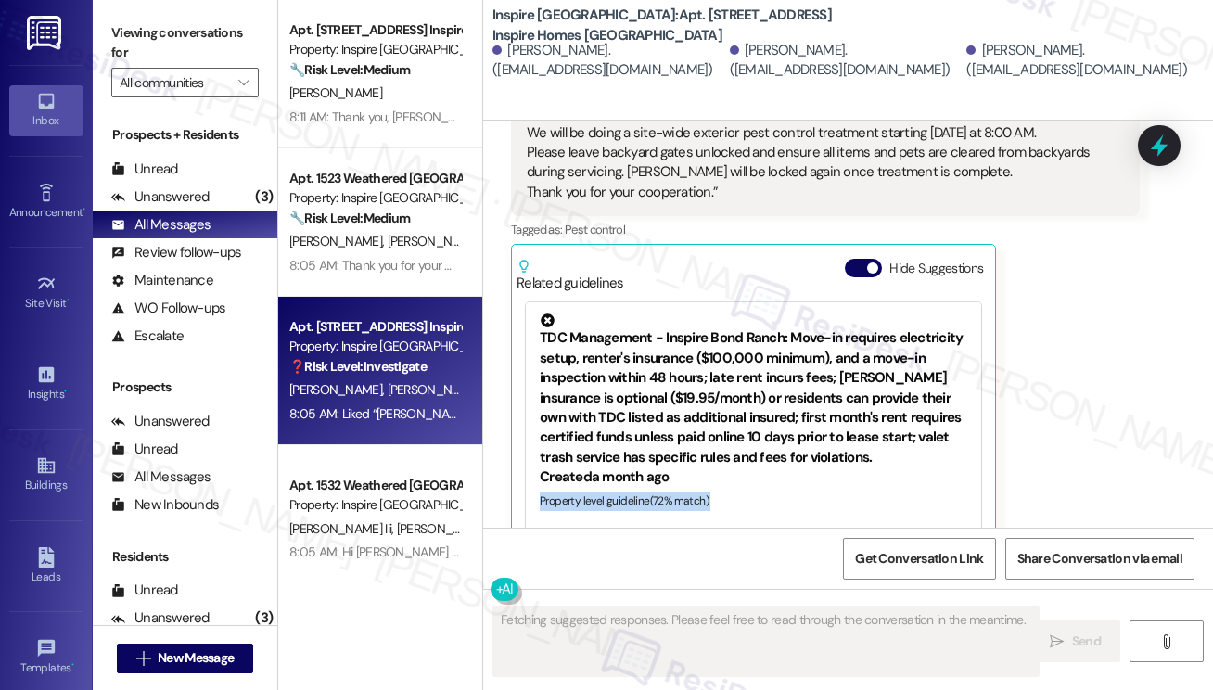
drag, startPoint x: 1205, startPoint y: 469, endPoint x: 1212, endPoint y: 417, distance: 52.3
click at [1212, 417] on div "WO Lease started [DATE] 8:00 PM Show details Survey, sent via SMS Residesk Auto…" at bounding box center [848, 324] width 730 height 407
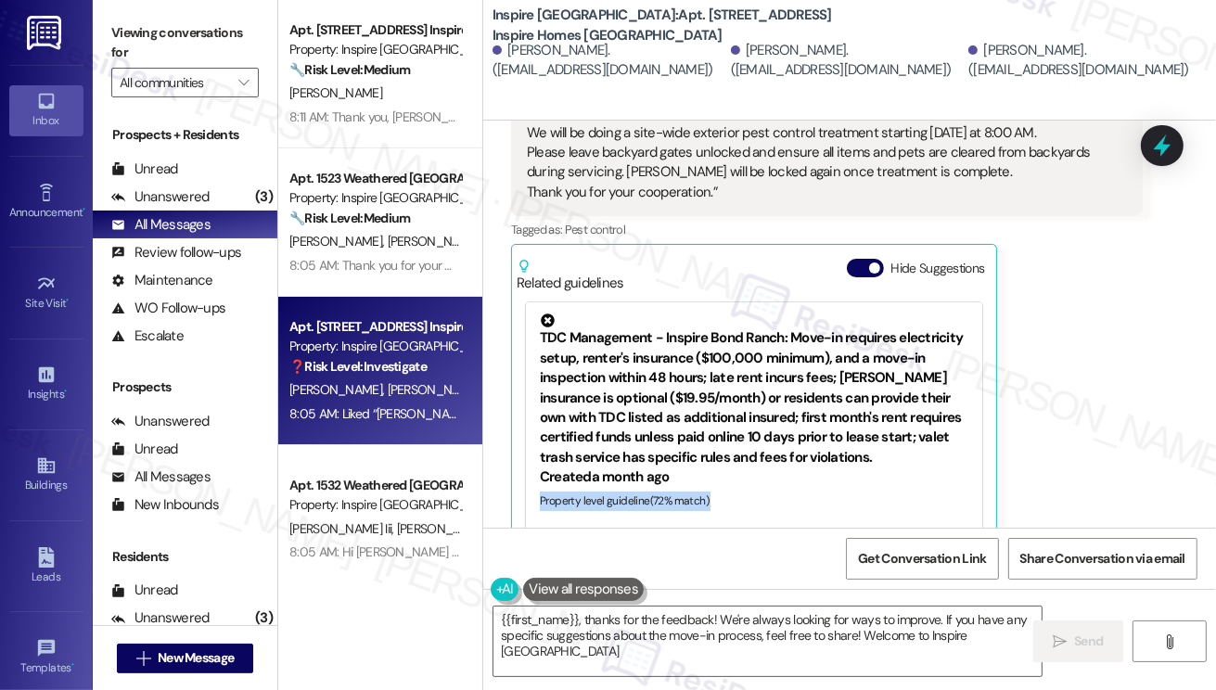
type textarea "{{first_name}}, thanks for the feedback! We're always looking for ways to impro…"
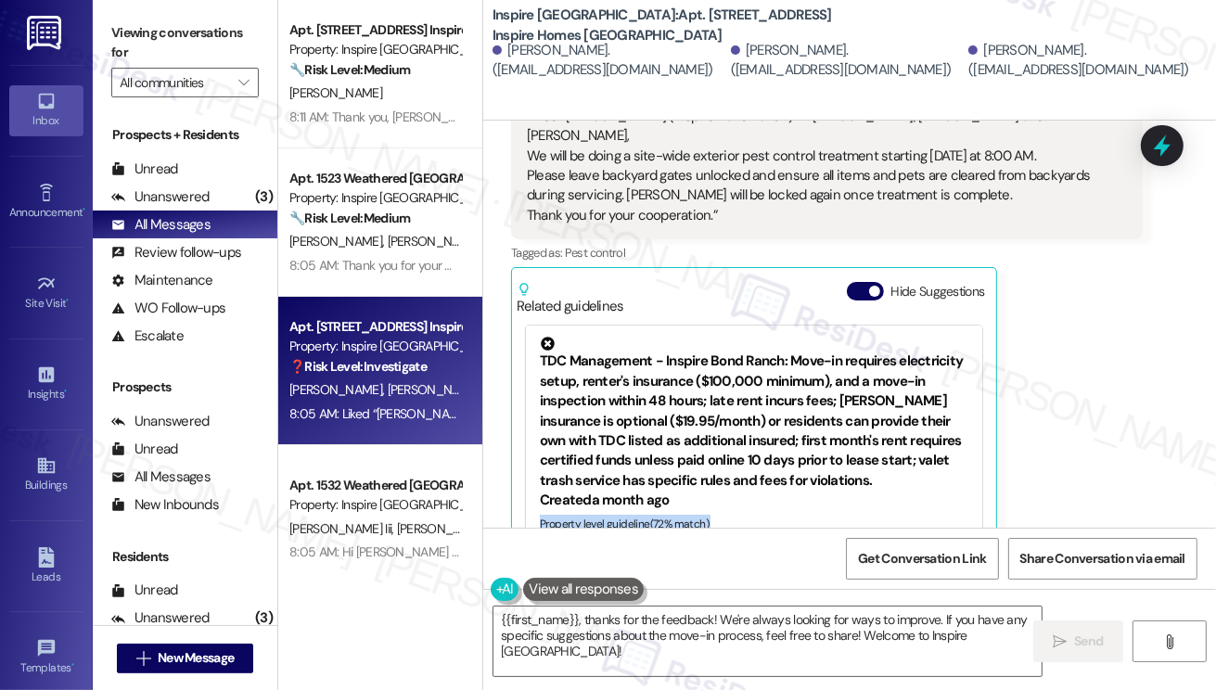
scroll to position [1482, 0]
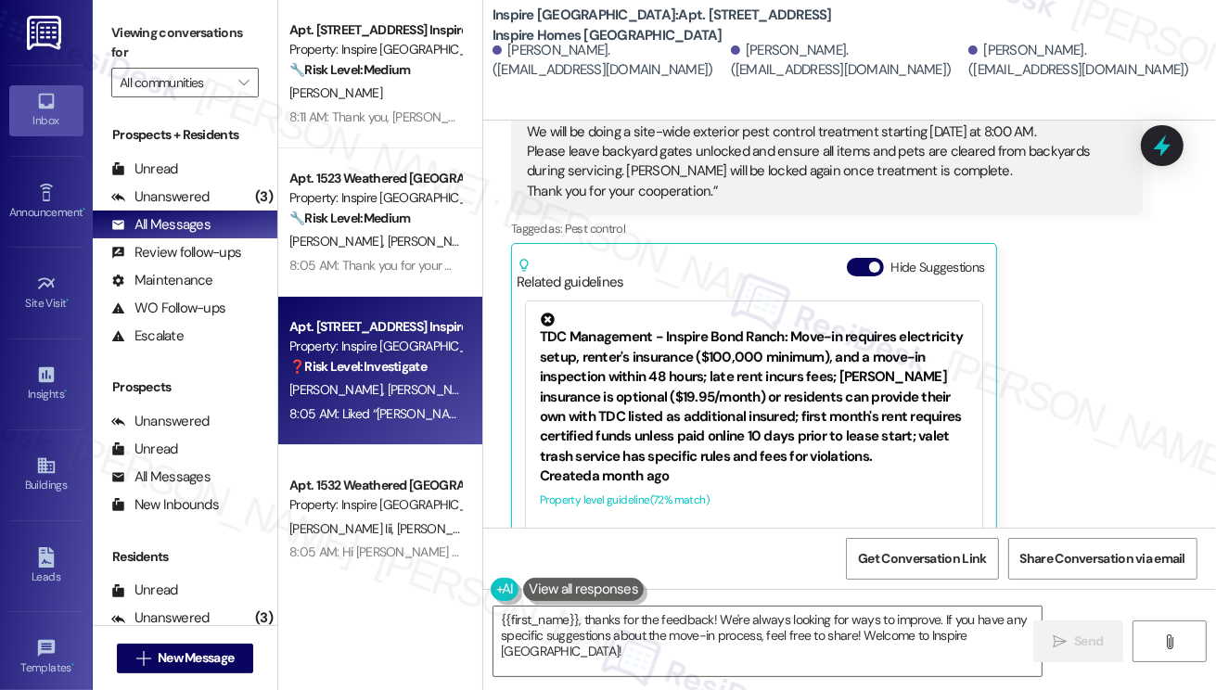
click at [1144, 402] on div "Received via SMS [PERSON_NAME] Question 8:05 AM Liked “[PERSON_NAME] (Inspire […" at bounding box center [826, 306] width 659 height 563
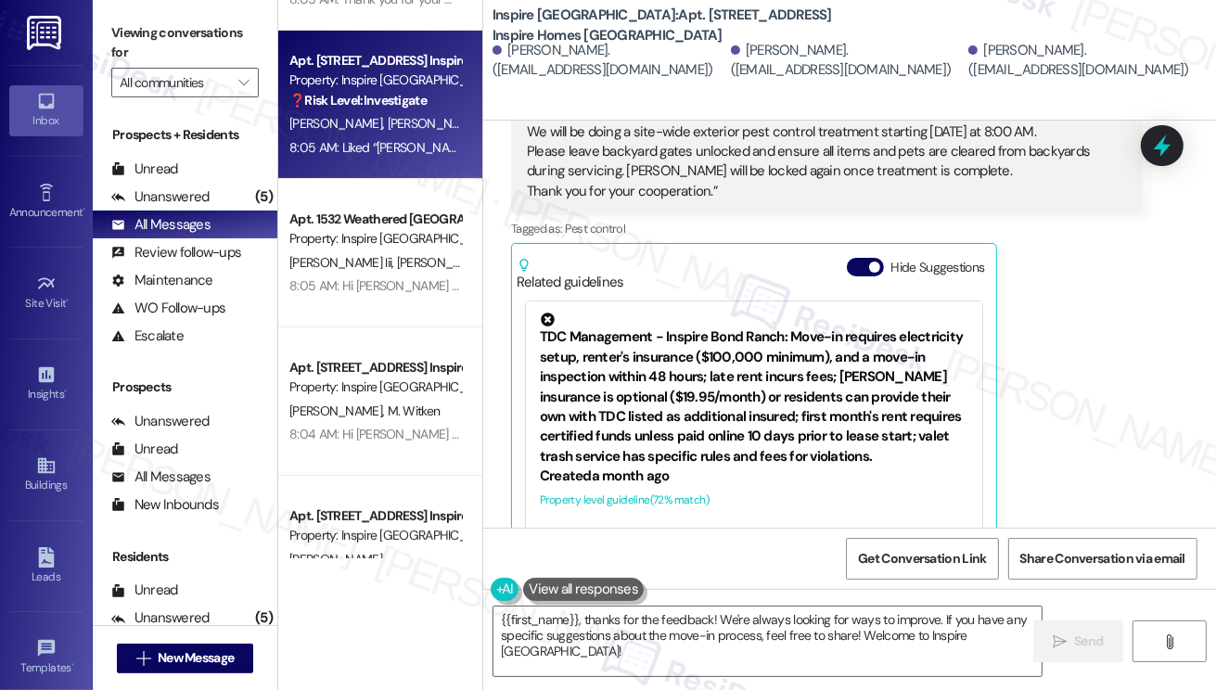
scroll to position [0, 0]
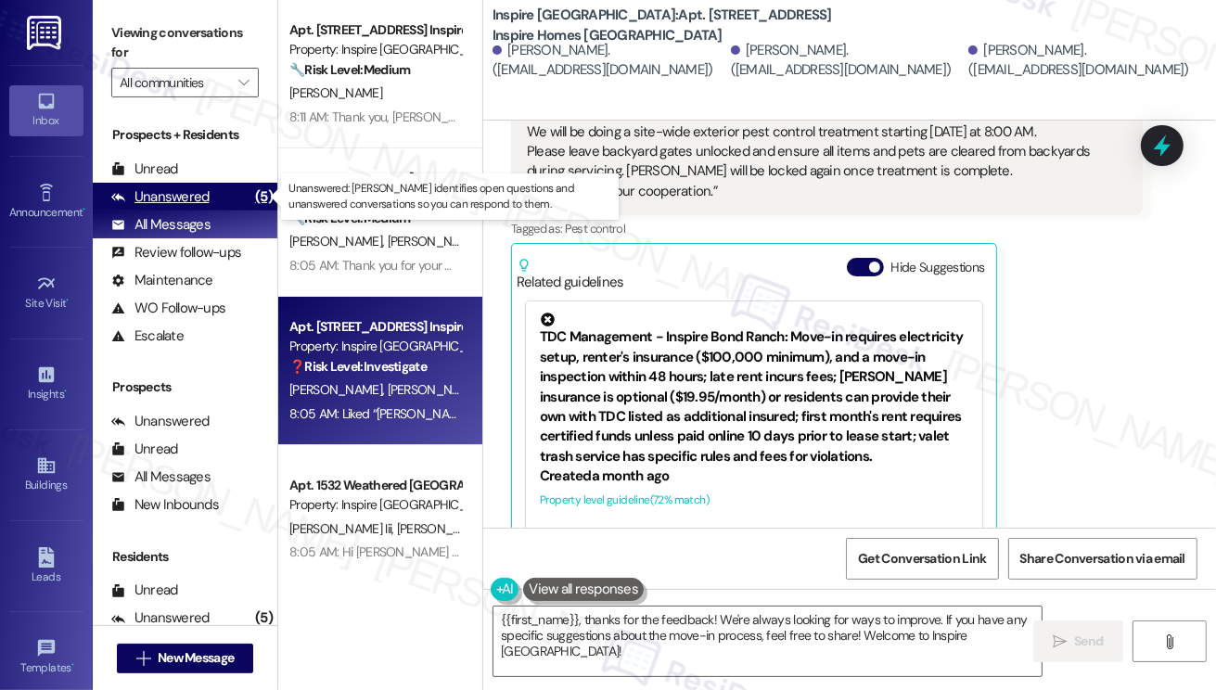
click at [210, 199] on div "Unanswered (5)" at bounding box center [185, 197] width 185 height 28
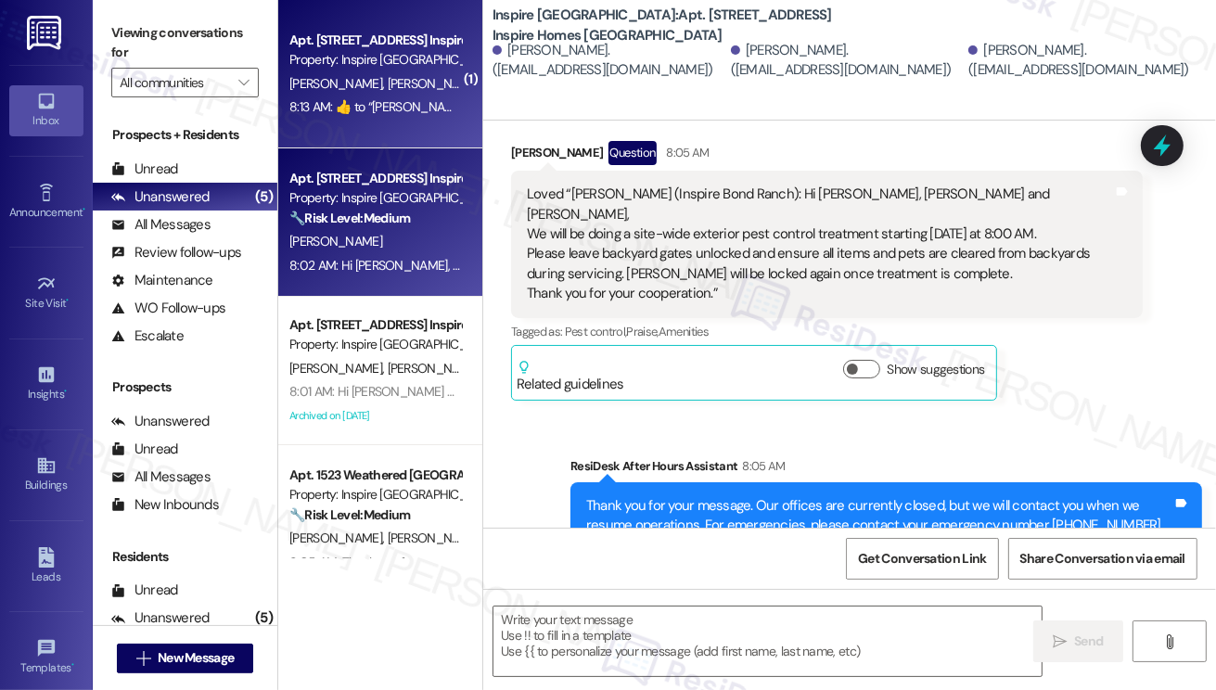
type textarea "Fetching suggested responses. Please feel free to read through the conversation…"
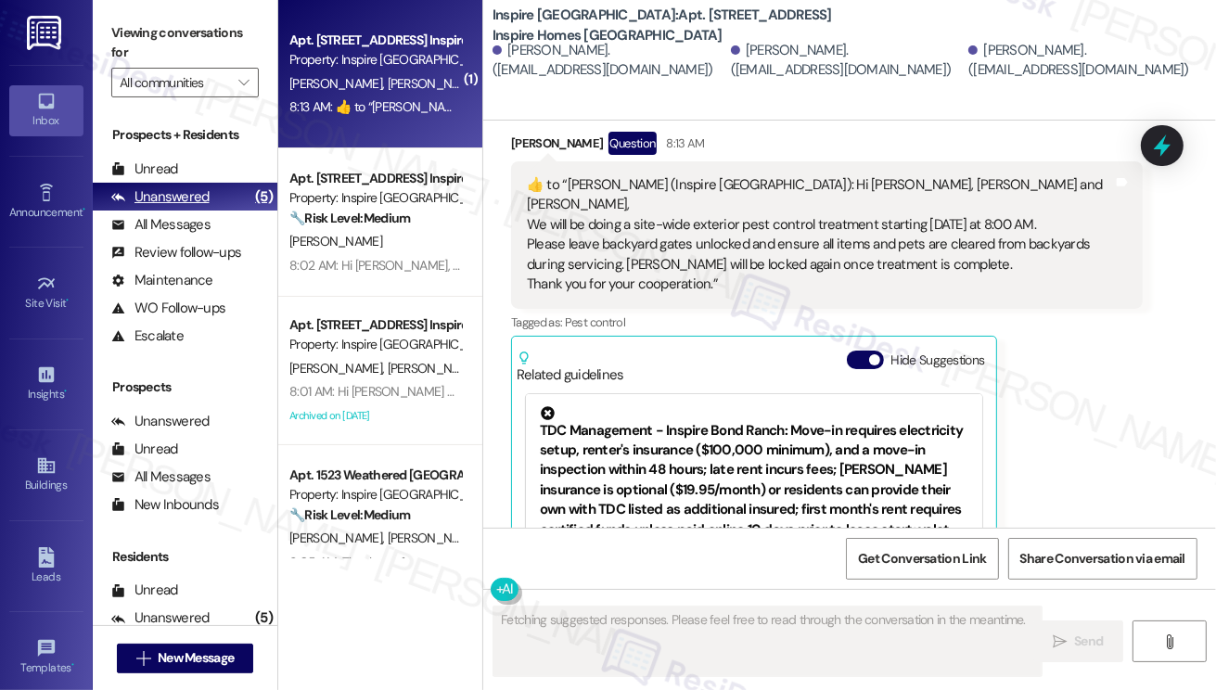
scroll to position [1776, 0]
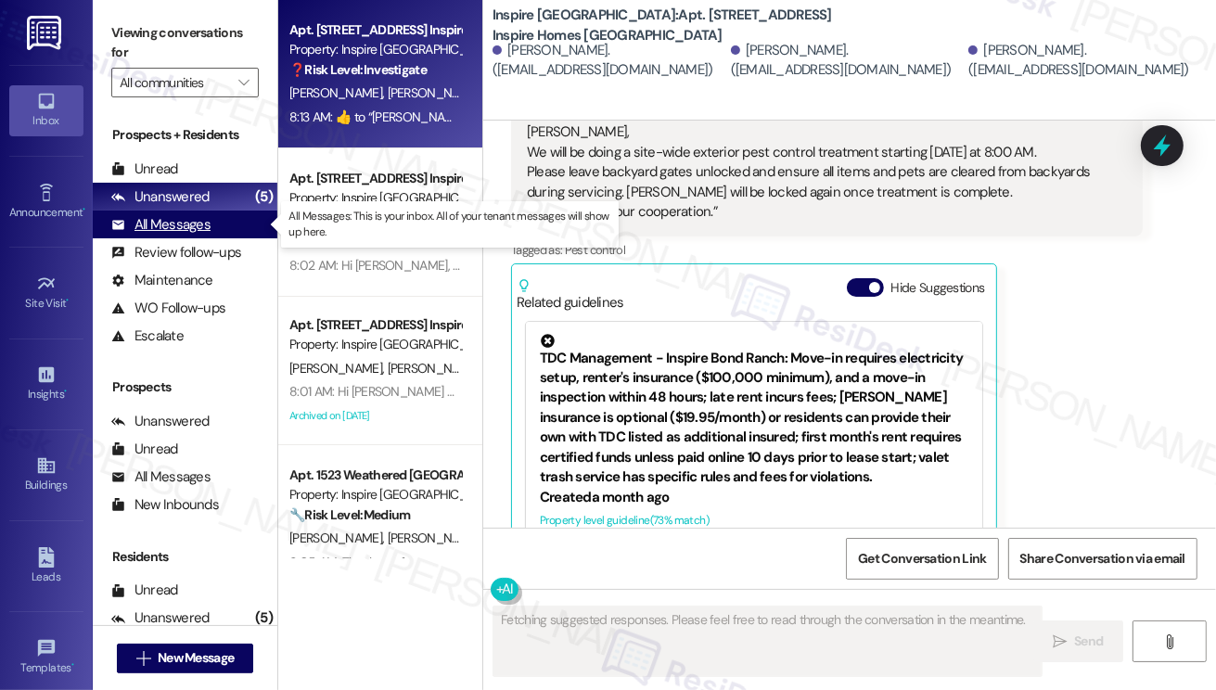
click at [177, 211] on div "All Messages (undefined)" at bounding box center [185, 224] width 185 height 28
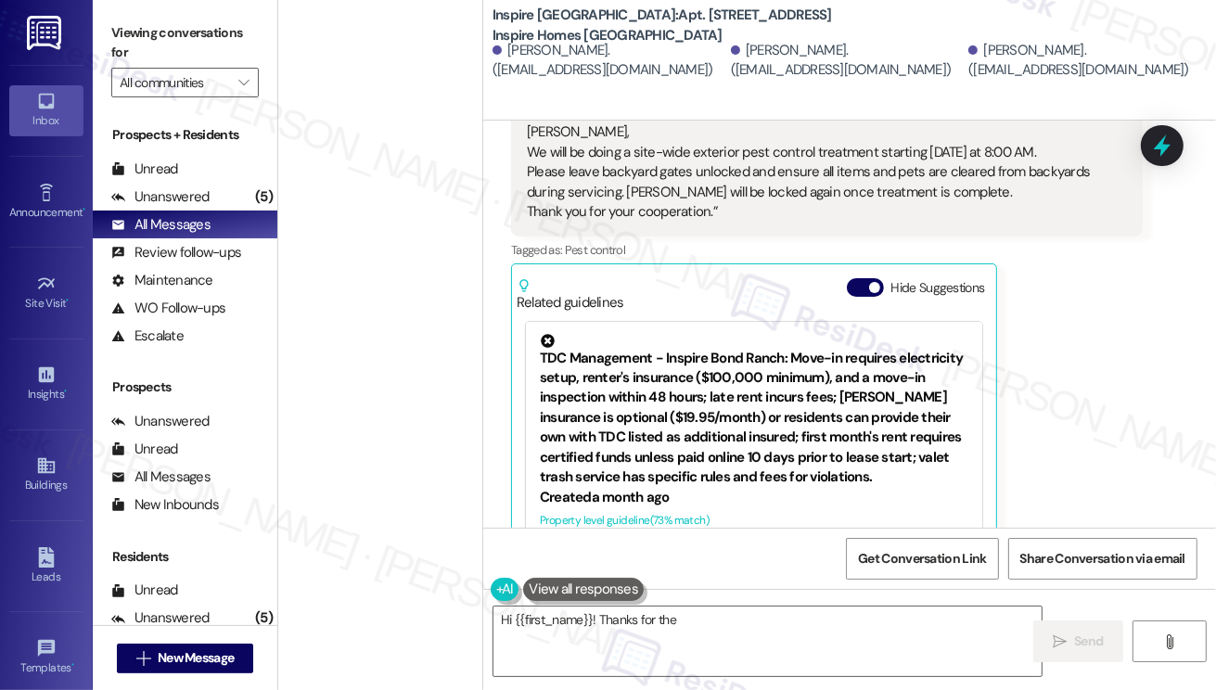
scroll to position [6859, 0]
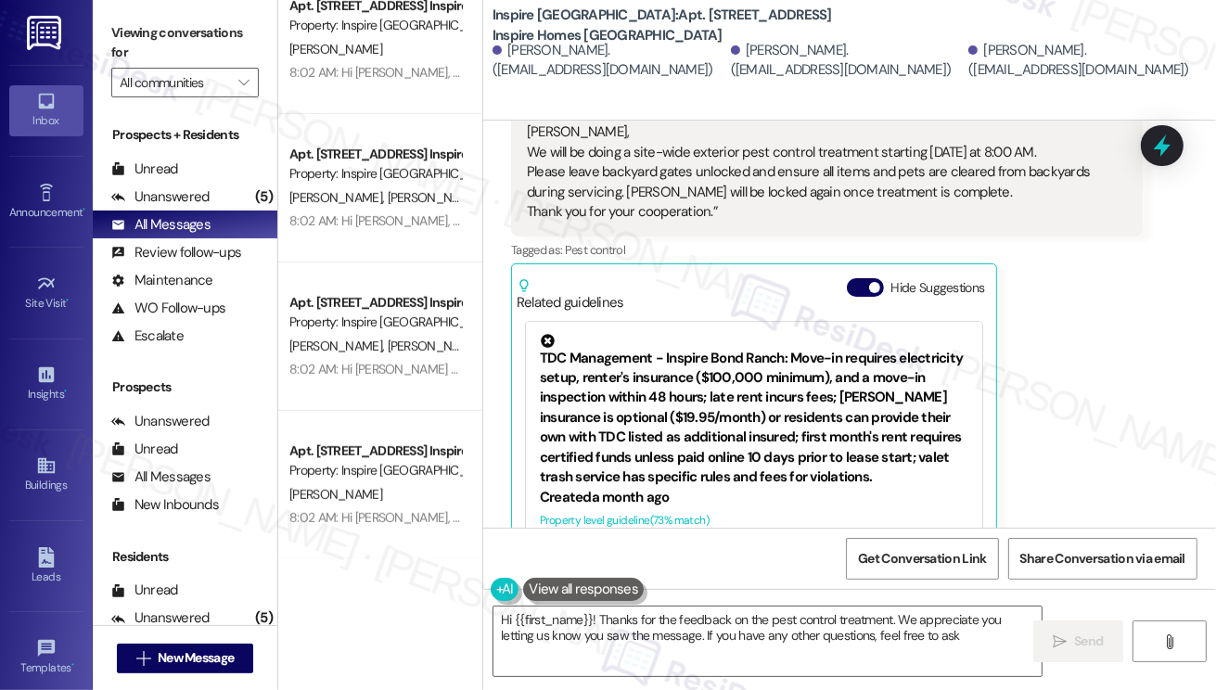
type textarea "Hi {{first_name}}! Thanks for the feedback on the pest control treatment. We ap…"
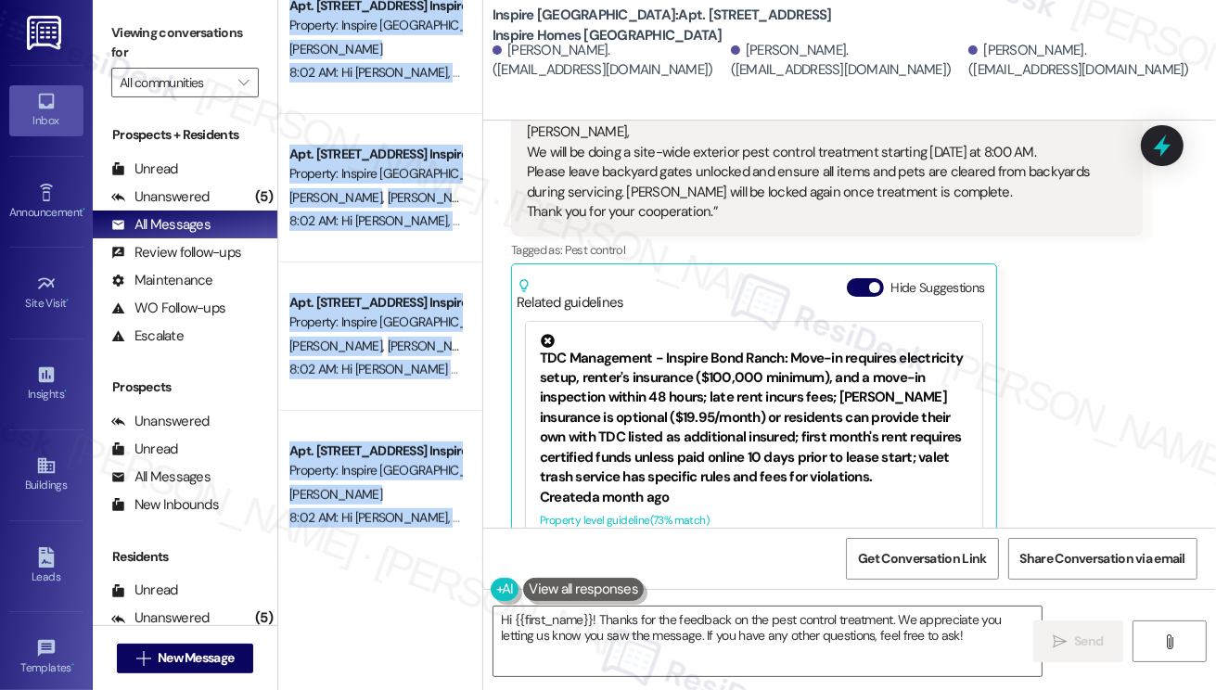
drag, startPoint x: 474, startPoint y: 530, endPoint x: 479, endPoint y: 519, distance: 12.4
click at [479, 519] on div "Apt. [STREET_ADDRESS] Inspire Homes Bonds Ranch Property: Inspire Bond Ranch ⚠️…" at bounding box center [380, 279] width 204 height 558
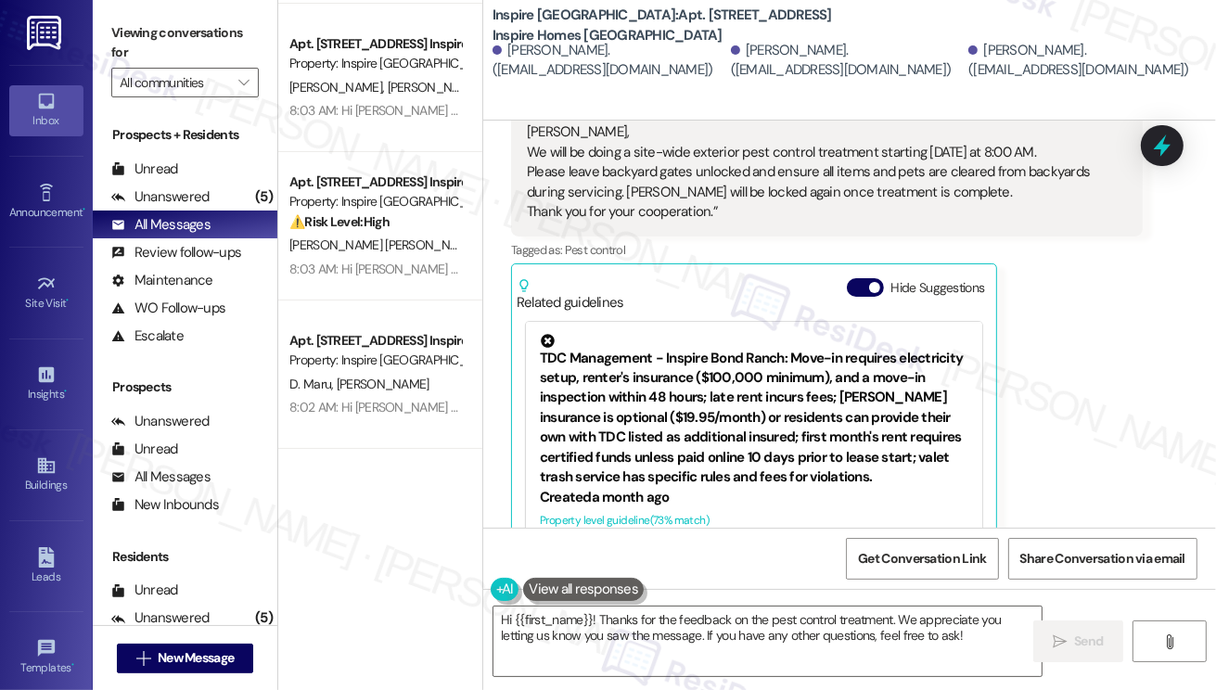
scroll to position [6446, 0]
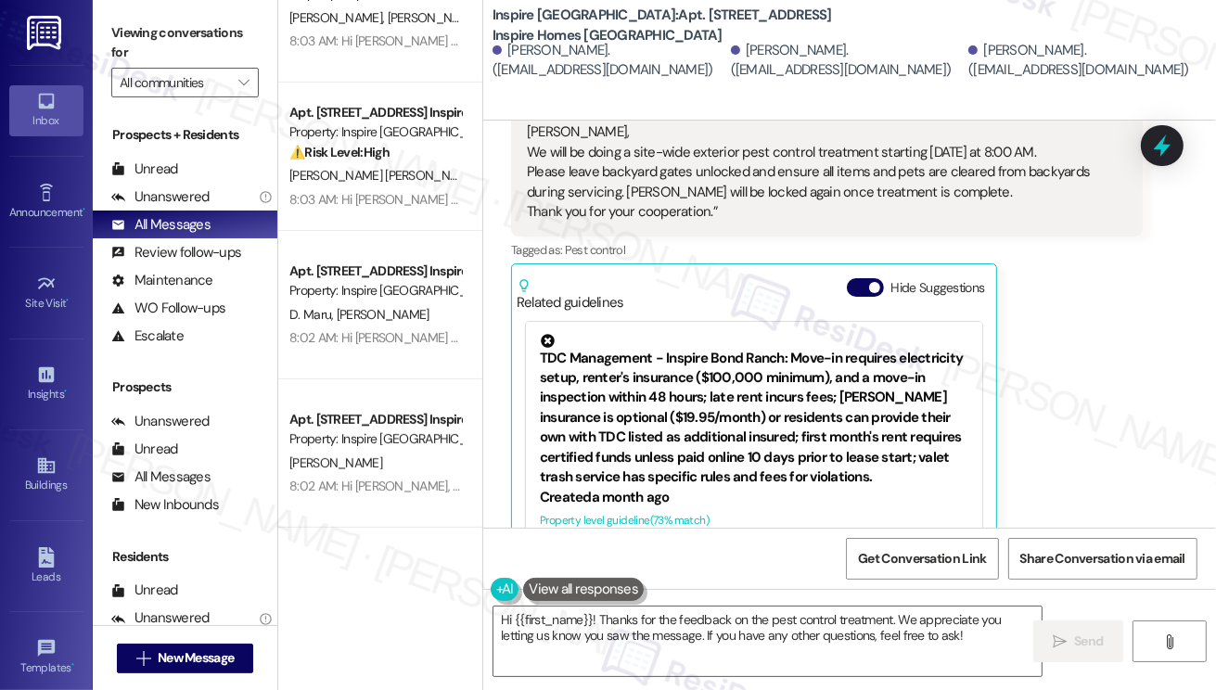
click at [1026, 322] on div "[PERSON_NAME] Question 8:13 AM  ​👍​ to “ [PERSON_NAME] (Inspire [GEOGRAPHIC_DAT…" at bounding box center [826, 326] width 631 height 535
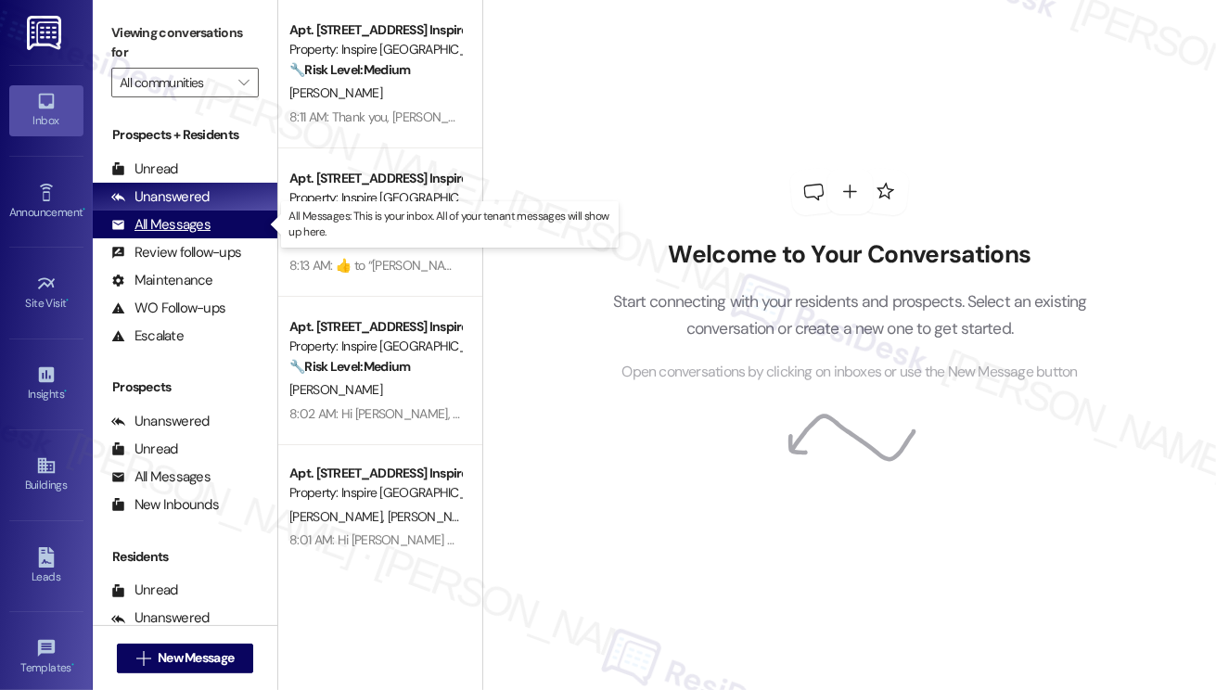
click at [221, 231] on div "All Messages (undefined)" at bounding box center [185, 224] width 185 height 28
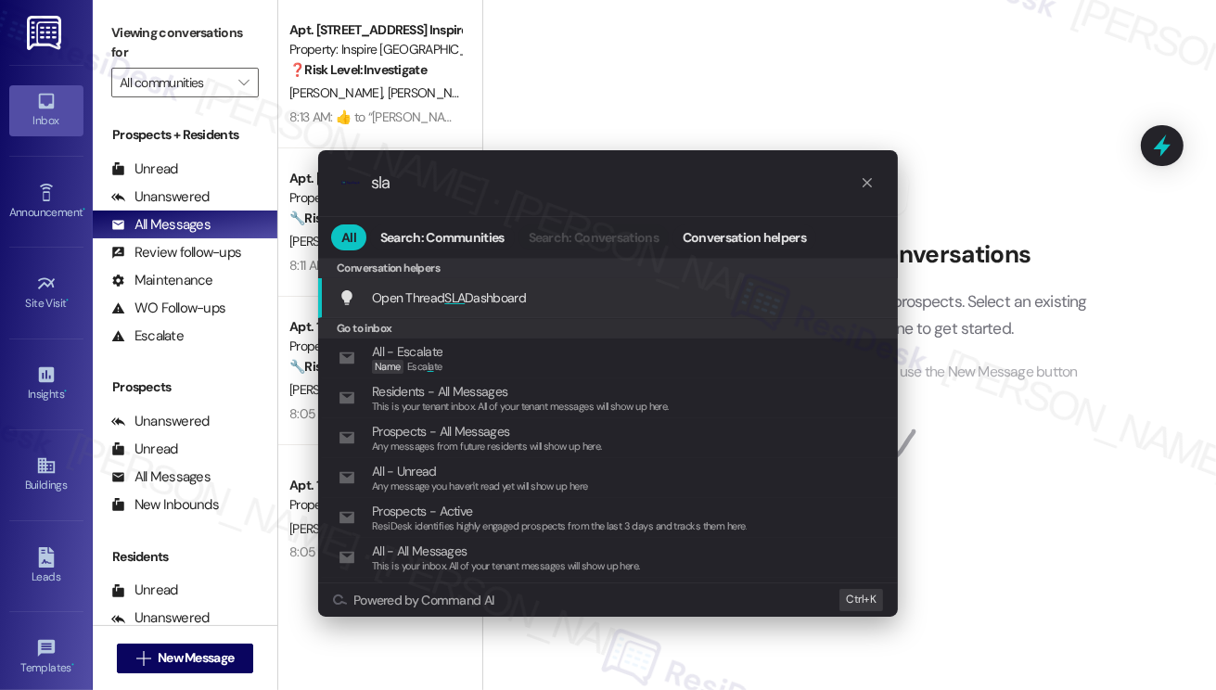
type input "sla"
click at [518, 287] on span "Open Thread SLA Dashboard" at bounding box center [449, 297] width 154 height 20
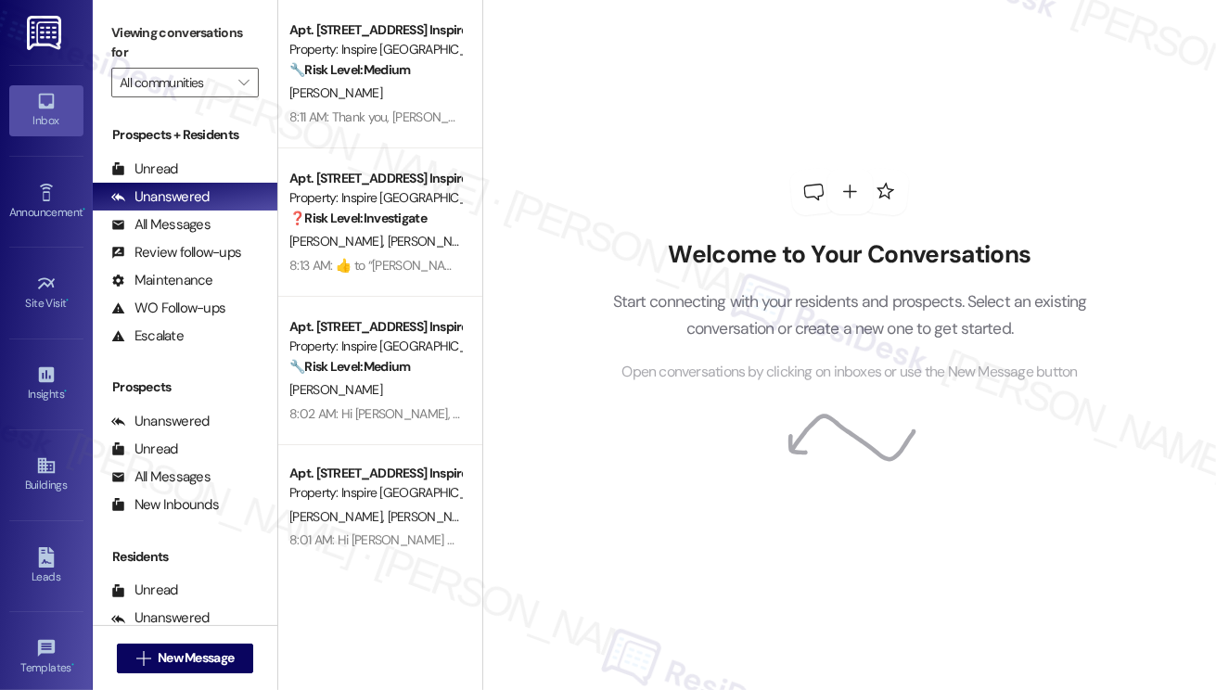
click at [1025, 255] on h2 "Welcome to Your Conversations" at bounding box center [849, 255] width 530 height 30
click at [989, 121] on div "Welcome to Your Conversations Start connecting with your residents and prospect…" at bounding box center [849, 276] width 556 height 552
click at [997, 189] on div "Welcome to Your Conversations Start connecting with your residents and prospect…" at bounding box center [849, 276] width 556 height 552
click at [558, 20] on div "Welcome to Your Conversations Start connecting with your residents and prospect…" at bounding box center [848, 345] width 733 height 690
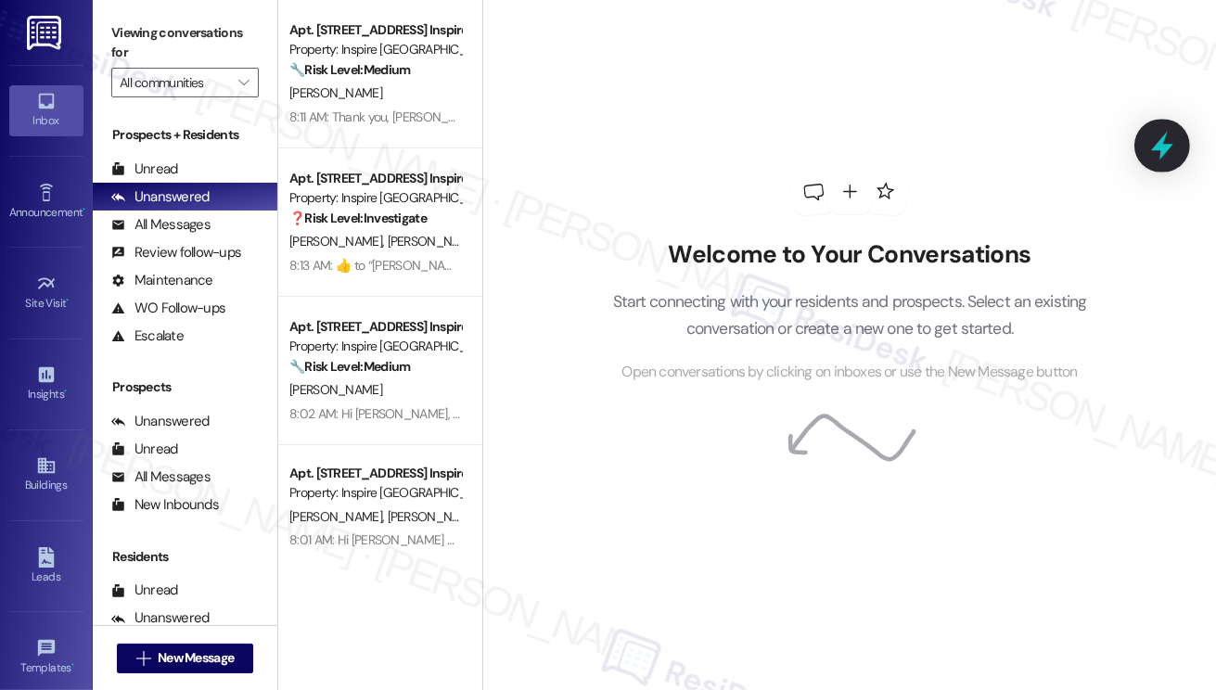
click at [1143, 151] on div at bounding box center [1162, 145] width 56 height 53
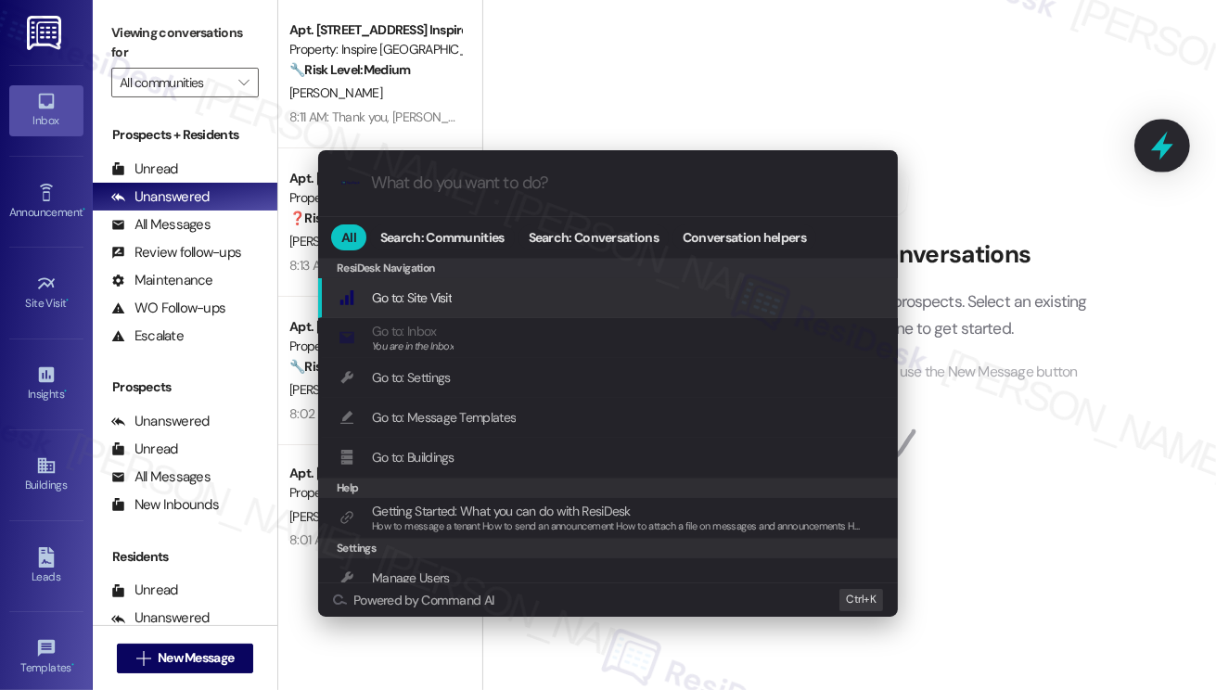
click at [1143, 151] on div ".cls-1{fill:#0a055f;}.cls-2{fill:#0cc4c4;} resideskLogoBlueOrange All Search: C…" at bounding box center [608, 345] width 1216 height 690
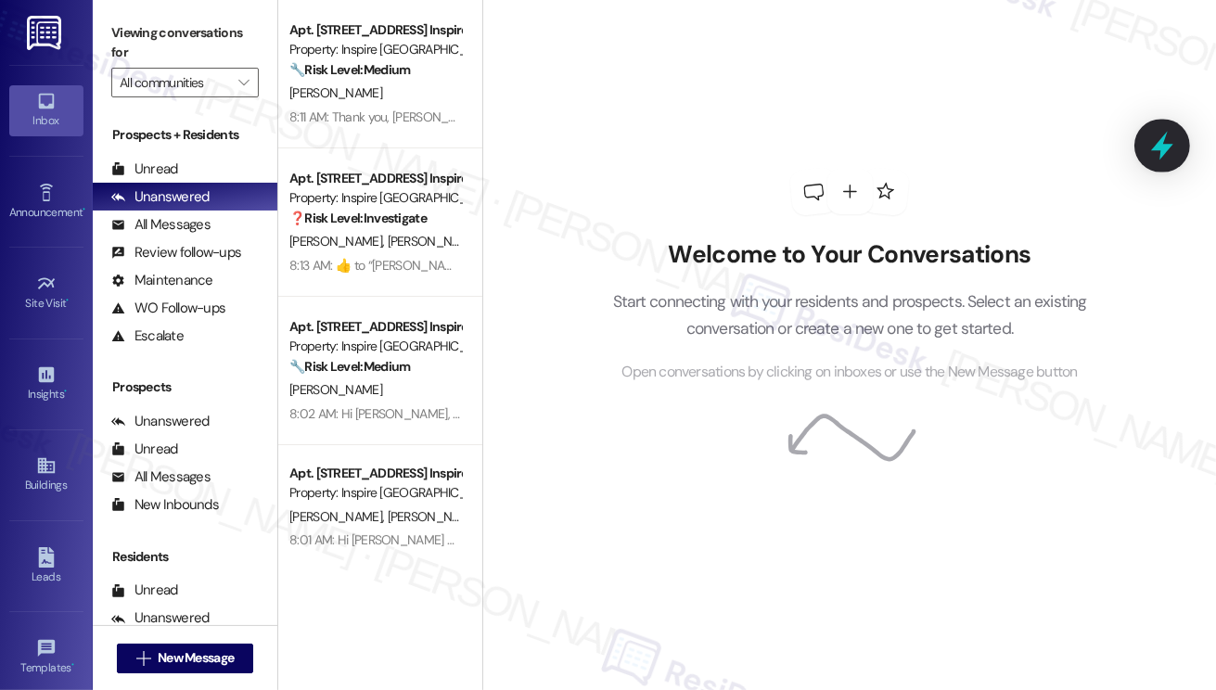
click at [1143, 151] on div at bounding box center [1162, 145] width 56 height 53
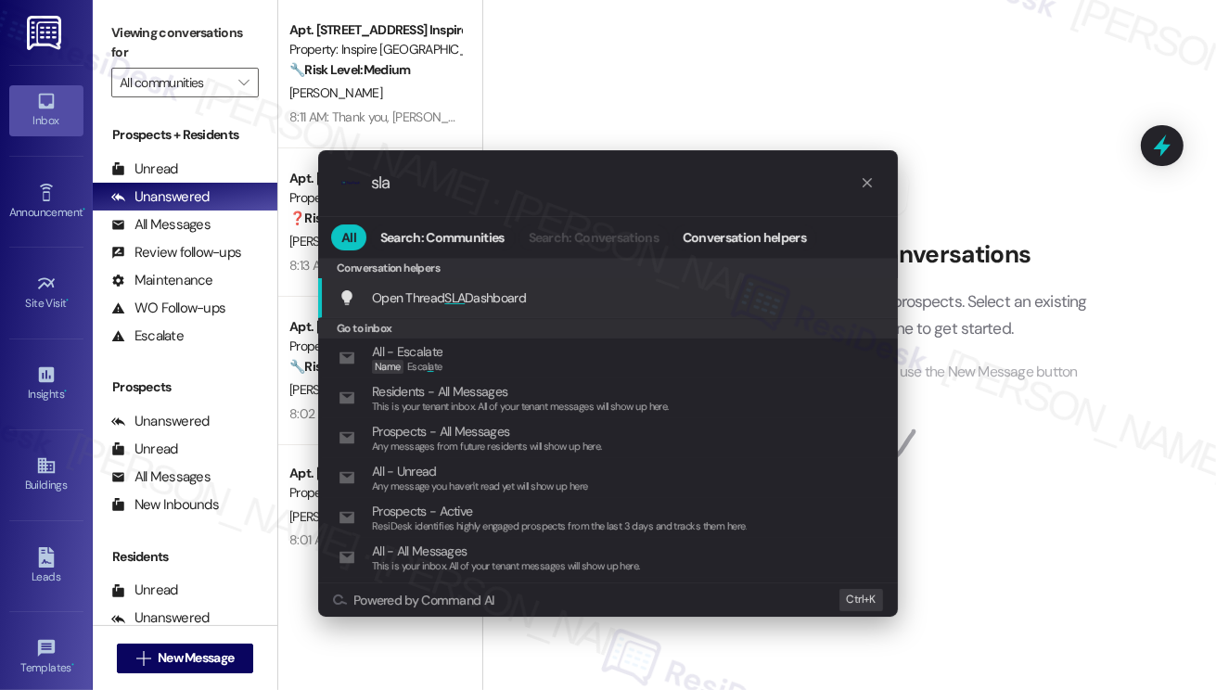
type input "sla"
click at [721, 311] on div "Open Thread SLA Dashboard Add shortcut" at bounding box center [608, 298] width 580 height 40
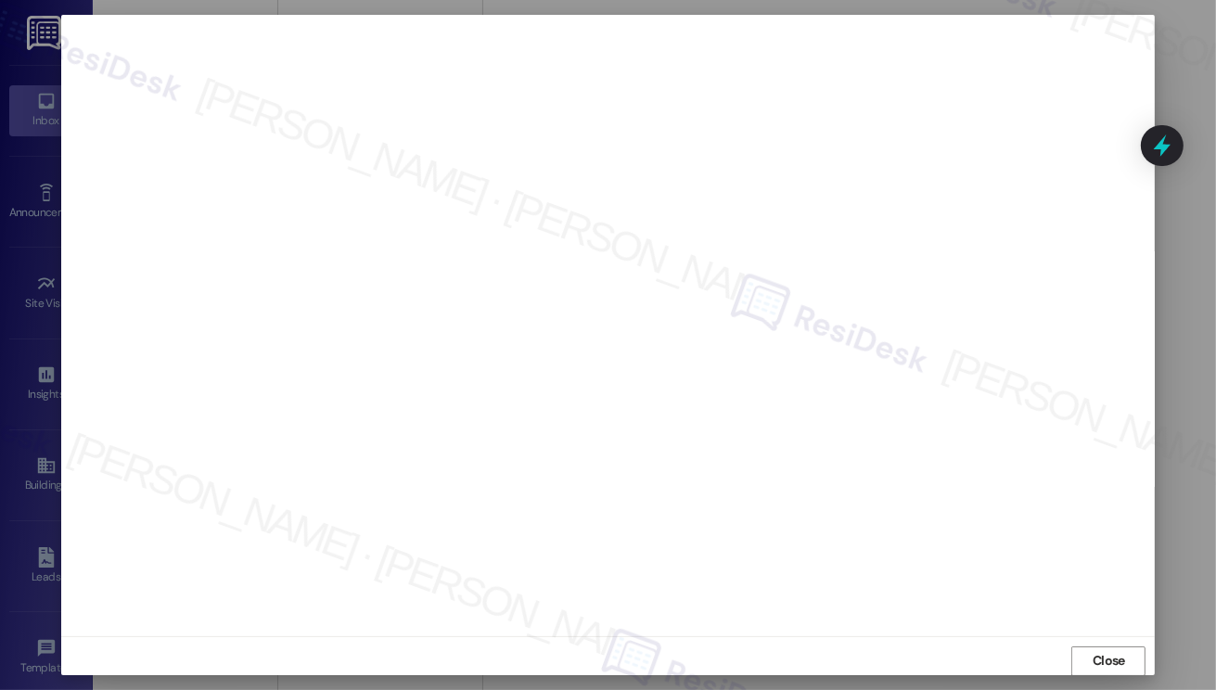
click at [1107, 675] on div at bounding box center [608, 345] width 1216 height 690
click at [1105, 668] on span "Close" at bounding box center [1108, 660] width 32 height 19
